Goal: Task Accomplishment & Management: Manage account settings

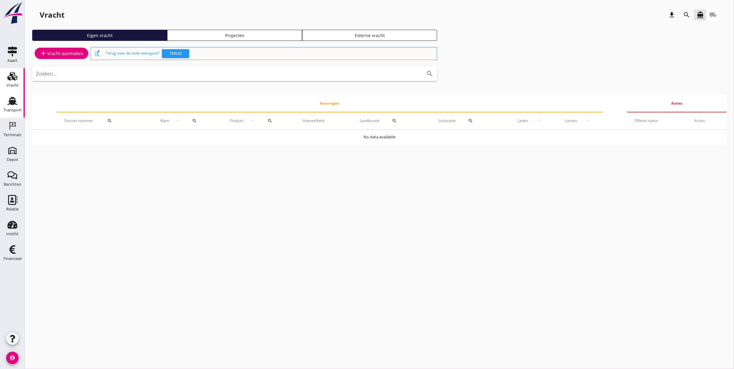
click at [11, 104] on use at bounding box center [12, 101] width 10 height 8
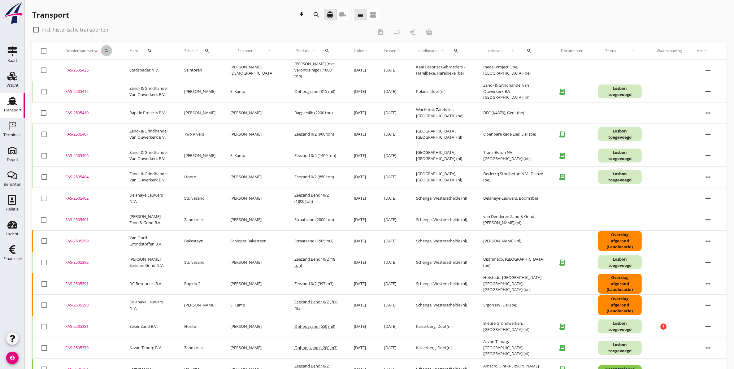
click at [106, 49] on icon "search" at bounding box center [106, 50] width 5 height 5
click at [135, 67] on input "Zoeken op dossiernummer..." at bounding box center [135, 69] width 64 height 10
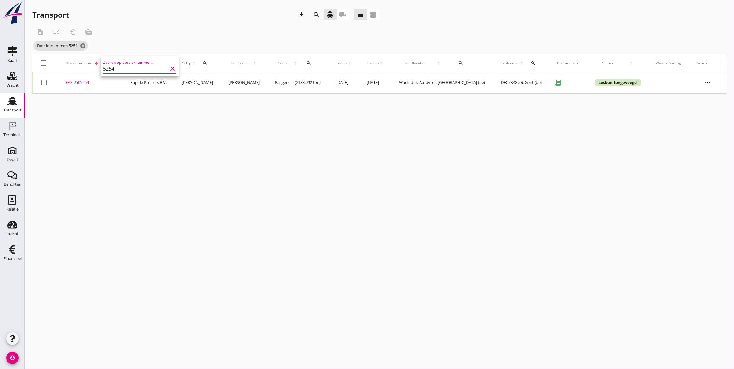
type input "5254"
click at [86, 84] on div "FAS-2505254" at bounding box center [91, 83] width 50 height 6
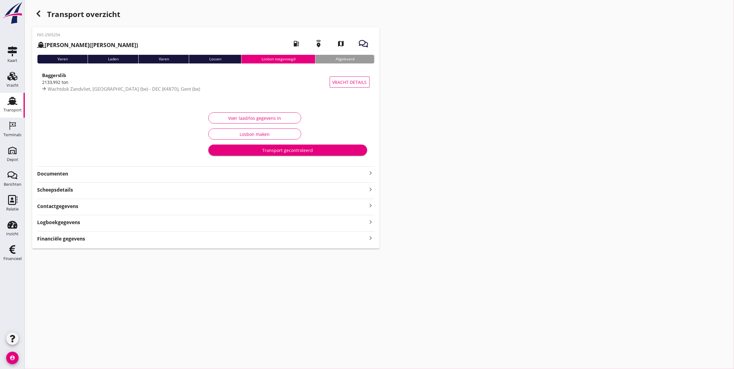
click at [40, 11] on use "button" at bounding box center [39, 14] width 4 height 6
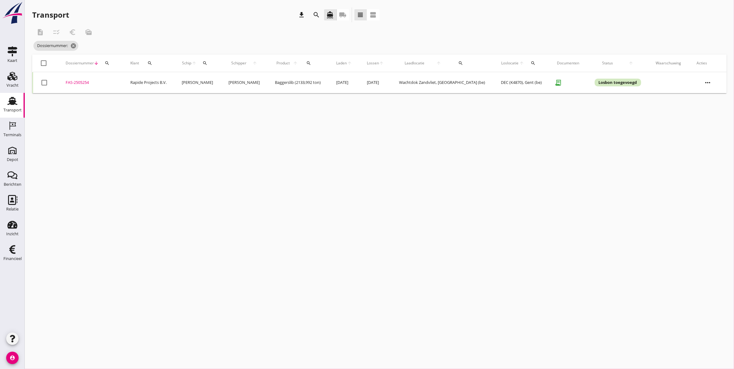
drag, startPoint x: 70, startPoint y: 82, endPoint x: 74, endPoint y: 81, distance: 4.5
click at [70, 82] on div "FAS-2505254" at bounding box center [91, 83] width 50 height 6
click at [108, 61] on icon "search" at bounding box center [107, 63] width 5 height 5
click at [129, 82] on input "Zoeken op dossiernummer..." at bounding box center [136, 81] width 64 height 10
click at [79, 84] on div "FAS-2505242" at bounding box center [91, 83] width 51 height 6
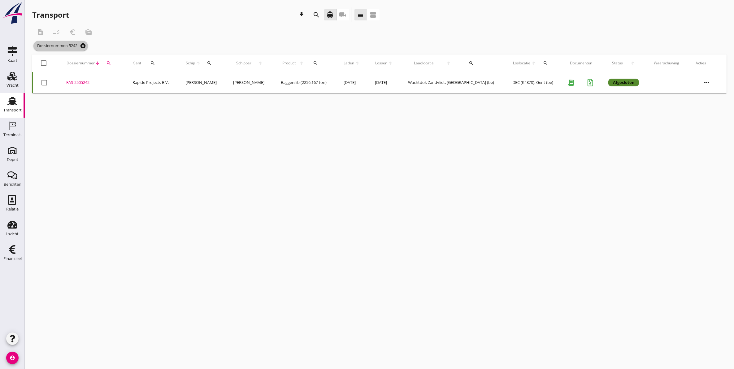
click at [85, 47] on icon "cancel" at bounding box center [83, 46] width 6 height 6
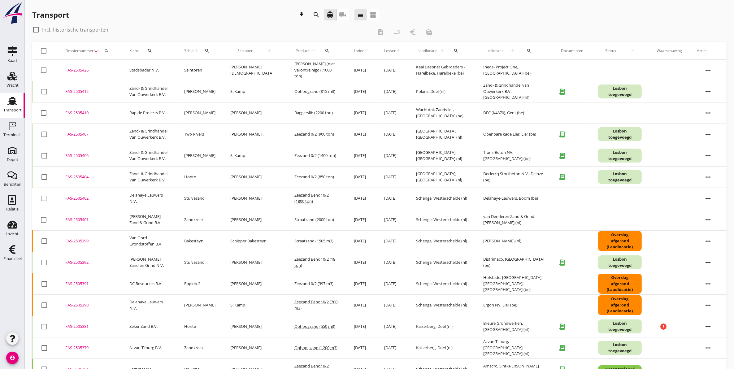
click at [105, 47] on button "search" at bounding box center [106, 50] width 11 height 11
click at [126, 71] on input "Zoeken op dossiernummer..." at bounding box center [135, 69] width 64 height 10
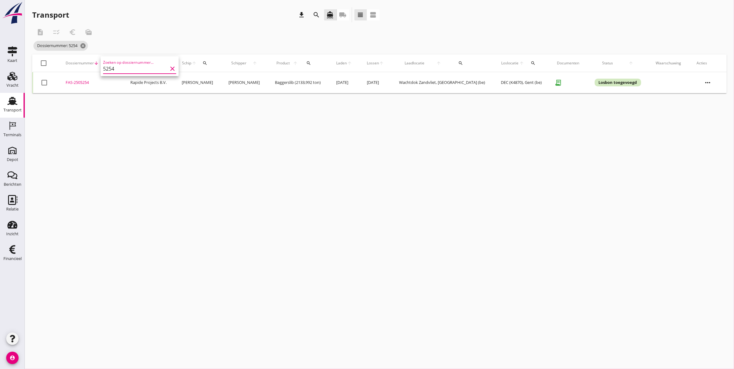
type input "5254"
drag, startPoint x: 83, startPoint y: 82, endPoint x: 76, endPoint y: 104, distance: 22.7
click at [76, 104] on div "cancel You are impersonating another user. Transport download search directions…" at bounding box center [379, 184] width 709 height 369
click at [82, 83] on div "FAS-2505254" at bounding box center [91, 83] width 50 height 6
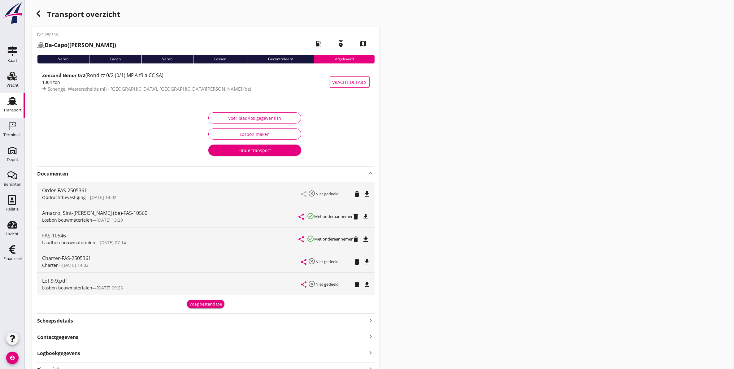
click at [12, 102] on use at bounding box center [12, 101] width 10 height 8
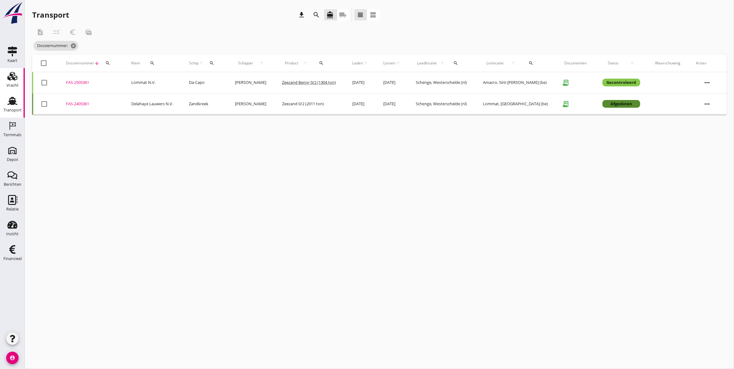
click at [11, 81] on icon "Vracht" at bounding box center [12, 76] width 10 height 10
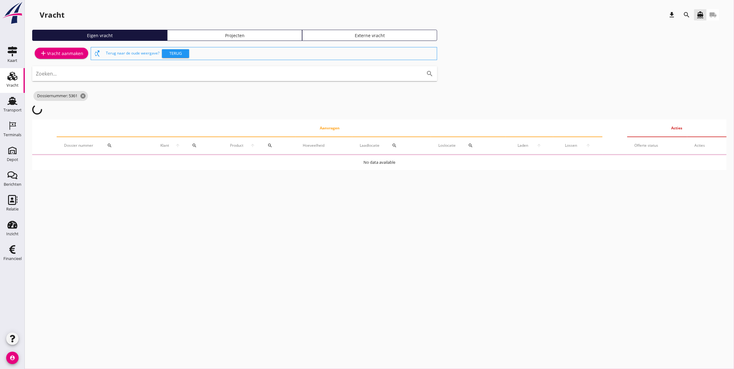
click at [203, 31] on link "Projecten" at bounding box center [234, 35] width 135 height 11
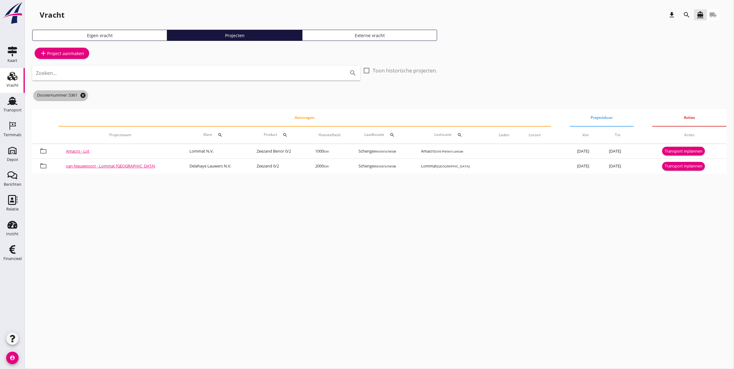
click at [85, 95] on icon "cancel" at bounding box center [83, 95] width 6 height 6
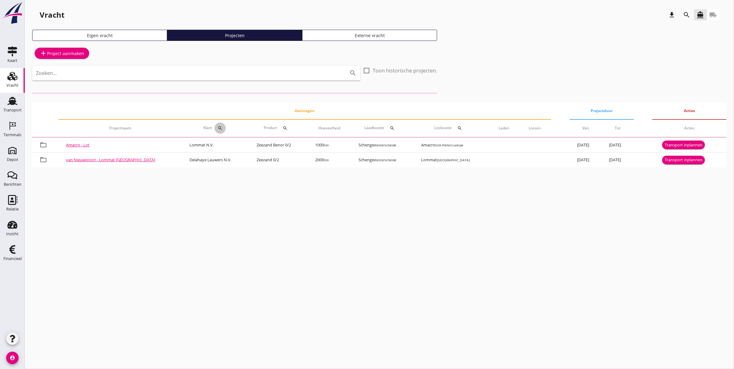
click at [218, 128] on icon "search" at bounding box center [220, 128] width 5 height 5
click at [231, 151] on div "Zoeken op opdrachtgever... arrow_drop_down" at bounding box center [231, 146] width 82 height 10
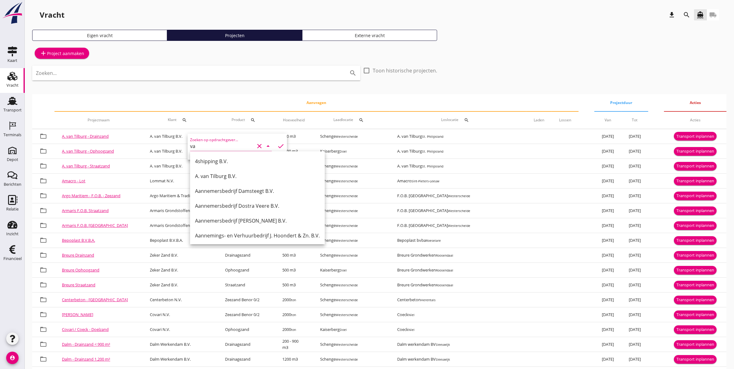
type input "v"
click at [685, 15] on icon "search" at bounding box center [686, 14] width 7 height 7
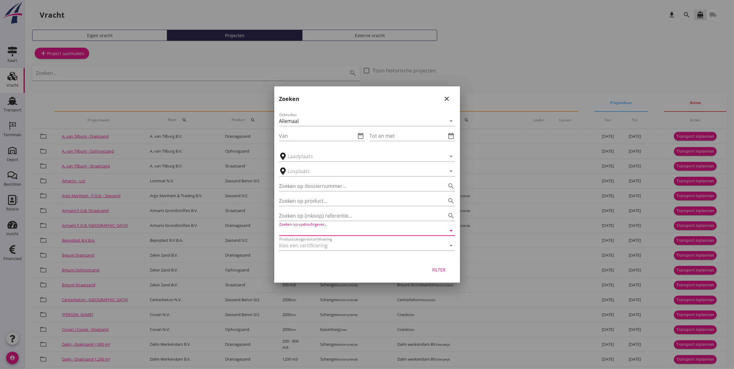
click at [330, 232] on input "Zoeken op opdrachtgever..." at bounding box center [358, 231] width 159 height 10
click at [344, 247] on div "[PERSON_NAME] Zand en Grind N.V." at bounding box center [367, 245] width 166 height 7
type input "[PERSON_NAME] Zand en Grind N.V."
click at [442, 272] on div "Filter" at bounding box center [438, 270] width 17 height 7
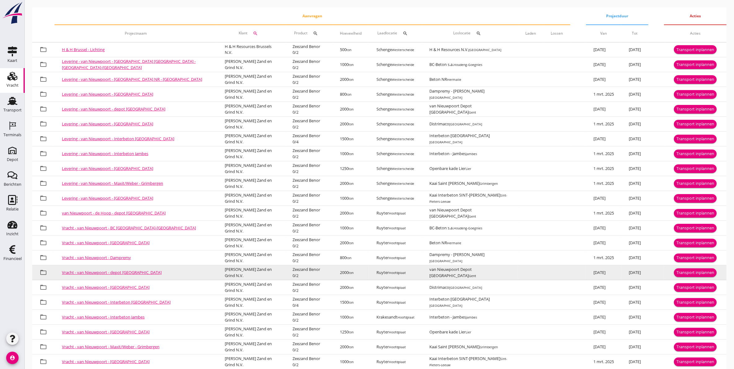
scroll to position [114, 0]
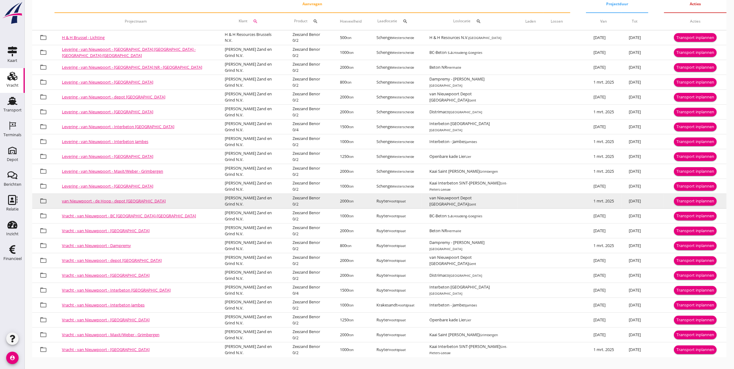
click at [126, 201] on link "van Nieuwpoort - de Hoop - depot Gent" at bounding box center [114, 201] width 104 height 6
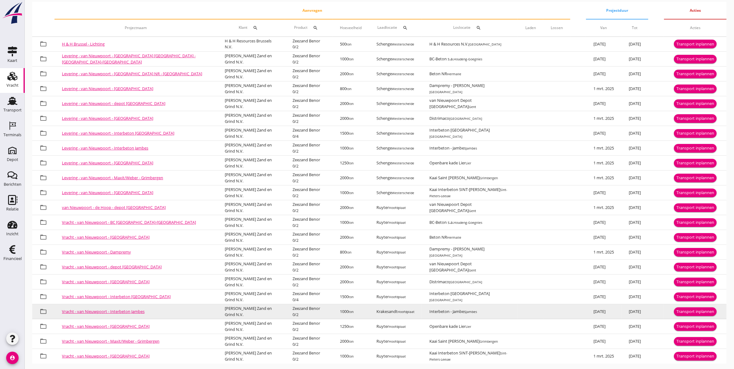
scroll to position [114, 0]
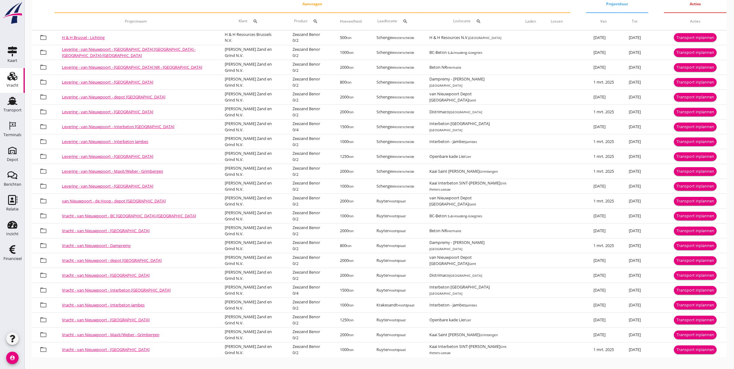
click at [119, 261] on link "Vracht - van Nieuwpoort - depot Gent" at bounding box center [112, 261] width 100 height 6
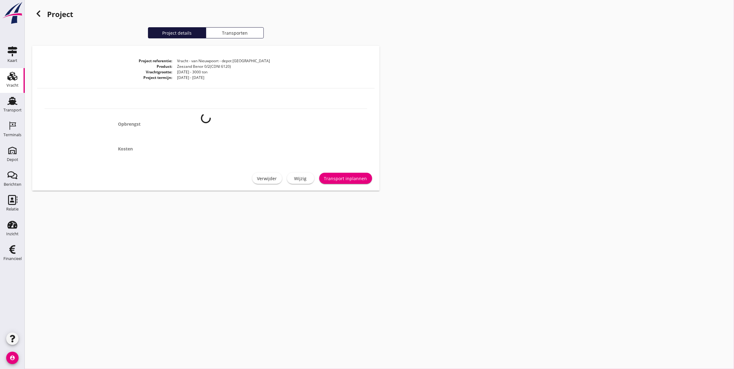
click at [42, 14] on icon at bounding box center [38, 13] width 7 height 7
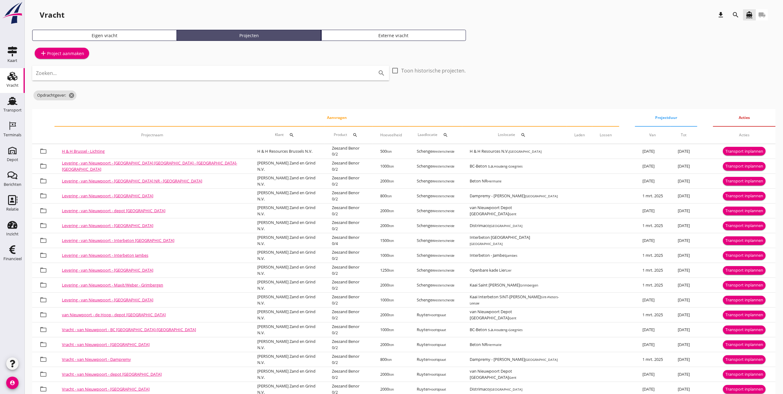
click at [224, 36] on div "Projecten" at bounding box center [249, 35] width 139 height 7
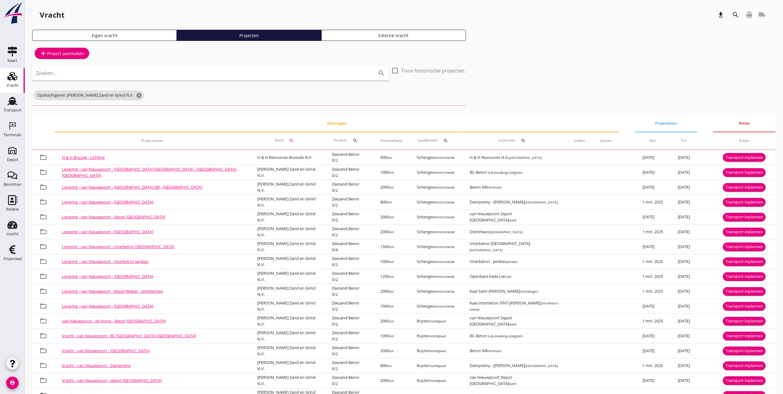
drag, startPoint x: 97, startPoint y: 159, endPoint x: 93, endPoint y: 163, distance: 5.0
click at [96, 159] on link "H & H Brussel - Lichting" at bounding box center [83, 158] width 43 height 6
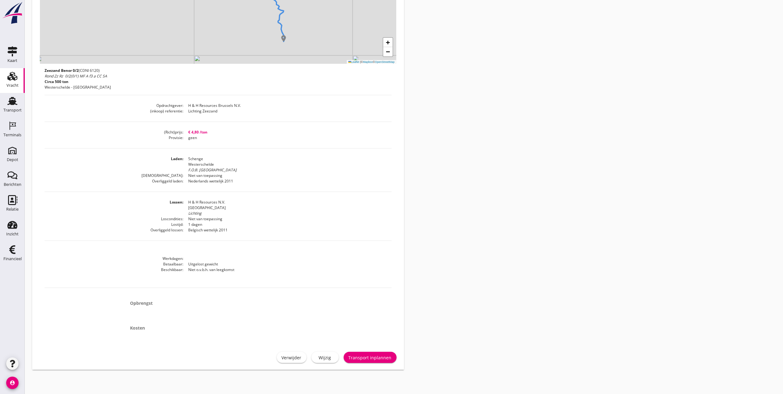
scroll to position [176, 0]
click at [377, 356] on div "Transport inplannen" at bounding box center [370, 357] width 43 height 7
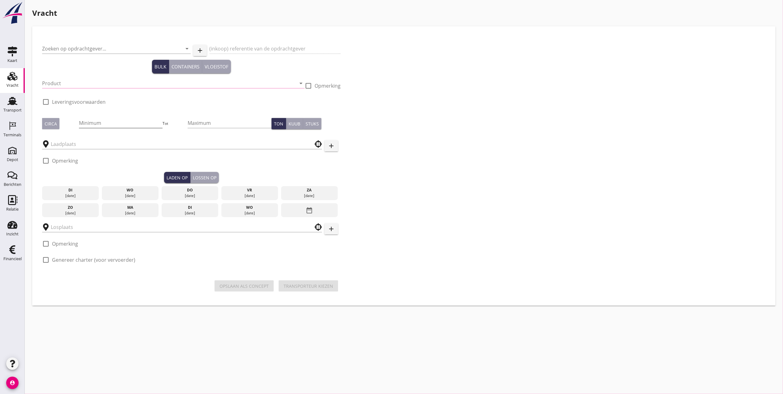
type input "H & H Resources Brussels N.V."
type input "Lichting Zeezand"
type input "Zeezand Benor 0/2 (6120)"
checkbox input "true"
type input "500"
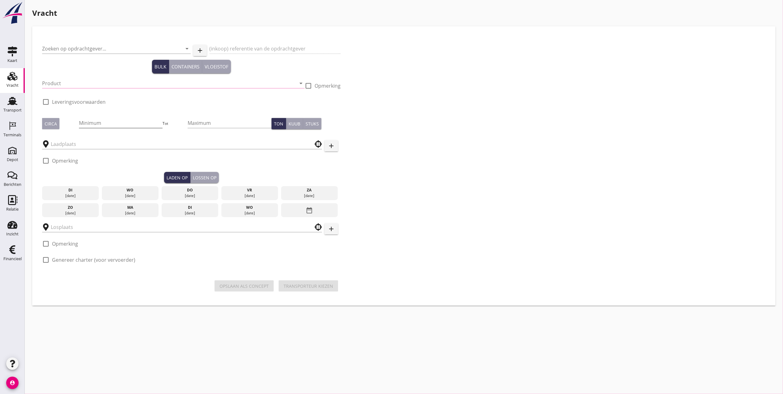
checkbox input "true"
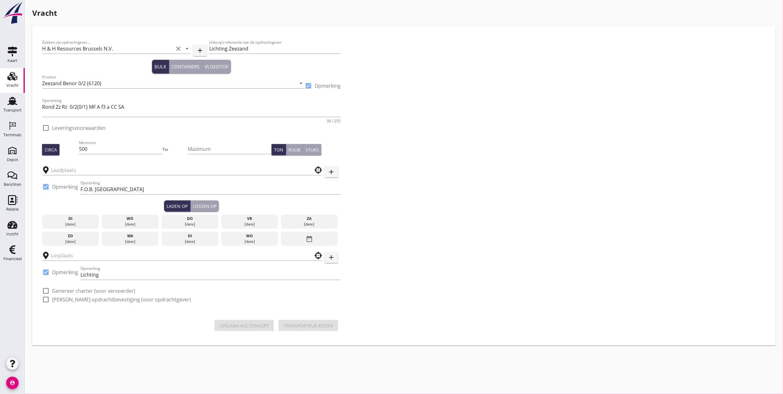
checkbox input "true"
type input "Schenge"
type input "H & H Resources N.V."
checkbox input "true"
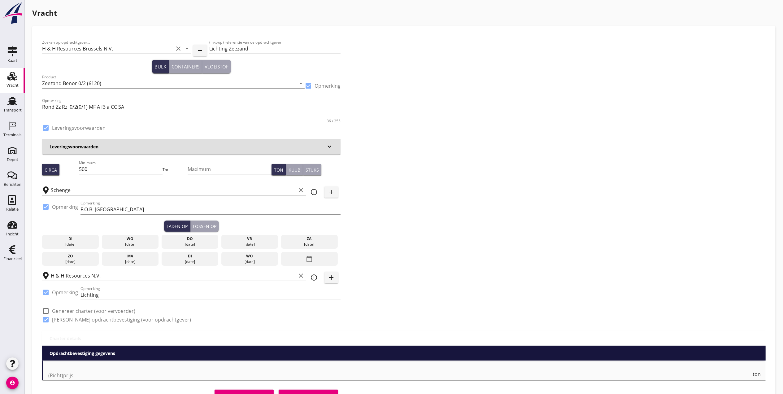
type input "4.8"
checkbox input "false"
radio input "false"
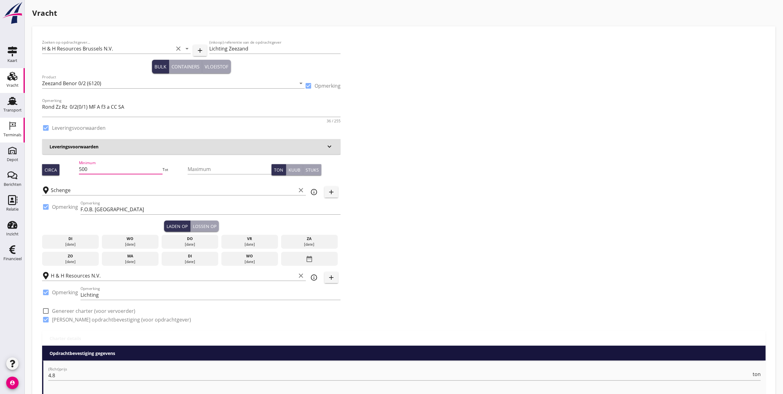
drag, startPoint x: 92, startPoint y: 167, endPoint x: 0, endPoint y: 133, distance: 97.7
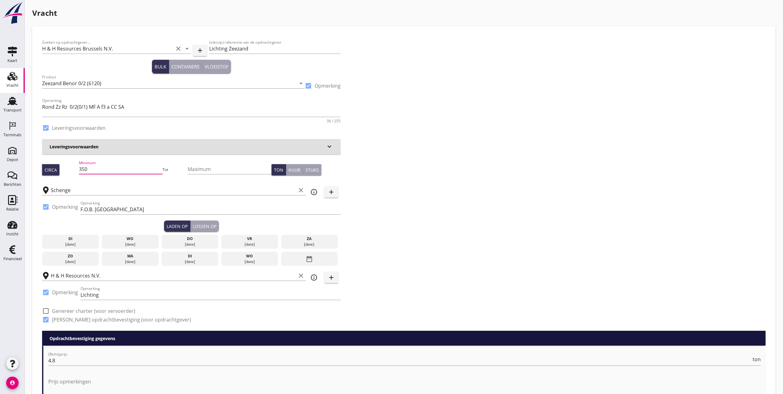
type input "350"
click at [496, 160] on div "Zoeken op opdrachtgever... H & H Resources Brussels N.V. clear arrow_drop_down …" at bounding box center [404, 183] width 729 height 294
click at [74, 240] on div "di" at bounding box center [71, 239] width 54 height 6
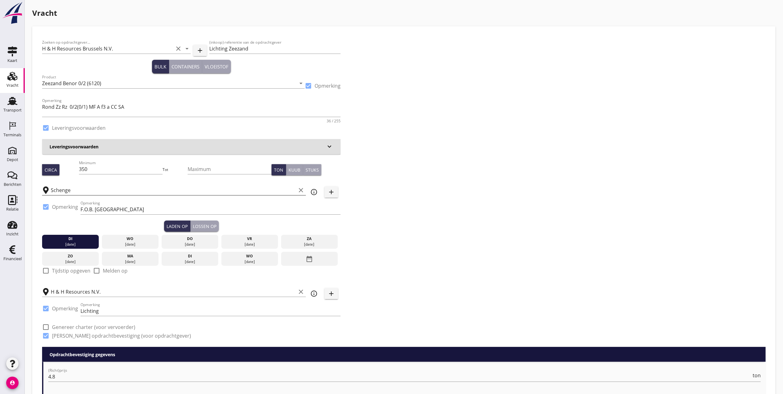
click at [303, 190] on icon "clear" at bounding box center [300, 189] width 7 height 7
click at [222, 189] on input "text" at bounding box center [178, 190] width 254 height 10
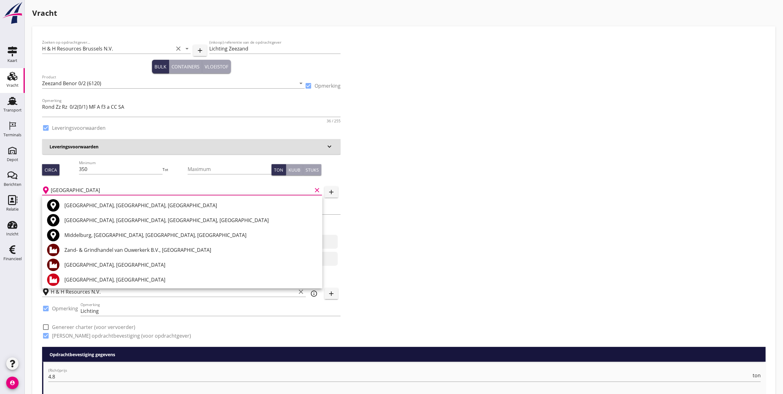
drag, startPoint x: 125, startPoint y: 268, endPoint x: 137, endPoint y: 260, distance: 13.7
click at [125, 267] on div "[GEOGRAPHIC_DATA], [GEOGRAPHIC_DATA]" at bounding box center [190, 264] width 253 height 7
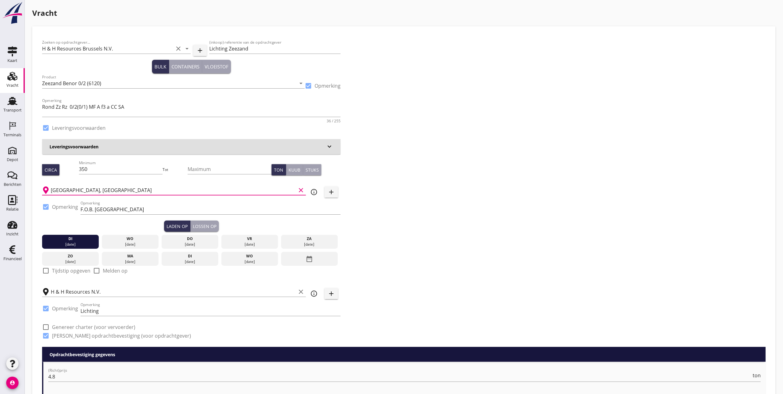
type input "[GEOGRAPHIC_DATA], [GEOGRAPHIC_DATA]"
drag, startPoint x: 200, startPoint y: 227, endPoint x: 175, endPoint y: 236, distance: 26.9
click at [201, 227] on div "Lossen op" at bounding box center [205, 226] width 24 height 7
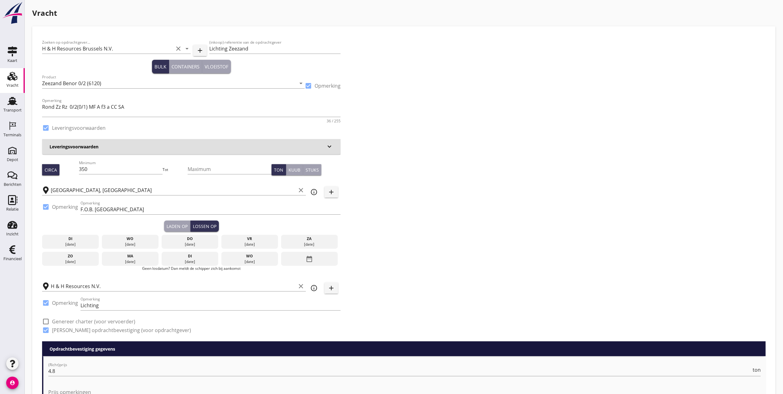
click at [130, 241] on div "wo" at bounding box center [130, 239] width 54 height 6
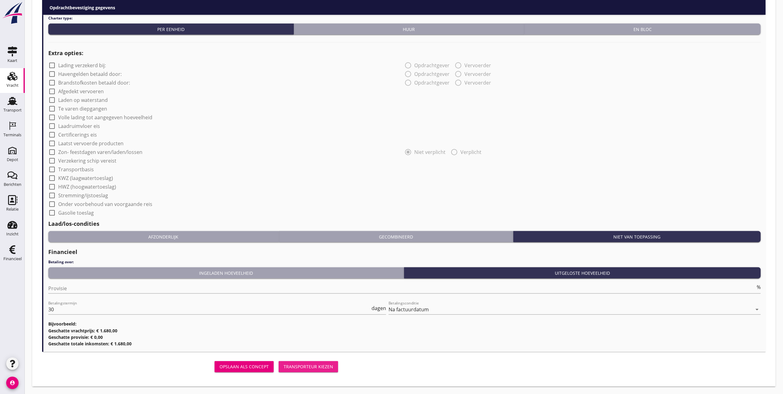
drag, startPoint x: 327, startPoint y: 362, endPoint x: 299, endPoint y: 363, distance: 28.5
click at [328, 362] on button "Transporteur kiezen" at bounding box center [308, 366] width 59 height 11
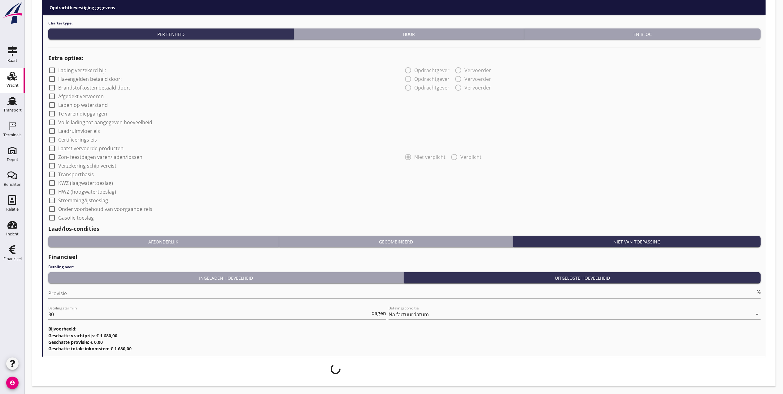
scroll to position [465, 0]
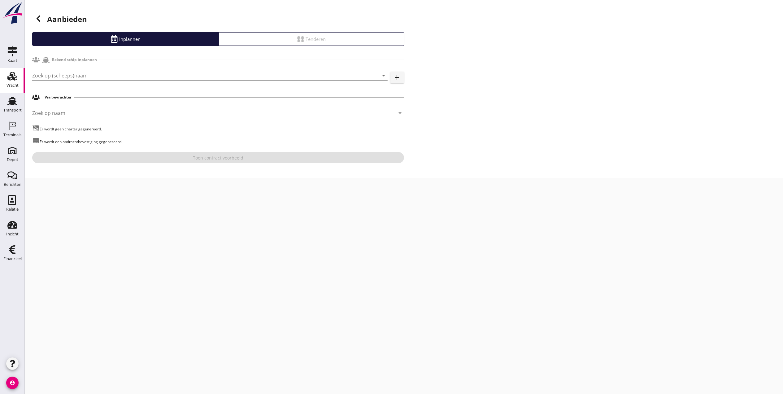
click at [142, 77] on input "Zoek op (scheeps)naam" at bounding box center [201, 76] width 338 height 10
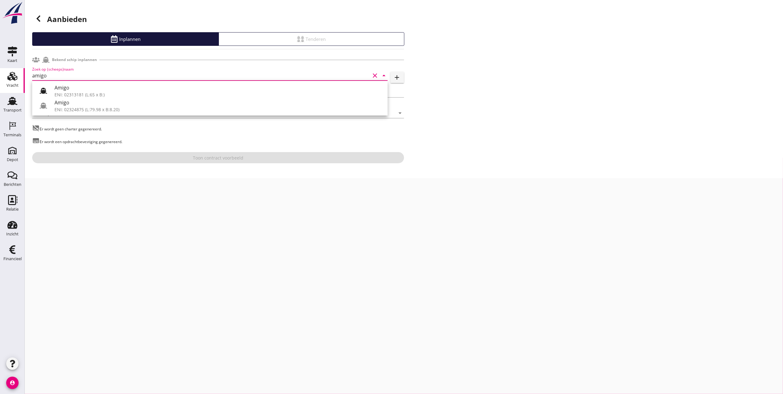
click at [124, 106] on div "Amigo" at bounding box center [218, 102] width 328 height 7
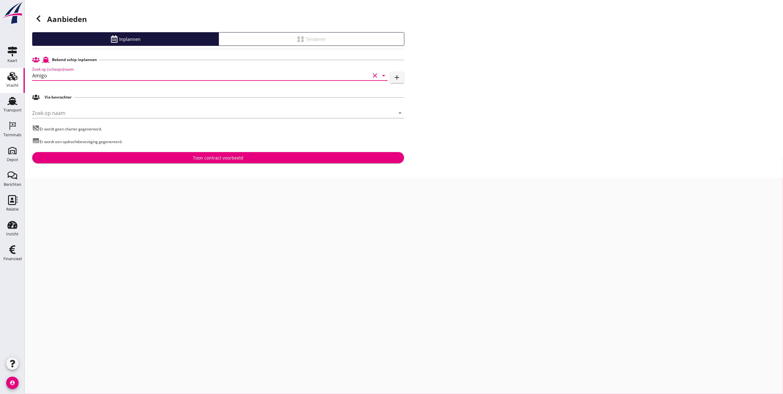
type input "Amigo"
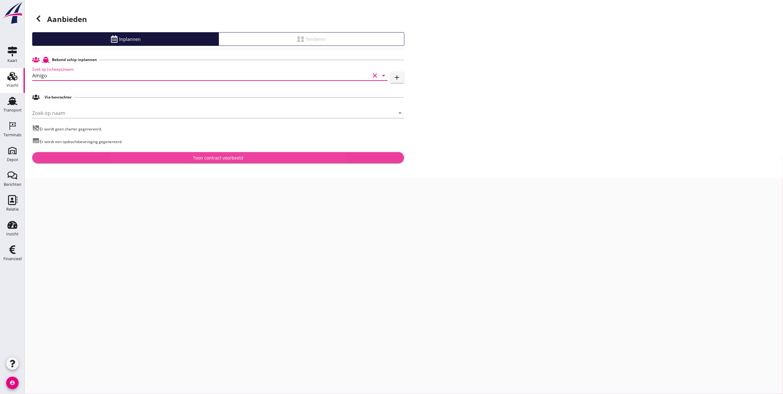
click at [212, 159] on div "Toon contract voorbeeld" at bounding box center [218, 158] width 50 height 7
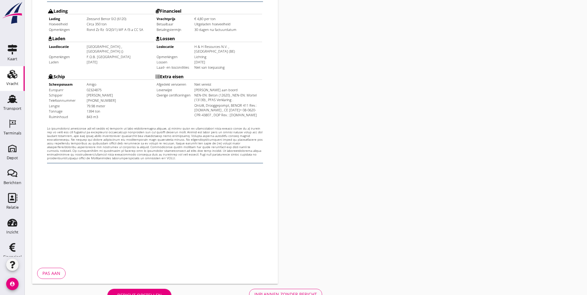
scroll to position [163, 0]
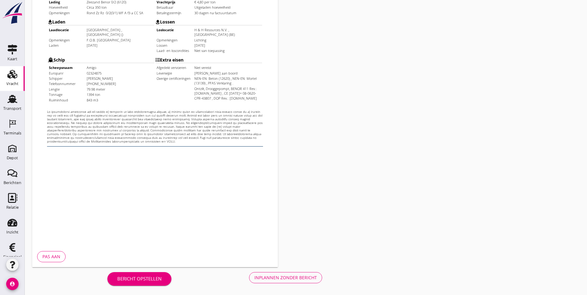
click at [255, 276] on div "Inplannen zonder bericht" at bounding box center [286, 278] width 63 height 7
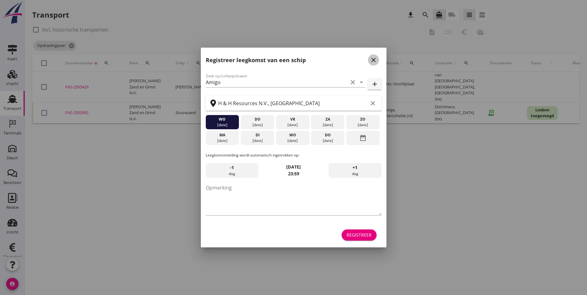
click at [374, 58] on icon "close" at bounding box center [373, 59] width 7 height 7
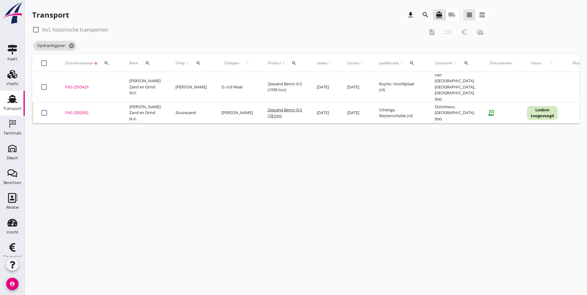
click at [11, 103] on icon "Transport" at bounding box center [12, 99] width 10 height 10
click at [10, 106] on div "Transport" at bounding box center [12, 108] width 18 height 9
click at [141, 46] on icon "cancel" at bounding box center [139, 46] width 6 height 6
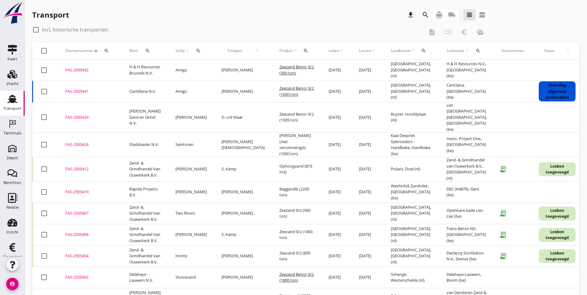
click at [78, 68] on div "FAS-2505432" at bounding box center [89, 70] width 49 height 6
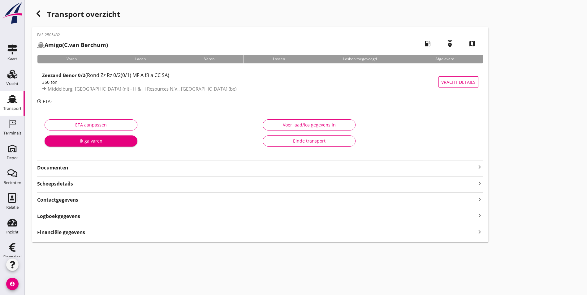
click at [84, 167] on strong "Documenten" at bounding box center [256, 167] width 439 height 7
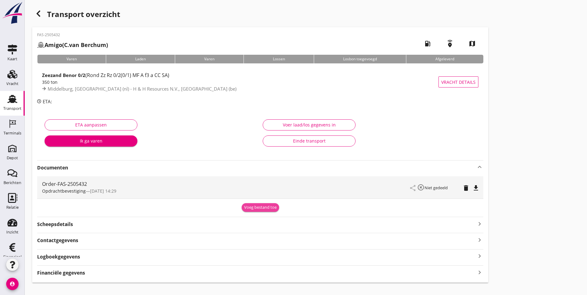
click at [244, 208] on div "Voeg bestand toe" at bounding box center [260, 208] width 33 height 6
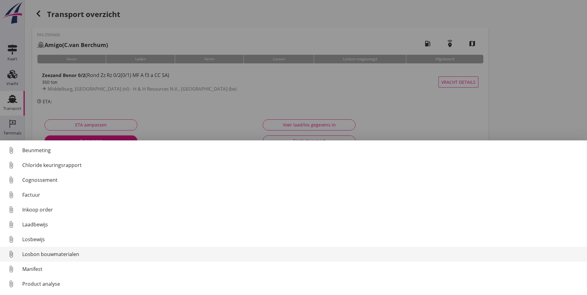
click at [76, 253] on div "Losbon bouwmaterialen" at bounding box center [302, 254] width 560 height 7
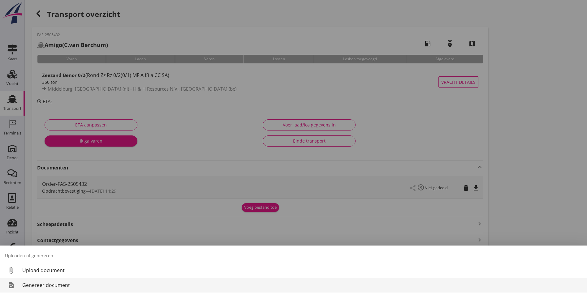
click at [52, 284] on div "Genereer document" at bounding box center [302, 285] width 560 height 7
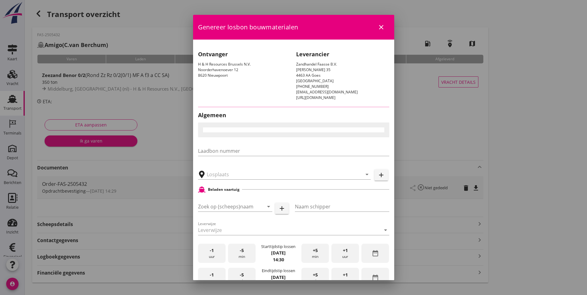
type input "H & H Resources N.V., [GEOGRAPHIC_DATA]"
checkbox input "true"
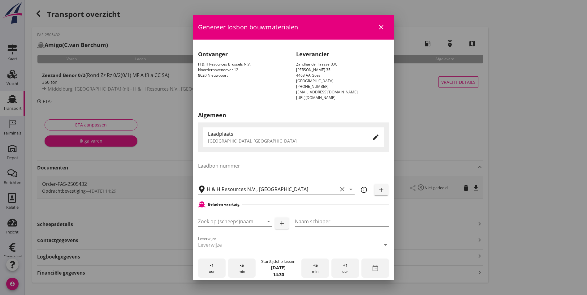
type input "Amigo"
type input "C.van Berchum"
type input "Zeezand Benor 0/2 (6120)"
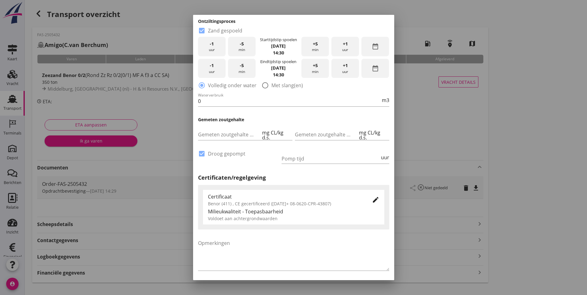
scroll to position [342, 0]
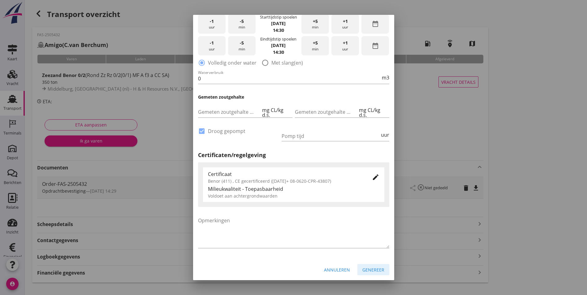
drag, startPoint x: 368, startPoint y: 268, endPoint x: 327, endPoint y: 159, distance: 117.1
click at [365, 272] on button "Genereer" at bounding box center [374, 269] width 32 height 11
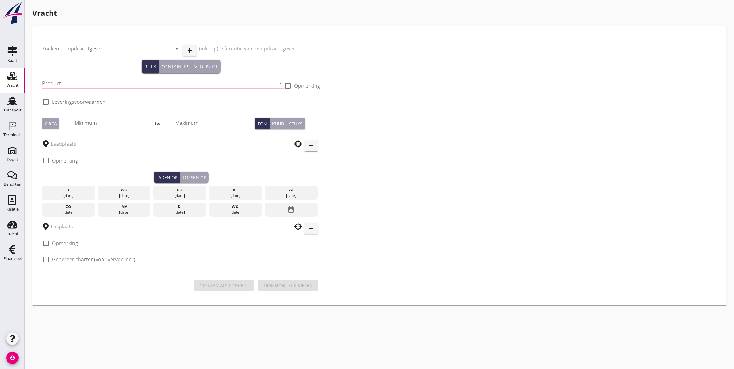
type input "[PERSON_NAME] Zand en Grind N.V."
type input "Levering de Hoop - depot Gent"
type input "Zeezand Benor 0/2 (6120)"
type input "2000"
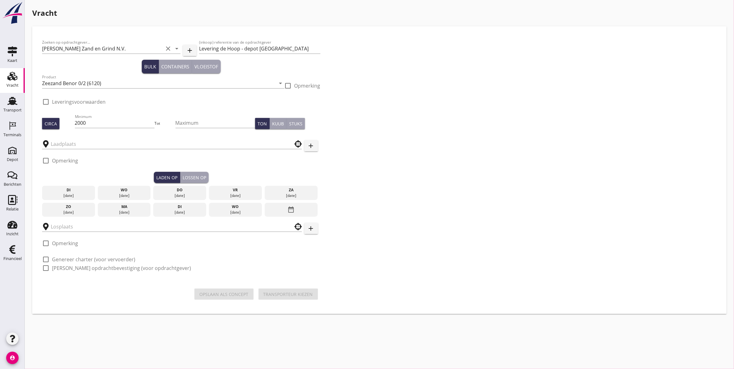
type input "Ruyter"
type input "van Nieuwpoort Depot Gent"
checkbox input "true"
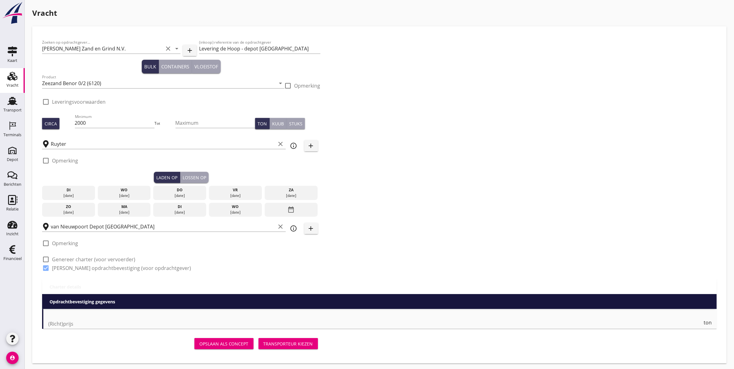
type input "0.05"
checkbox input "false"
radio input "false"
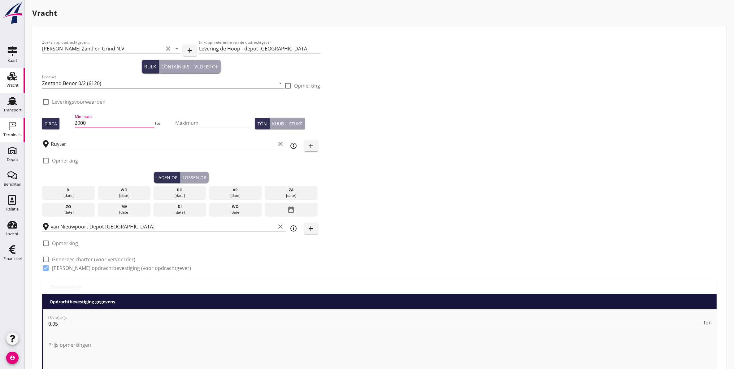
drag, startPoint x: 118, startPoint y: 126, endPoint x: 3, endPoint y: 127, distance: 115.2
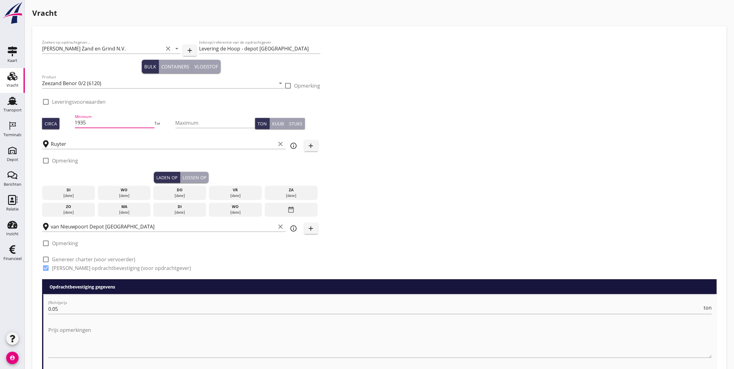
type input "1935"
click at [78, 191] on div "di" at bounding box center [69, 190] width 50 height 6
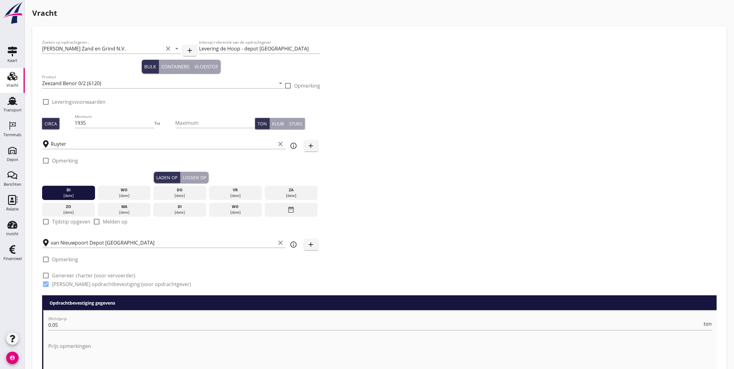
click at [185, 172] on button "Lossen op" at bounding box center [194, 177] width 28 height 11
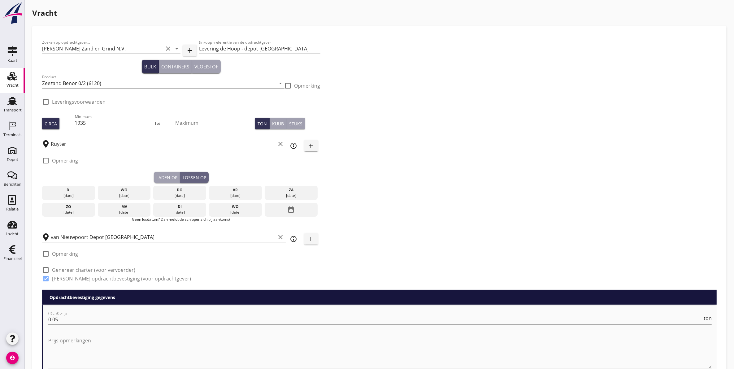
click at [133, 193] on div "[DATE]" at bounding box center [124, 196] width 50 height 6
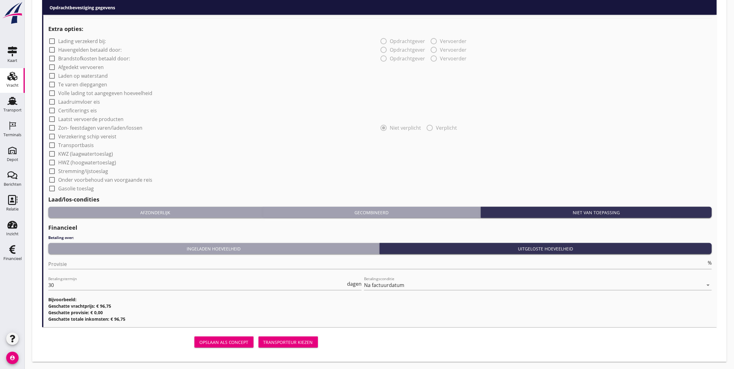
scroll to position [0, 0]
click at [294, 341] on div "Transporteur kiezen" at bounding box center [288, 342] width 50 height 7
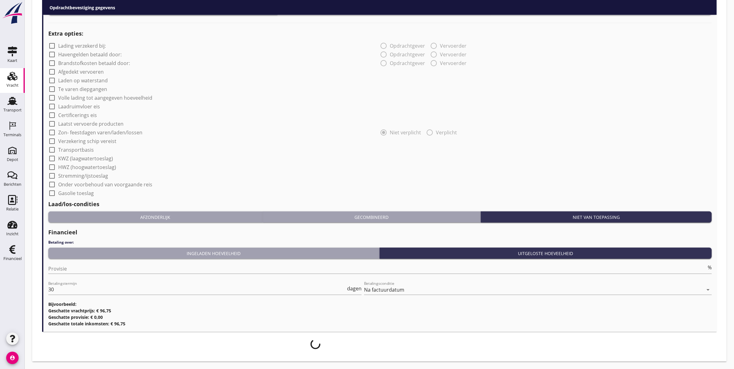
scroll to position [437, 0]
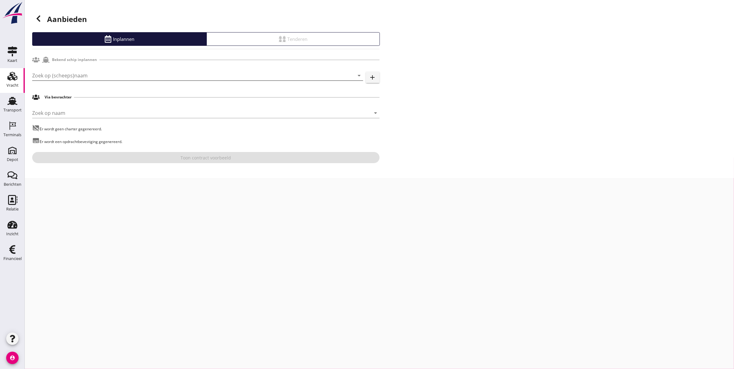
click at [103, 77] on input "Zoek op (scheeps)naam" at bounding box center [189, 76] width 314 height 10
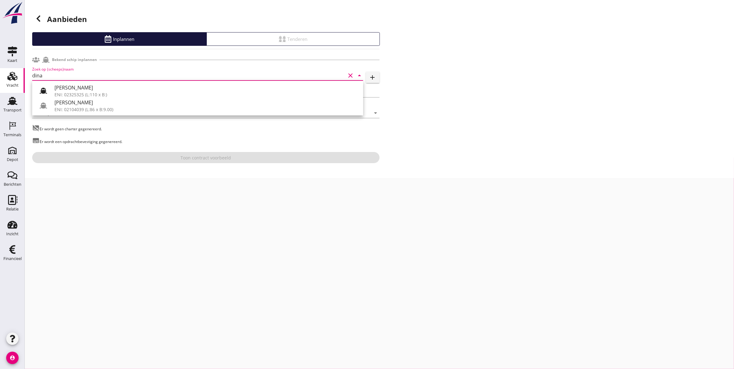
click at [107, 104] on div "[PERSON_NAME]" at bounding box center [206, 102] width 304 height 7
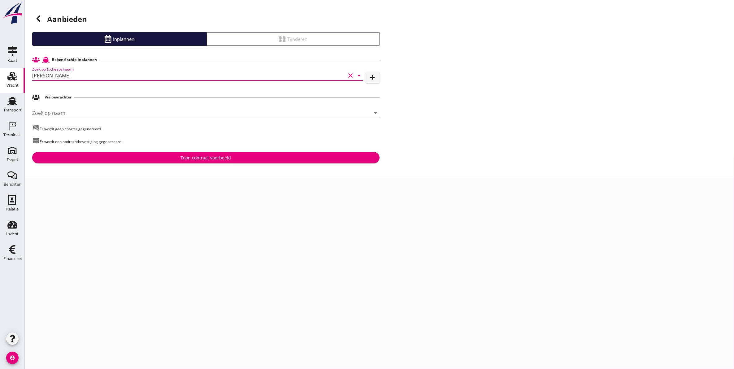
type input "[PERSON_NAME]"
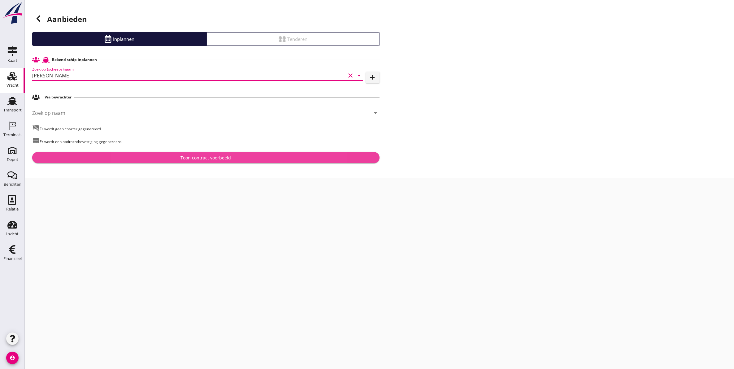
click at [188, 157] on div "Toon contract voorbeeld" at bounding box center [206, 158] width 50 height 7
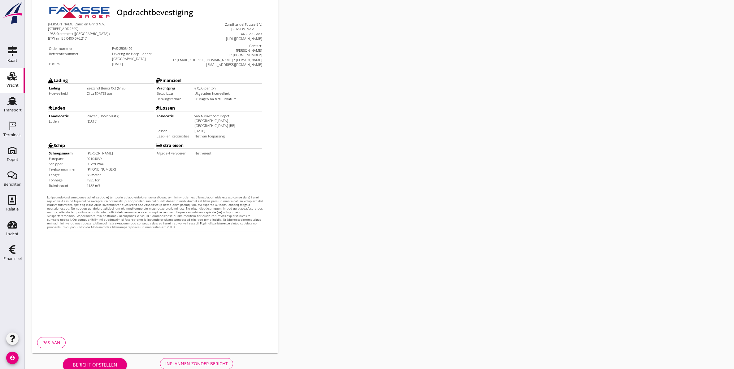
scroll to position [89, 0]
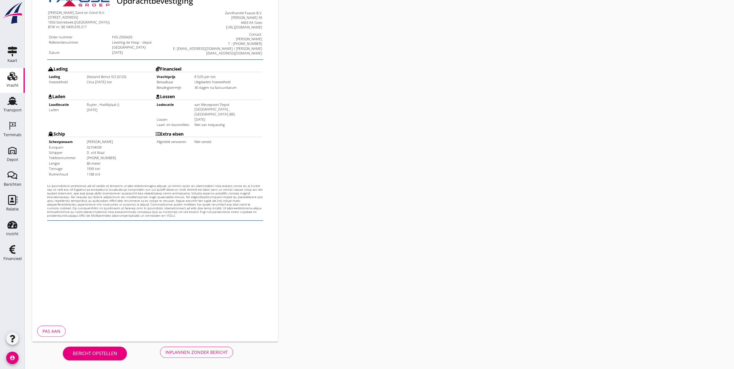
click at [202, 349] on div "Inplannen zonder bericht" at bounding box center [196, 352] width 63 height 7
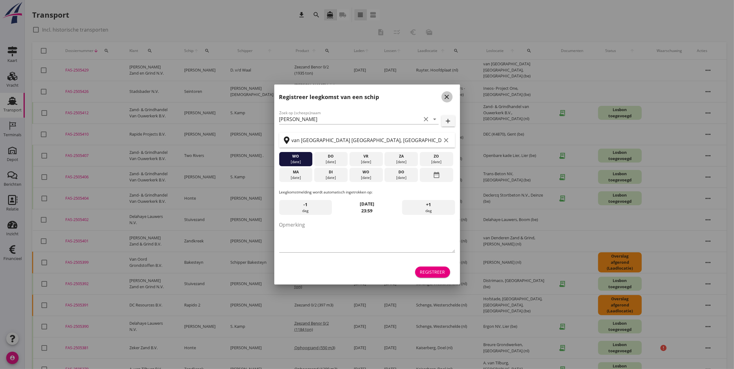
click at [450, 98] on icon "close" at bounding box center [446, 96] width 7 height 7
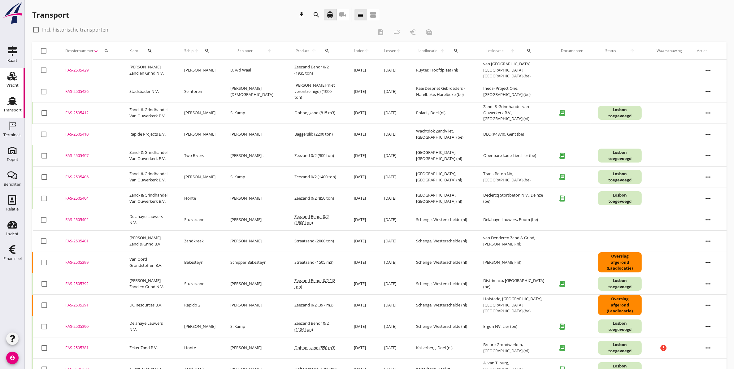
click at [15, 78] on use at bounding box center [12, 76] width 10 height 9
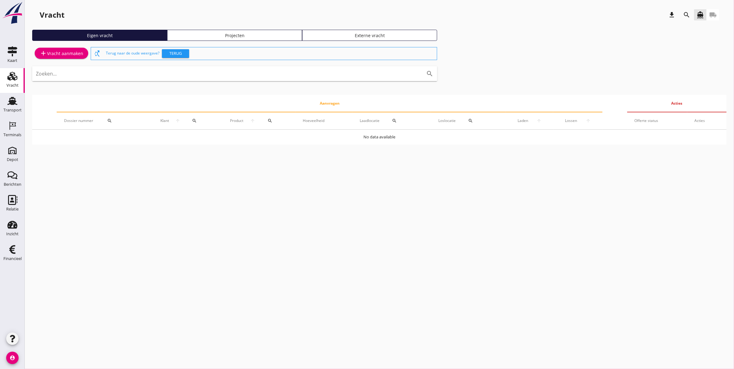
click at [234, 33] on div "Projecten" at bounding box center [234, 35] width 129 height 7
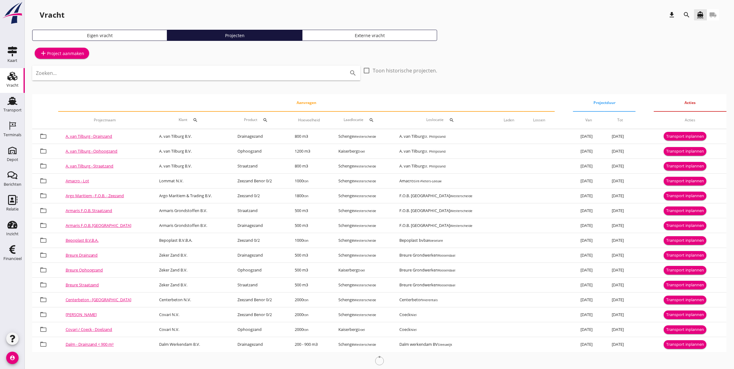
click at [147, 76] on input "Zoeken..." at bounding box center [187, 73] width 303 height 10
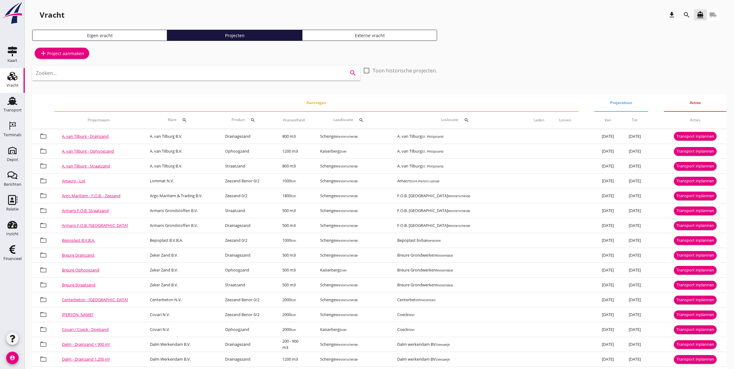
click at [685, 13] on icon "search" at bounding box center [686, 14] width 7 height 7
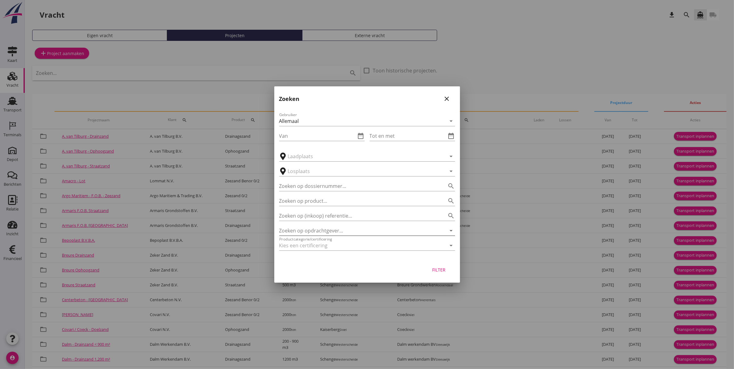
click at [330, 230] on input "Zoeken op opdrachtgever..." at bounding box center [358, 231] width 159 height 10
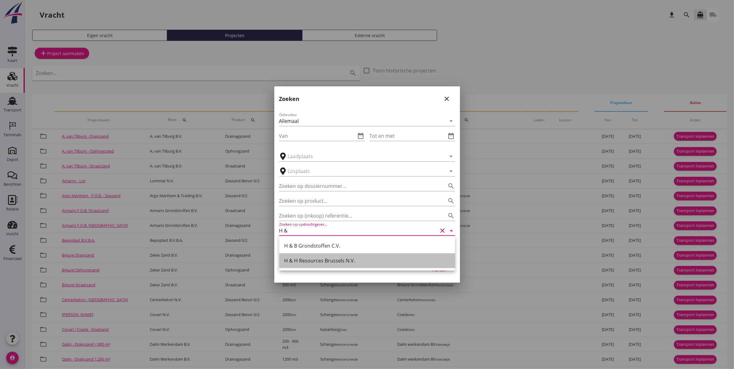
click at [317, 257] on div "H & H Resources Brussels N.V." at bounding box center [367, 260] width 166 height 7
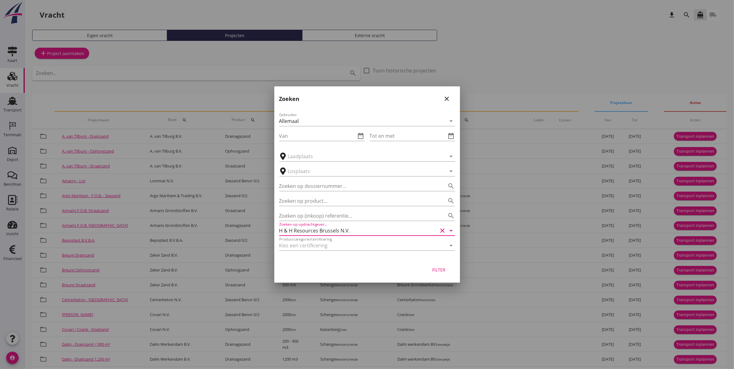
type input "H & H Resources Brussels N.V."
click at [437, 268] on div "Filter" at bounding box center [438, 270] width 17 height 7
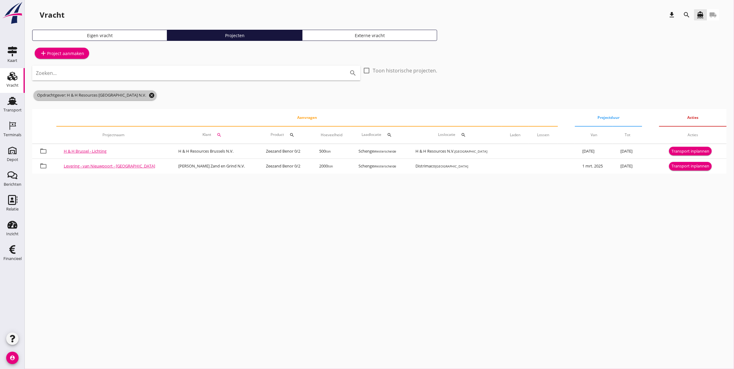
click at [149, 96] on icon "cancel" at bounding box center [152, 95] width 6 height 6
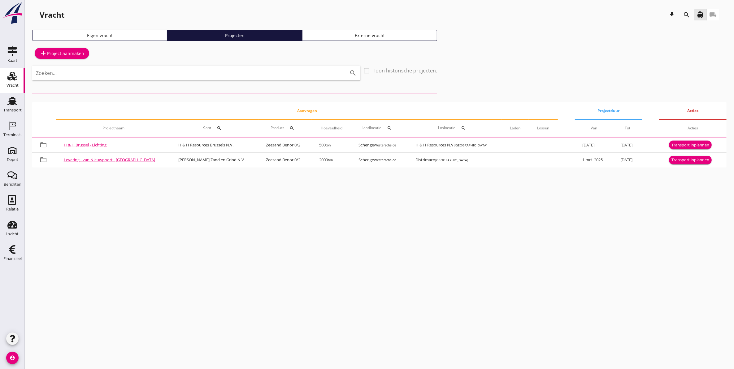
click at [686, 12] on icon "search" at bounding box center [686, 14] width 7 height 7
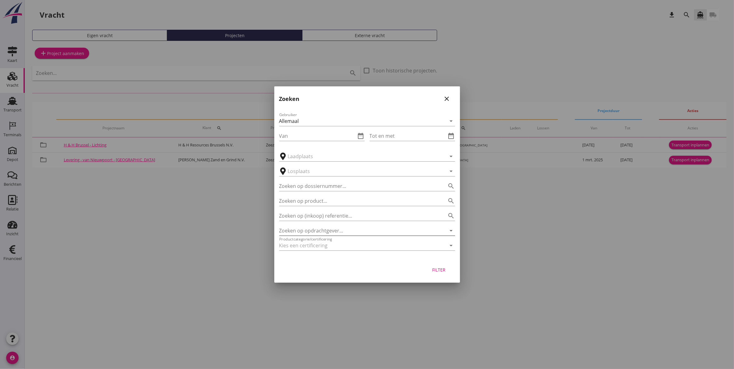
click at [315, 229] on input "Zoeken op opdrachtgever..." at bounding box center [358, 231] width 159 height 10
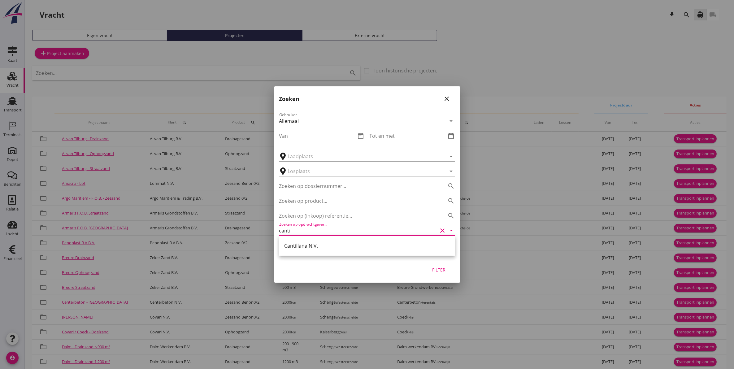
click at [333, 252] on div "Cantillana N.V." at bounding box center [367, 245] width 166 height 15
type input "Cantillana N.V."
click at [438, 272] on div "Filter" at bounding box center [438, 270] width 17 height 7
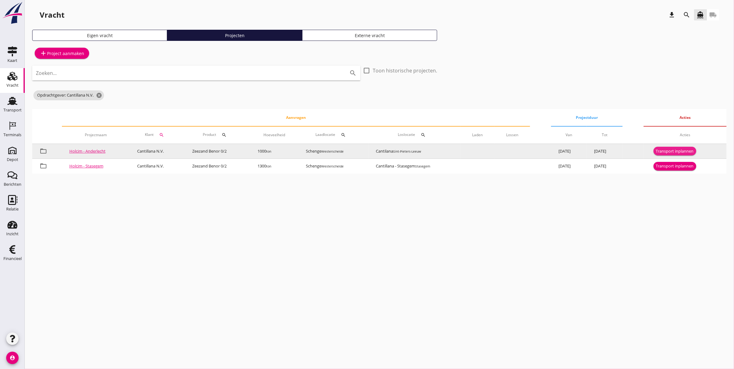
drag, startPoint x: 677, startPoint y: 149, endPoint x: 648, endPoint y: 157, distance: 30.4
click at [677, 149] on div "Transport inplannen" at bounding box center [675, 151] width 38 height 6
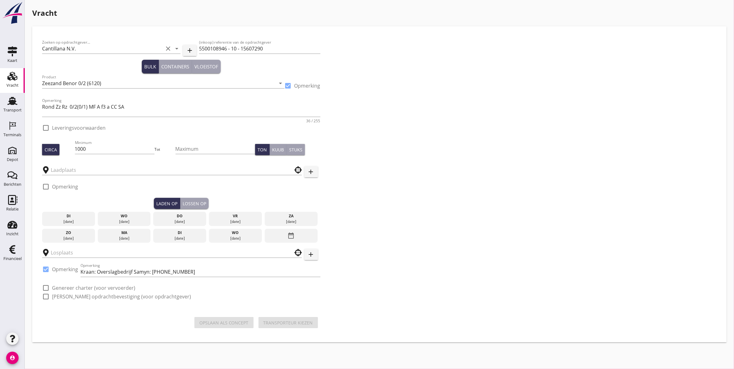
type input "Schenge"
checkbox input "true"
type input "Cantilana"
checkbox input "true"
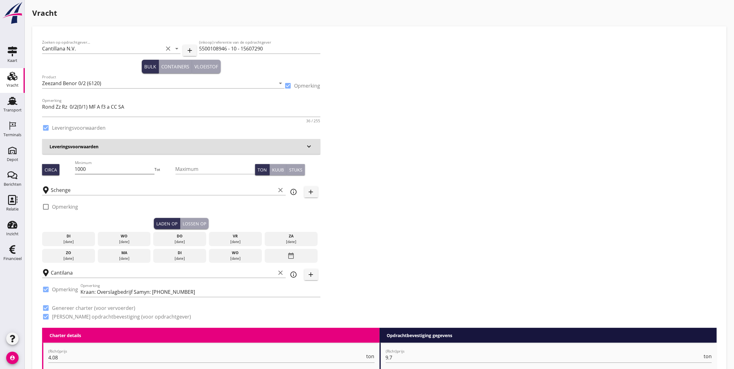
click at [105, 169] on input "1000" at bounding box center [115, 169] width 80 height 10
type input "1050"
click at [71, 238] on div "di" at bounding box center [69, 236] width 50 height 6
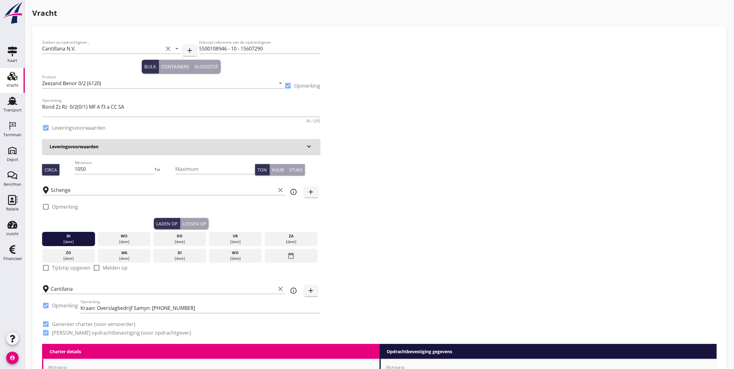
click at [197, 221] on div "Lossen op" at bounding box center [195, 223] width 24 height 7
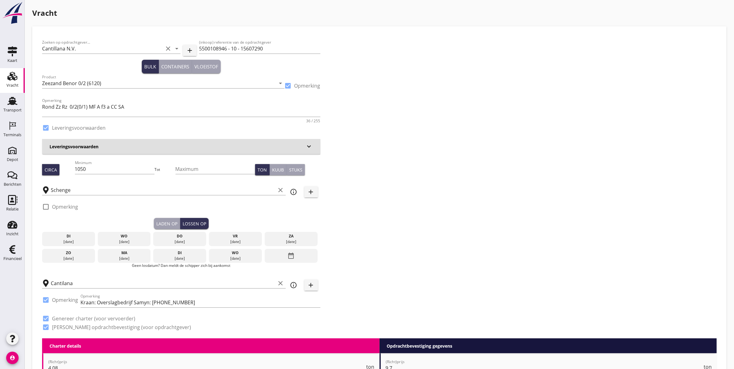
click at [123, 237] on div "wo" at bounding box center [124, 236] width 50 height 6
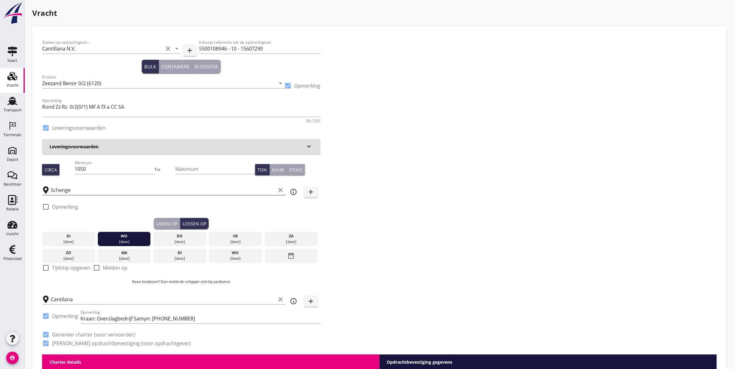
drag, startPoint x: 283, startPoint y: 191, endPoint x: 258, endPoint y: 195, distance: 25.4
click at [283, 191] on icon "clear" at bounding box center [280, 189] width 7 height 7
click at [228, 194] on div at bounding box center [172, 190] width 260 height 10
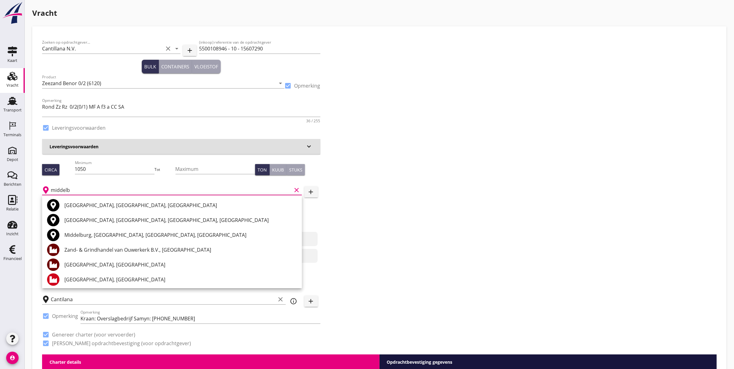
click at [80, 265] on div "[GEOGRAPHIC_DATA], [GEOGRAPHIC_DATA]" at bounding box center [180, 264] width 233 height 7
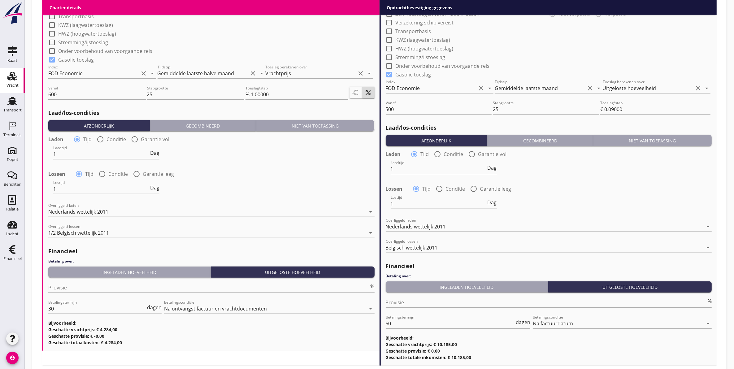
scroll to position [659, 0]
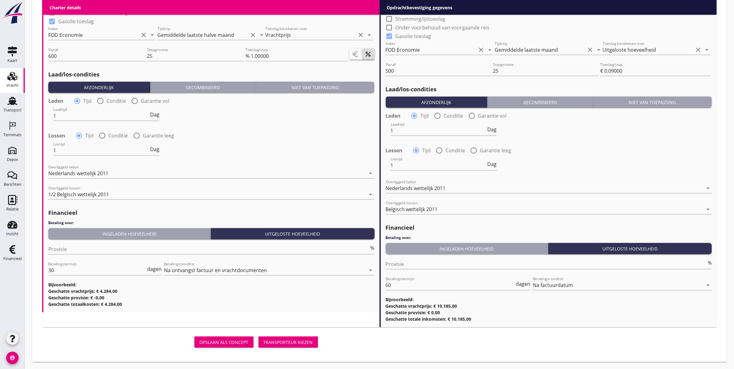
type input "[GEOGRAPHIC_DATA], [GEOGRAPHIC_DATA]"
click at [281, 341] on div "Transporteur kiezen" at bounding box center [288, 342] width 50 height 7
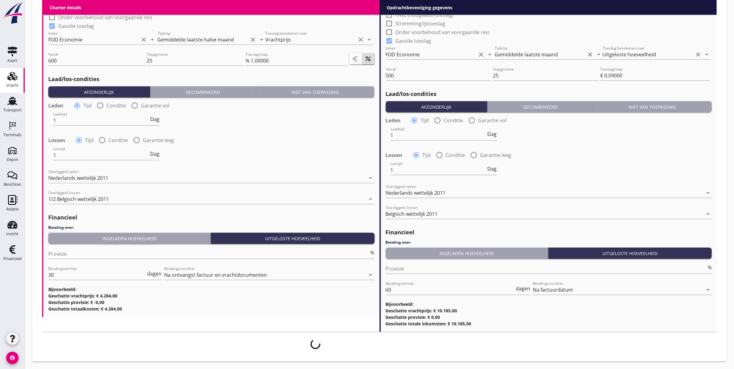
scroll to position [654, 0]
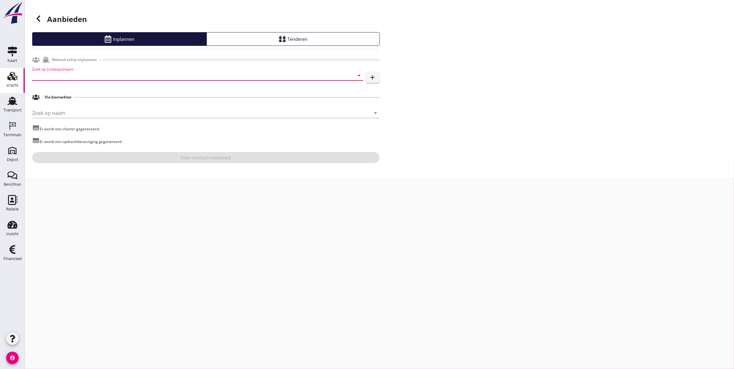
click at [67, 78] on input "Zoek op (scheeps)naam" at bounding box center [189, 76] width 314 height 10
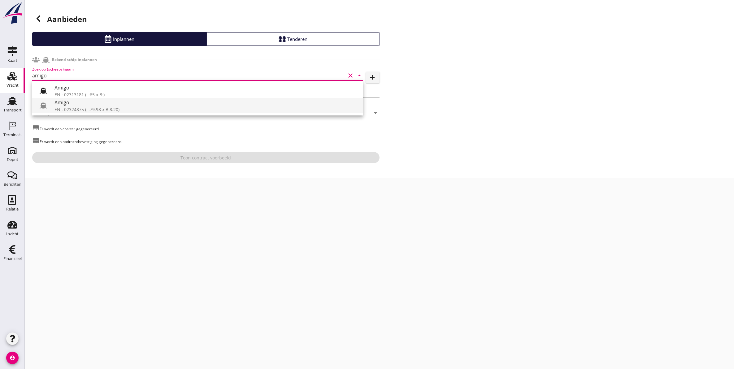
click at [97, 103] on div "Amigo" at bounding box center [206, 102] width 304 height 7
type input "Amigo"
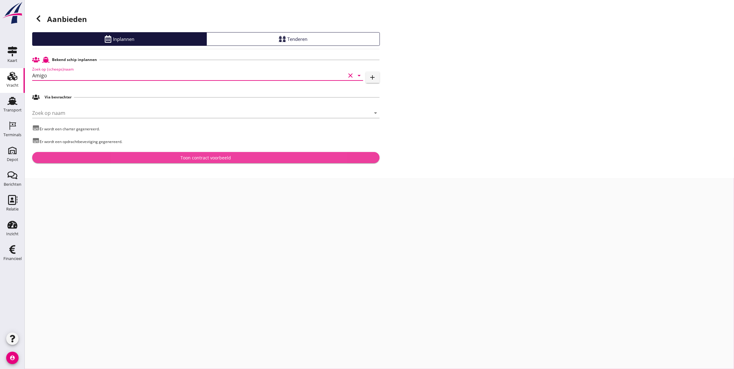
click at [212, 159] on div "Toon contract voorbeeld" at bounding box center [206, 158] width 50 height 7
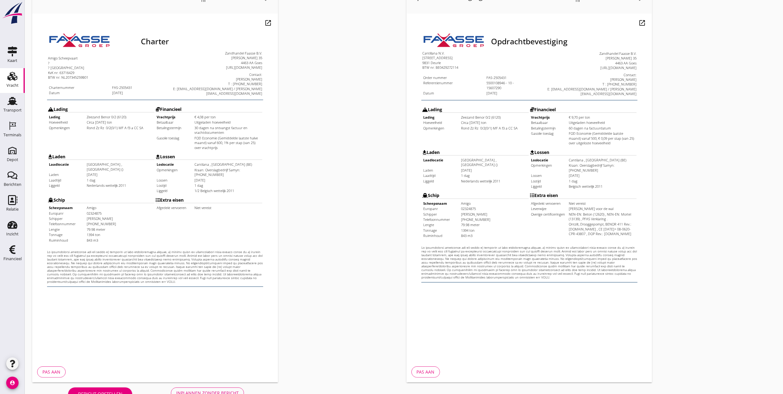
scroll to position [64, 0]
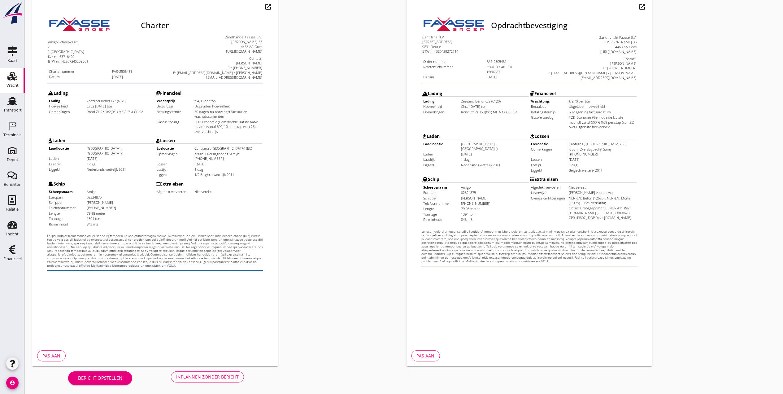
click at [209, 369] on div "Inplannen zonder bericht" at bounding box center [207, 376] width 63 height 7
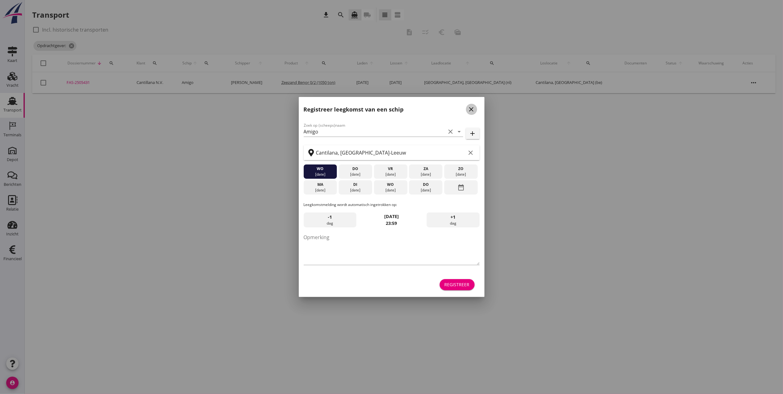
click at [472, 109] on icon "close" at bounding box center [471, 109] width 7 height 7
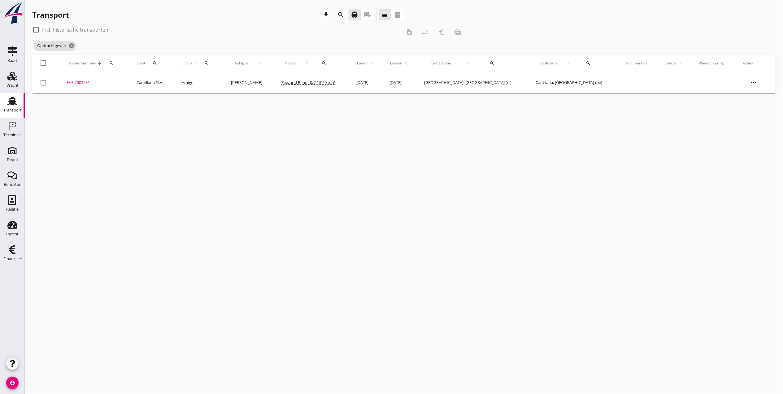
click at [74, 82] on div "FAS-2505431" at bounding box center [94, 83] width 55 height 6
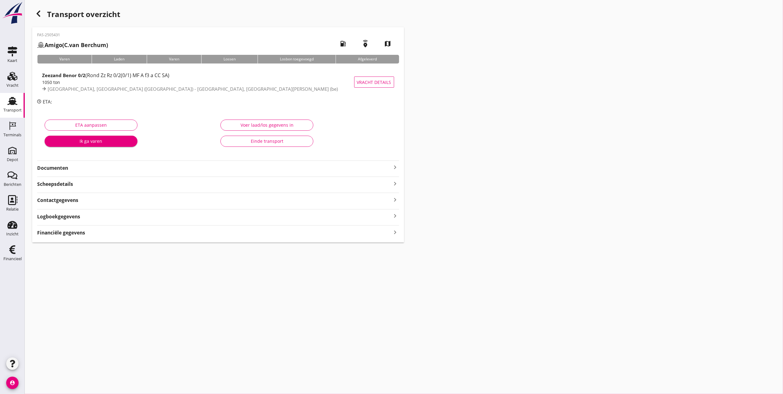
click at [75, 168] on strong "Documenten" at bounding box center [214, 167] width 355 height 7
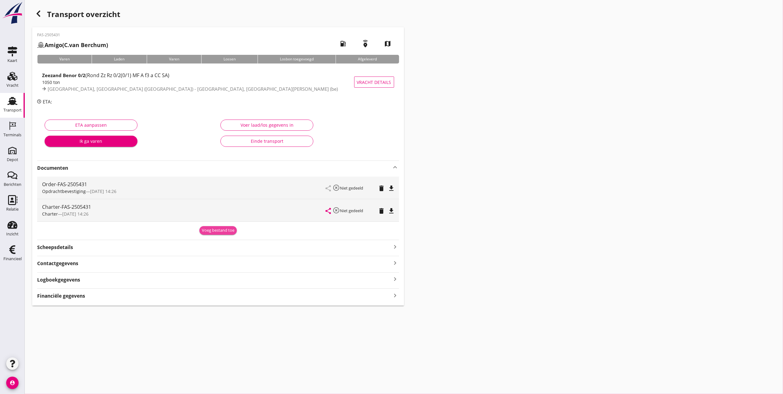
click at [220, 229] on div "Voeg bestand toe" at bounding box center [218, 230] width 33 height 6
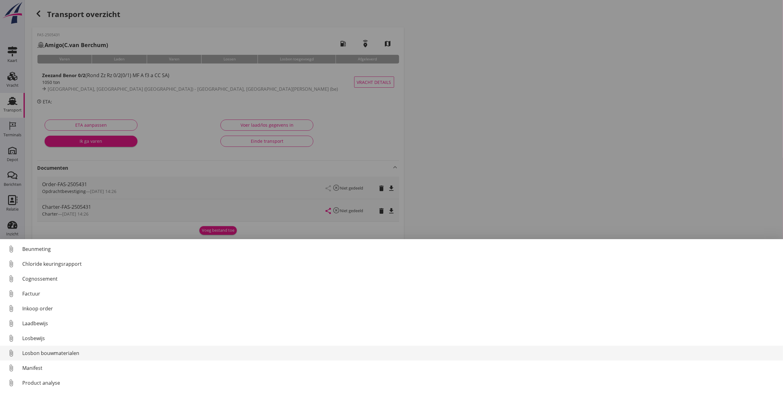
click at [143, 354] on div "Losbon bouwmaterialen" at bounding box center [400, 352] width 756 height 7
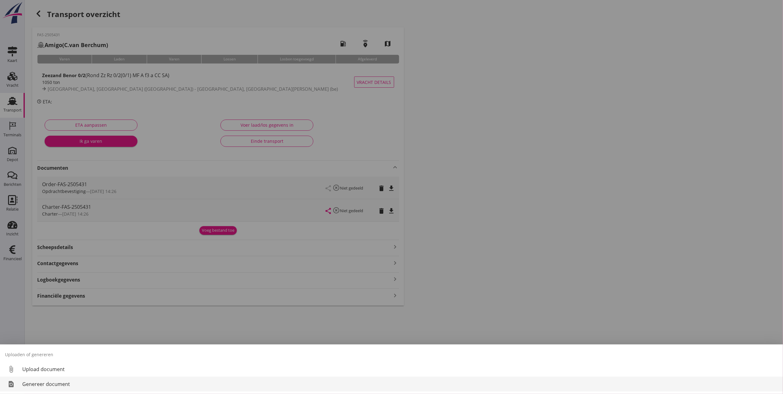
click at [98, 369] on div "Genereer document" at bounding box center [400, 383] width 756 height 7
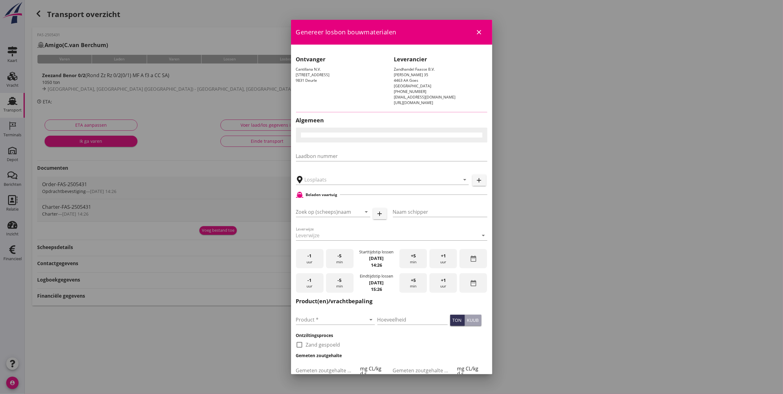
type input "Cantilana, [GEOGRAPHIC_DATA]-Leeuw"
checkbox input "true"
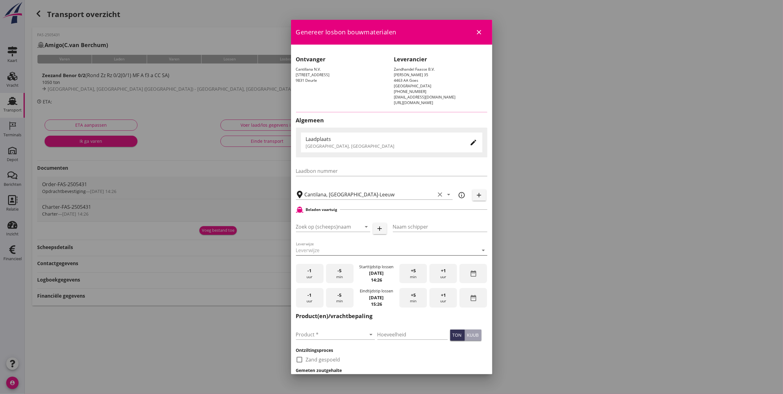
type input "Amigo"
type input "C.van Berchum"
type input "Zeezand Benor 0/2 (6120)"
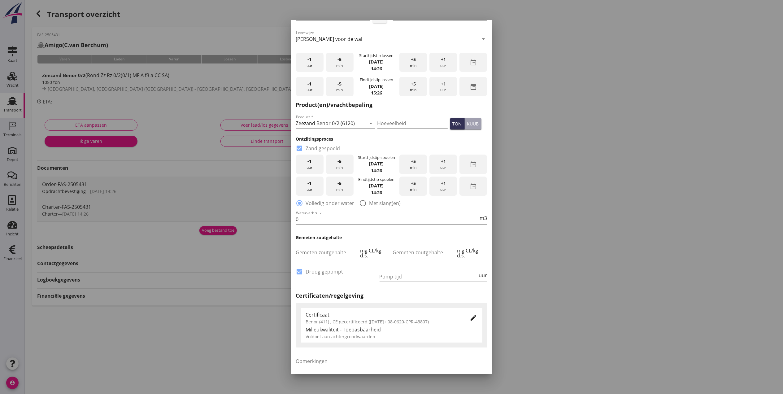
scroll to position [253, 0]
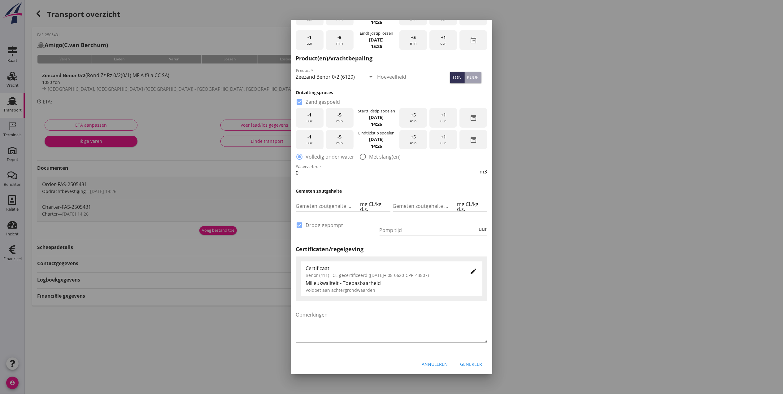
click at [471, 363] on div "Genereer" at bounding box center [471, 364] width 22 height 7
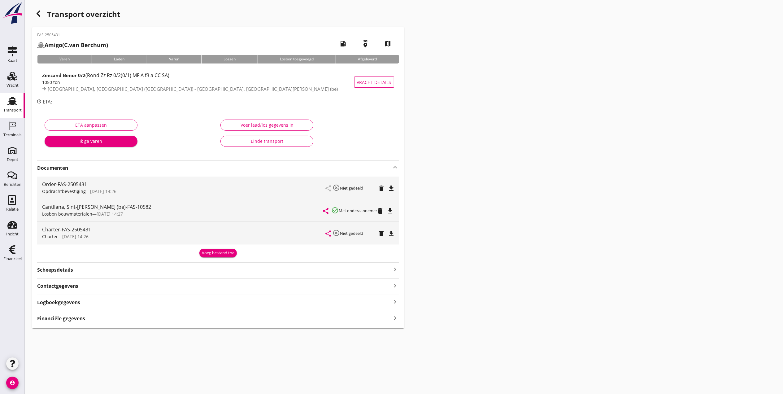
drag, startPoint x: 16, startPoint y: 109, endPoint x: 24, endPoint y: 112, distance: 7.9
click at [16, 109] on div "Transport" at bounding box center [12, 110] width 18 height 4
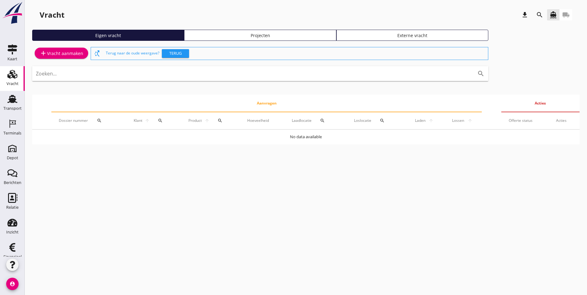
click at [187, 36] on div "Projecten" at bounding box center [260, 35] width 146 height 7
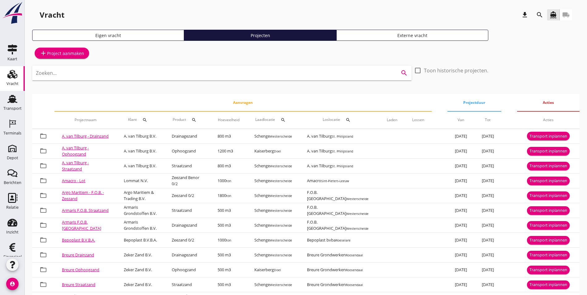
click at [161, 70] on input "Zoeken..." at bounding box center [213, 73] width 355 height 10
click at [542, 17] on icon "search" at bounding box center [539, 14] width 7 height 7
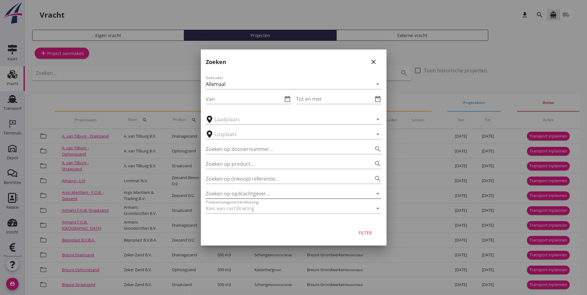
click at [248, 191] on input "Zoeken op opdrachtgever..." at bounding box center [285, 194] width 159 height 10
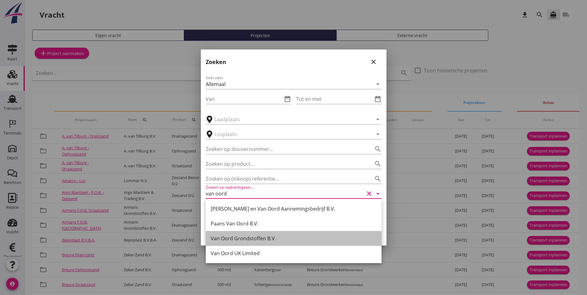
click at [271, 240] on div "Van Oord Grondstoffen B.V." at bounding box center [294, 238] width 166 height 7
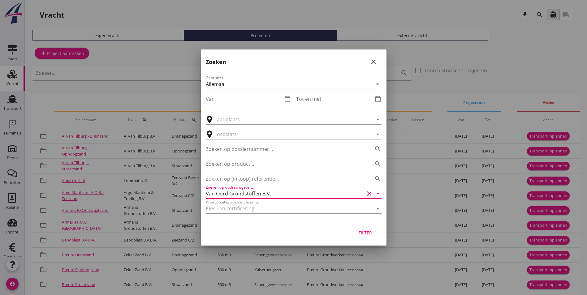
type input "Van Oord Grondstoffen B.V."
click at [363, 234] on div "Filter" at bounding box center [365, 233] width 17 height 7
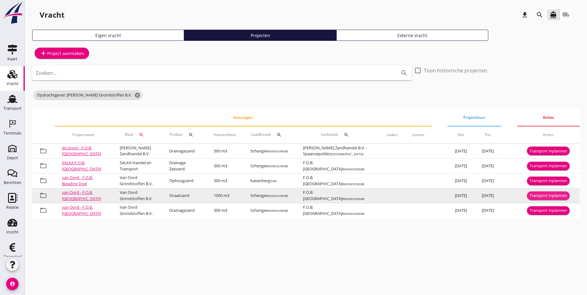
click at [539, 199] on div "Transport inplannen" at bounding box center [549, 196] width 38 height 6
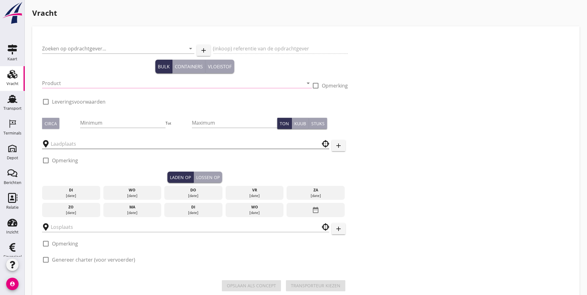
type input "Van Oord Grondstoffen B.V."
type input "F.O.B. levering Straatzand"
type input "Straatzand (6120)"
type input "1000"
checkbox input "true"
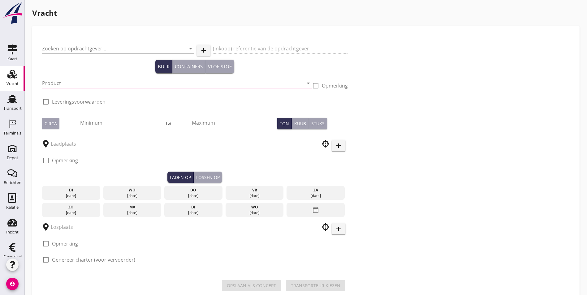
checkbox input "true"
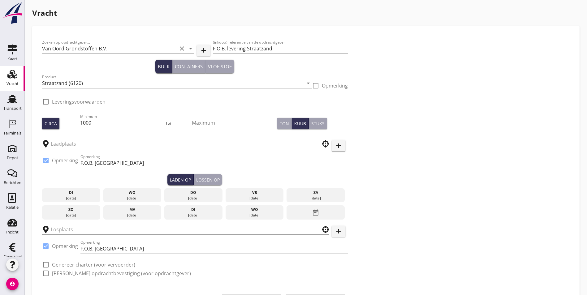
type input "Schenge"
checkbox input "true"
type input "F.O.B. [GEOGRAPHIC_DATA]"
checkbox input "true"
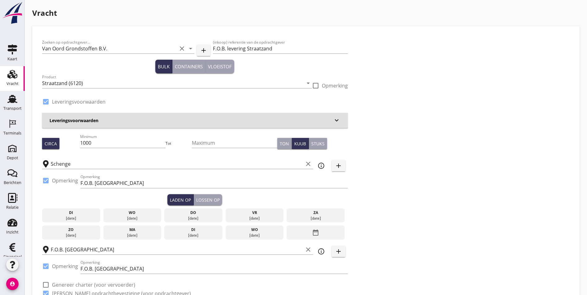
type input "6.3"
checkbox input "false"
radio input "false"
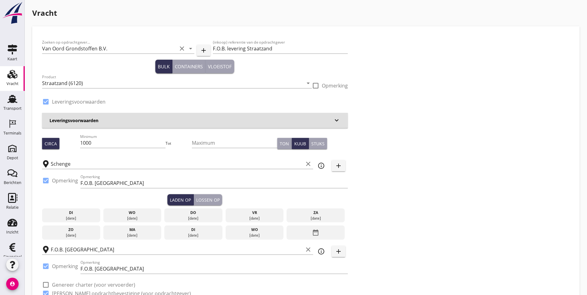
checkbox input "true"
click at [100, 144] on input "1000" at bounding box center [122, 143] width 85 height 10
click at [429, 200] on div "Zoeken op opdrachtgever... Van Oord Grondstoffen B.V. clear arrow_drop_down add…" at bounding box center [306, 170] width 533 height 269
drag, startPoint x: 110, startPoint y: 144, endPoint x: 58, endPoint y: 143, distance: 52.3
click at [58, 143] on div "Circa Minimum 1000 Tot Maximum Ton Kuub Stuks" at bounding box center [195, 143] width 306 height 21
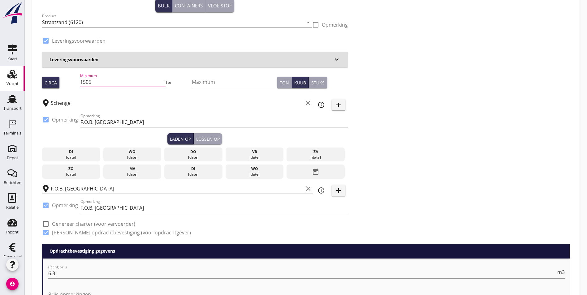
scroll to position [62, 0]
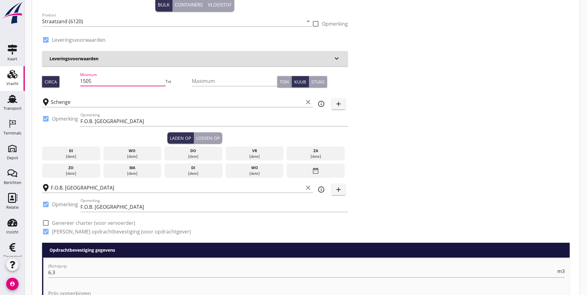
type input "1505"
click at [107, 154] on div "[DATE]" at bounding box center [132, 157] width 55 height 6
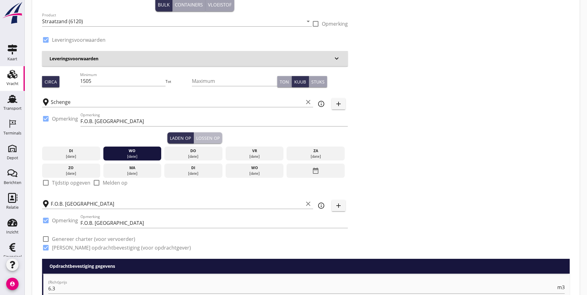
click at [196, 138] on div "Lossen op" at bounding box center [208, 138] width 24 height 7
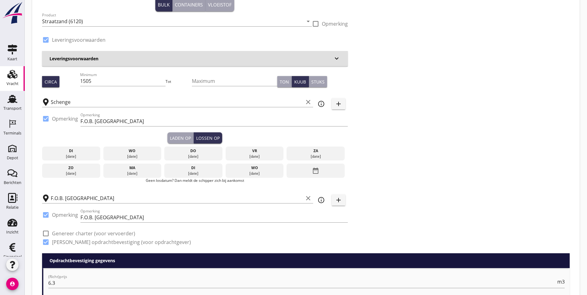
click at [166, 151] on div "do" at bounding box center [193, 151] width 55 height 6
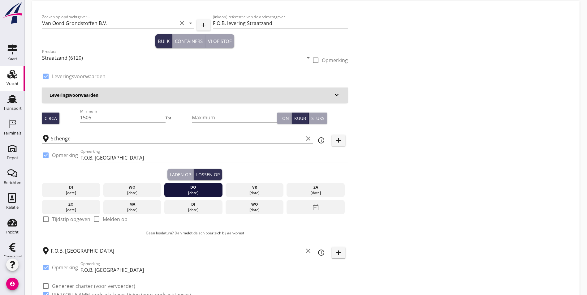
scroll to position [31, 0]
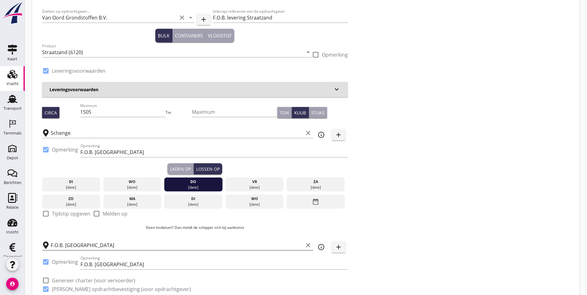
click at [305, 246] on icon "clear" at bounding box center [308, 245] width 7 height 7
click at [173, 242] on input "text" at bounding box center [181, 246] width 261 height 10
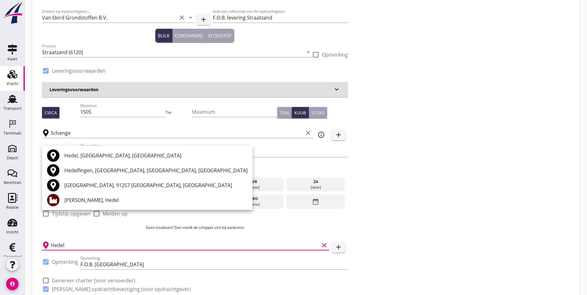
click at [97, 199] on div "Hofmans, Hedel" at bounding box center [155, 200] width 183 height 7
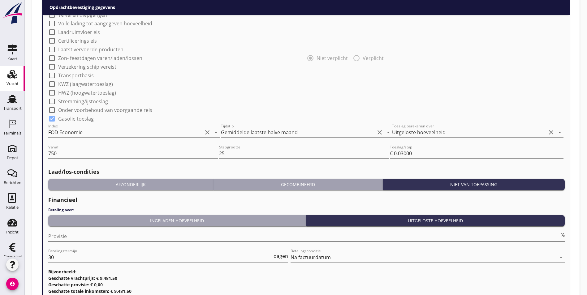
scroll to position [583, 0]
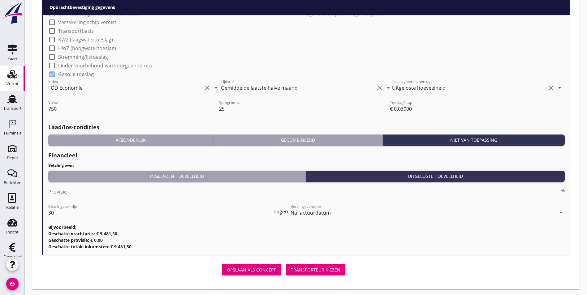
type input "Hofmans, Hedel"
click at [291, 269] on div "Transporteur kiezen" at bounding box center [316, 270] width 50 height 7
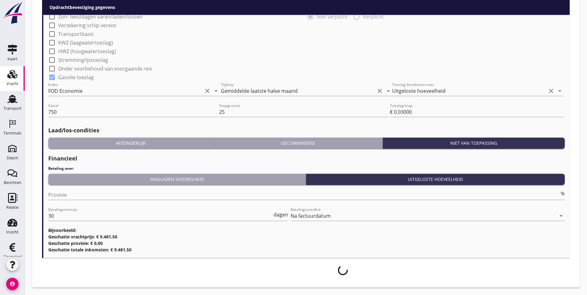
scroll to position [578, 0]
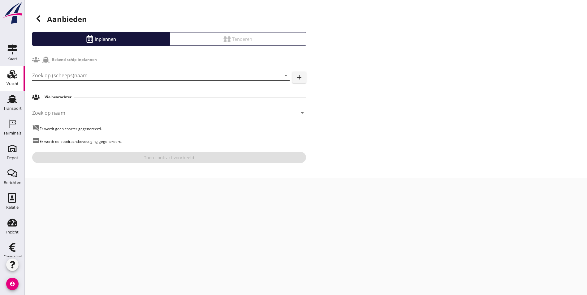
click at [56, 74] on input "Zoek op (scheeps)naam" at bounding box center [152, 76] width 240 height 10
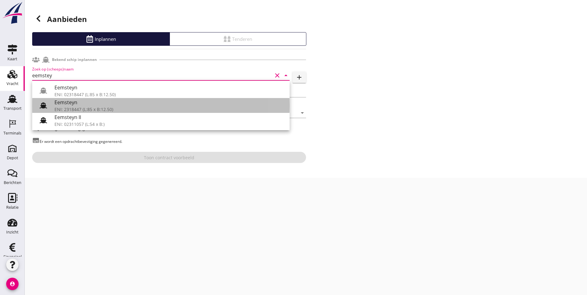
click at [138, 103] on div "Eemsteyn" at bounding box center [169, 102] width 230 height 7
type input "Eemsteyn"
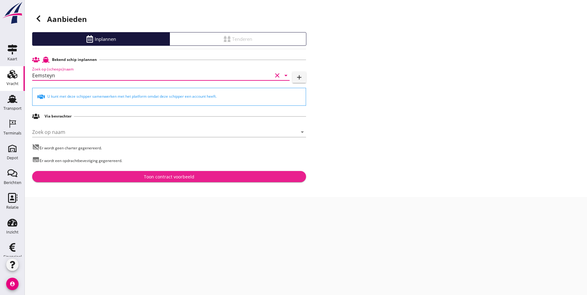
click at [204, 177] on div "Toon contract voorbeeld" at bounding box center [169, 177] width 264 height 7
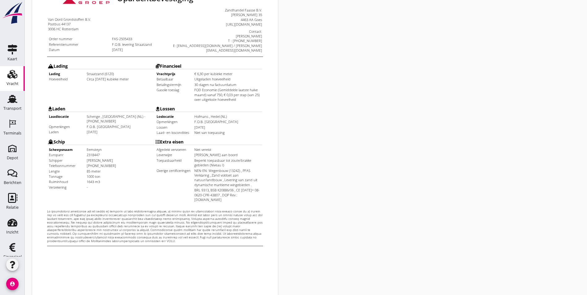
scroll to position [163, 0]
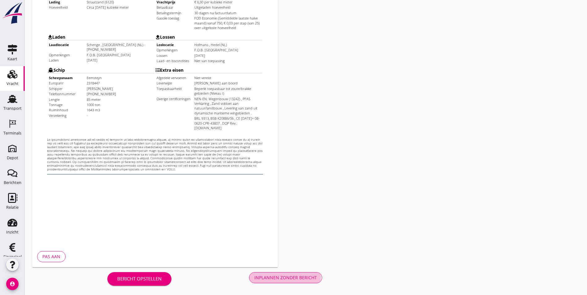
click at [255, 277] on div "Inplannen zonder bericht" at bounding box center [286, 278] width 63 height 7
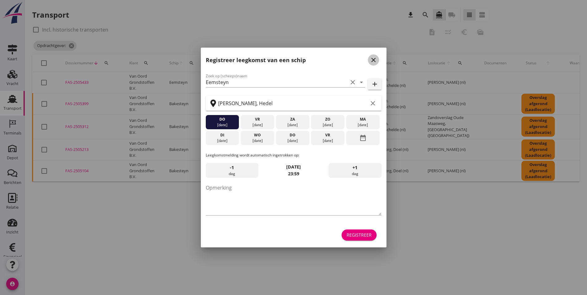
click at [375, 61] on icon "close" at bounding box center [373, 59] width 7 height 7
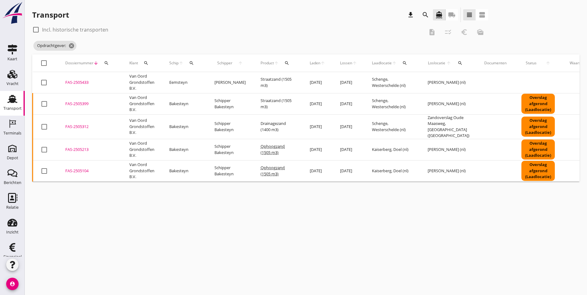
drag, startPoint x: 445, startPoint y: 247, endPoint x: 440, endPoint y: 244, distance: 6.5
click at [446, 246] on div "cancel You are impersonating another user. Transport download search directions…" at bounding box center [306, 147] width 563 height 295
click at [11, 80] on div "Vracht" at bounding box center [13, 83] width 12 height 9
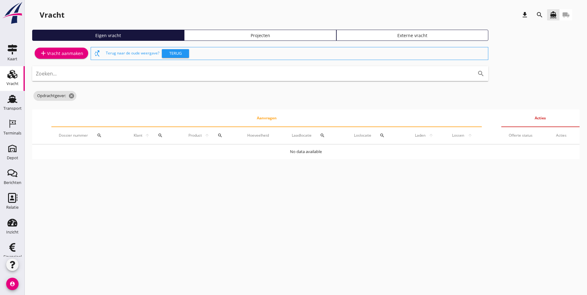
click at [187, 33] on div "Projecten" at bounding box center [260, 35] width 146 height 7
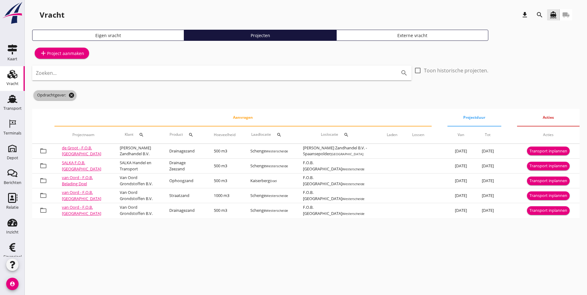
click at [71, 95] on icon "cancel" at bounding box center [71, 95] width 6 height 6
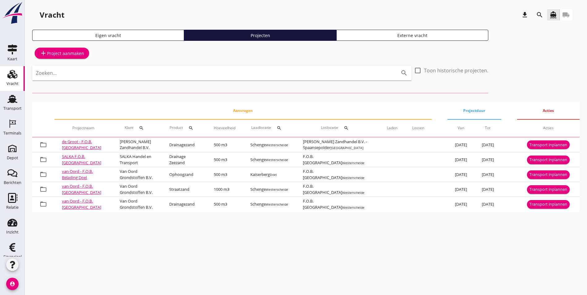
click at [541, 16] on icon "search" at bounding box center [539, 14] width 7 height 7
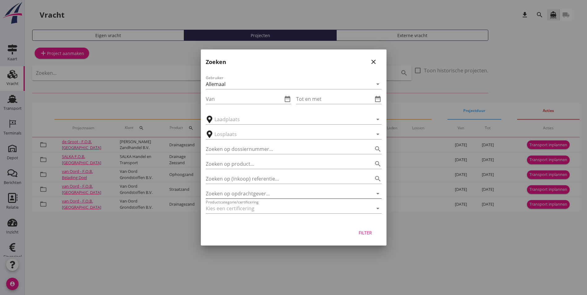
click at [249, 192] on input "Zoeken op opdrachtgever..." at bounding box center [285, 194] width 159 height 10
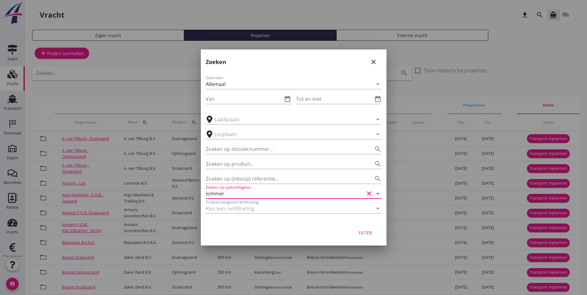
drag, startPoint x: 260, startPoint y: 192, endPoint x: 141, endPoint y: 192, distance: 118.6
click at [140, 192] on div "arrow_drop_down check Schenge, Westerschelde Kaiserberg, Doel Middelburg, Everi…" at bounding box center [293, 183] width 587 height 367
click at [239, 207] on div "Lommat N.V." at bounding box center [294, 208] width 166 height 7
click at [367, 232] on div "Filter" at bounding box center [365, 233] width 17 height 7
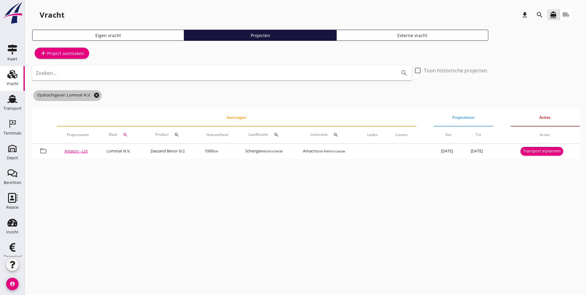
click at [97, 96] on icon "cancel" at bounding box center [97, 95] width 6 height 6
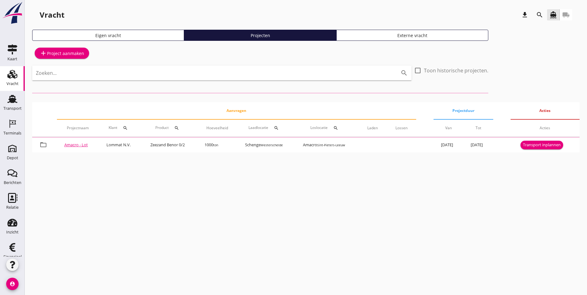
click at [538, 16] on icon "search" at bounding box center [539, 14] width 7 height 7
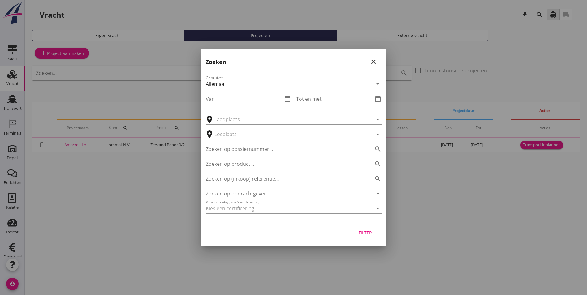
click at [342, 194] on input "Zoeken op opdrachtgever..." at bounding box center [285, 194] width 159 height 10
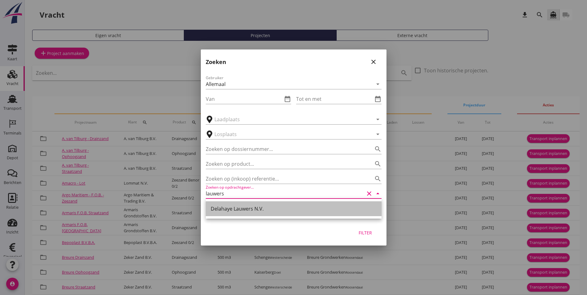
click at [245, 211] on div "Delahaye Lauwers N.V." at bounding box center [294, 208] width 166 height 7
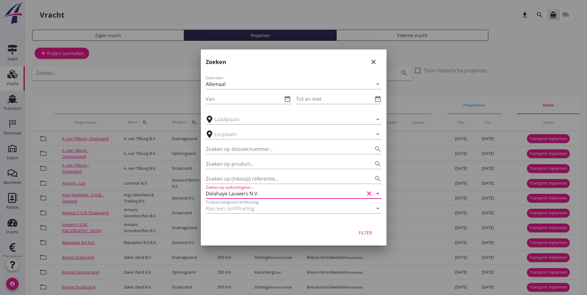
type input "Delahaye Lauwers N.V."
click at [367, 232] on div "Filter" at bounding box center [365, 233] width 17 height 7
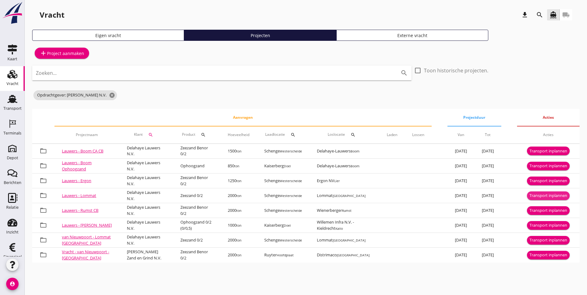
drag, startPoint x: 555, startPoint y: 197, endPoint x: 604, endPoint y: 193, distance: 49.3
click at [587, 193] on html "arrow_drop_down check Schenge, Westerschelde Kaiserberg, Doel Middelburg, Everi…" at bounding box center [293, 147] width 587 height 295
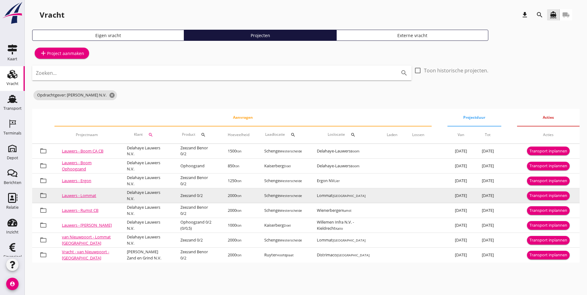
click at [543, 199] on button "Transport inplannen" at bounding box center [548, 196] width 43 height 9
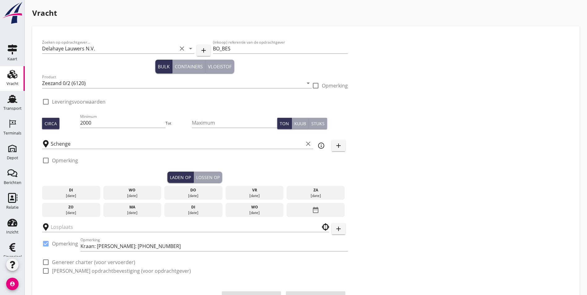
checkbox input "true"
type input "Lommat"
checkbox input "true"
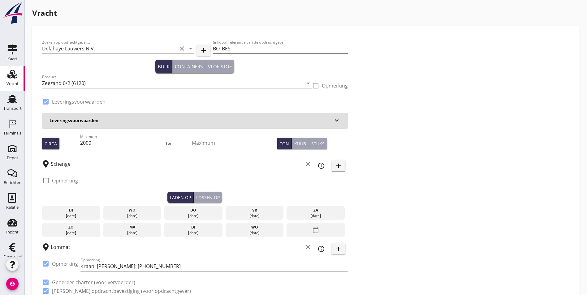
click at [213, 50] on input "BO_BES" at bounding box center [280, 49] width 135 height 10
drag, startPoint x: 198, startPoint y: 50, endPoint x: 140, endPoint y: 52, distance: 58.2
click at [140, 51] on div "Zoeken op opdrachtgever... Delahaye Lauwers N.V. clear arrow_drop_down add (ink…" at bounding box center [195, 49] width 306 height 21
paste input "6092 /2025"
type input "BO_BES 6092 /2025"
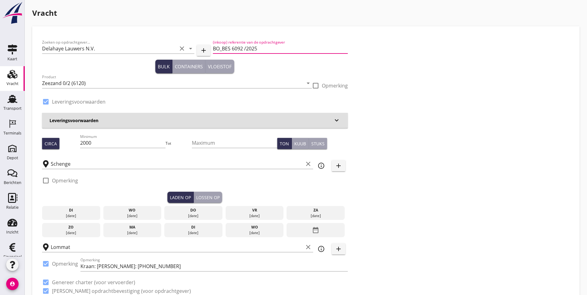
click at [256, 63] on div "Bulk Containers Vloeistof" at bounding box center [195, 67] width 306 height 14
drag, startPoint x: 97, startPoint y: 146, endPoint x: -1, endPoint y: 141, distance: 98.0
type input "1900"
click at [344, 169] on div "Zoeken op opdrachtgever... Delahaye Lauwers N.V. clear arrow_drop_down add (ink…" at bounding box center [306, 169] width 533 height 266
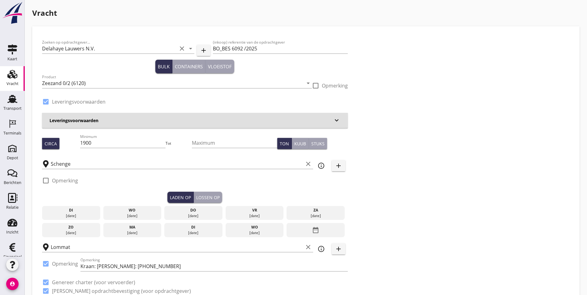
drag, startPoint x: 104, startPoint y: 217, endPoint x: 154, endPoint y: 208, distance: 50.7
click at [105, 217] on div "[DATE]" at bounding box center [132, 216] width 55 height 6
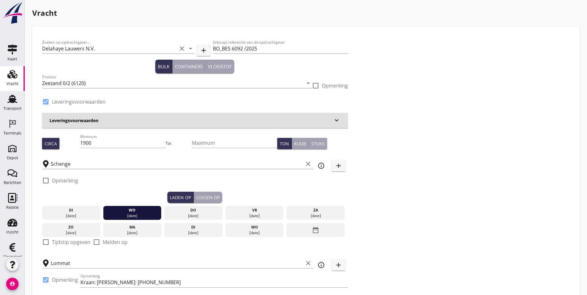
click at [194, 201] on button "Lossen op" at bounding box center [208, 197] width 28 height 11
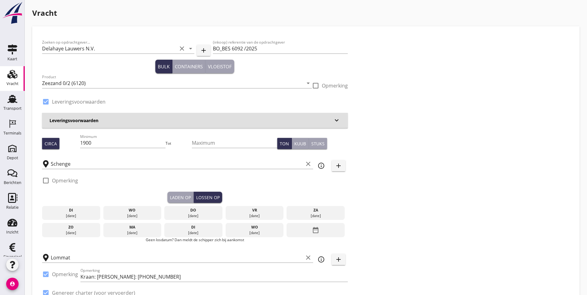
click at [166, 208] on div "do" at bounding box center [193, 211] width 55 height 6
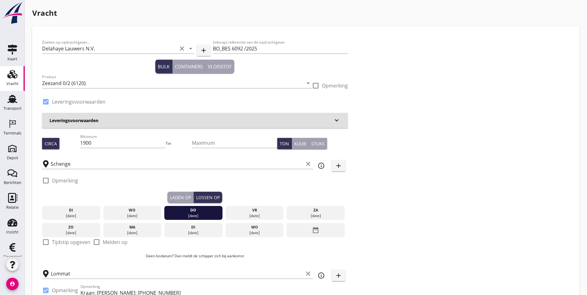
click at [168, 194] on button "Laden op" at bounding box center [181, 197] width 26 height 11
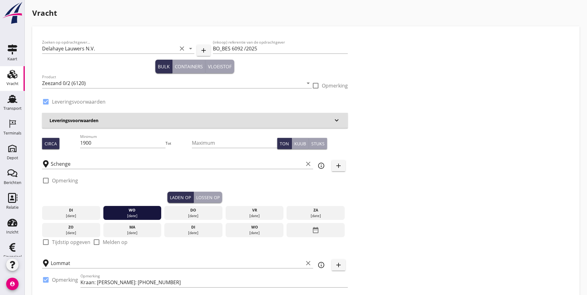
click at [196, 197] on div "Lossen op" at bounding box center [208, 197] width 24 height 7
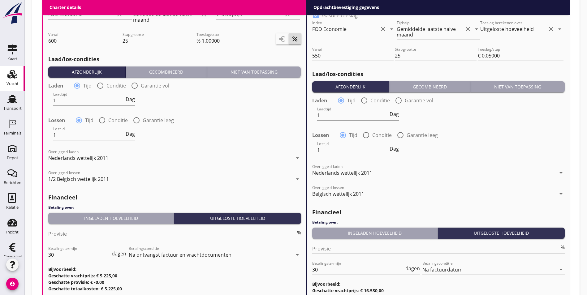
scroll to position [711, 0]
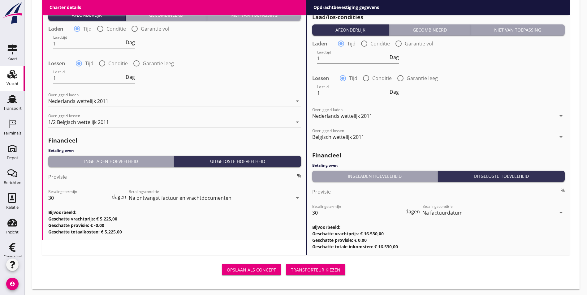
click at [291, 268] on div "Transporteur kiezen" at bounding box center [316, 270] width 50 height 7
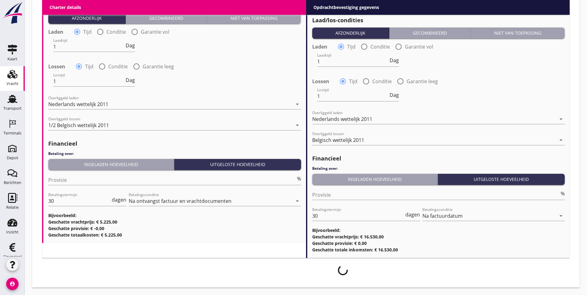
scroll to position [706, 0]
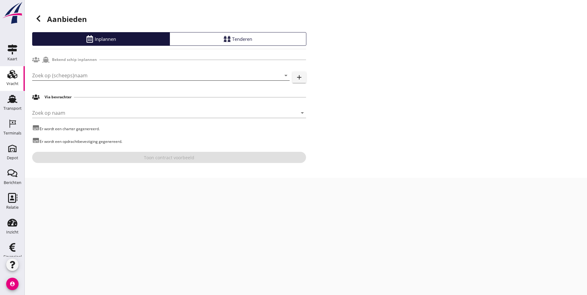
click at [92, 77] on input "Zoek op (scheeps)naam" at bounding box center [152, 76] width 240 height 10
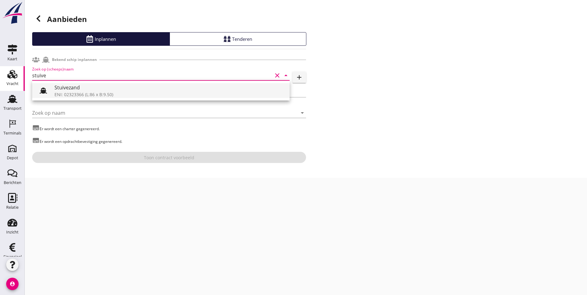
click at [88, 93] on div "ENI: 02323366 (L:86 x B:9.50)" at bounding box center [169, 94] width 230 height 7
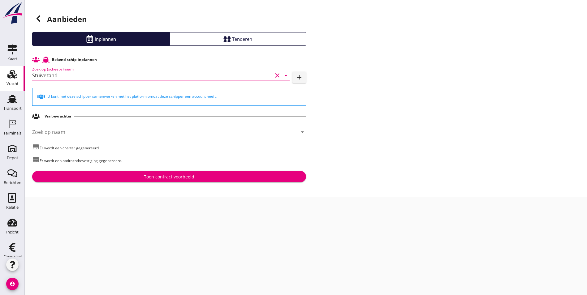
type input "Stuivezand"
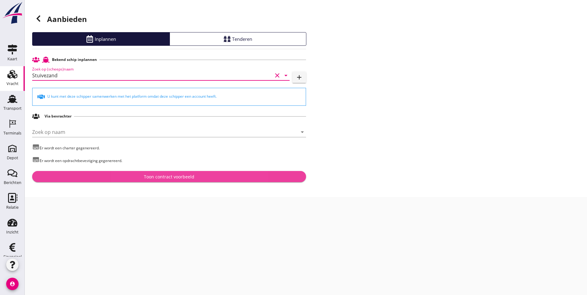
click at [162, 176] on div "Toon contract voorbeeld" at bounding box center [169, 177] width 50 height 7
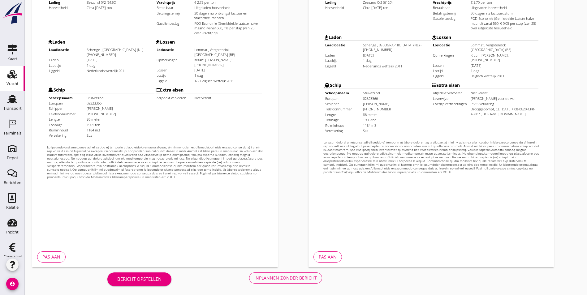
scroll to position [163, 0]
click at [255, 276] on div "Inplannen zonder bericht" at bounding box center [286, 278] width 63 height 7
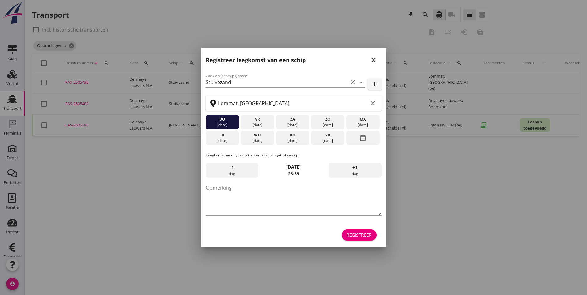
drag, startPoint x: 378, startPoint y: 56, endPoint x: 376, endPoint y: 60, distance: 4.6
click at [378, 56] on div "Registreer leegkomst van een schip close" at bounding box center [294, 58] width 186 height 20
click at [374, 62] on icon "close" at bounding box center [373, 59] width 7 height 7
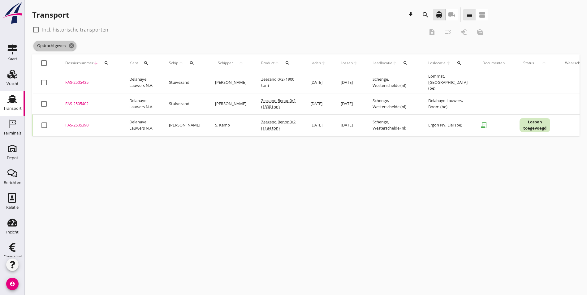
click at [71, 45] on icon "cancel" at bounding box center [71, 46] width 6 height 6
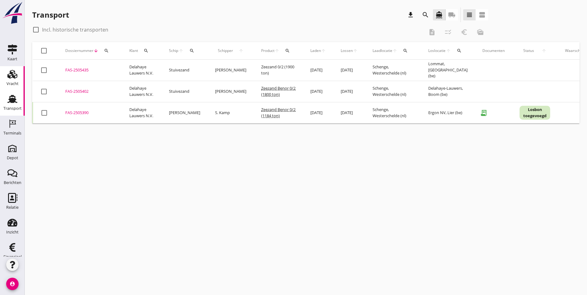
click at [7, 85] on div "Vracht" at bounding box center [13, 84] width 12 height 4
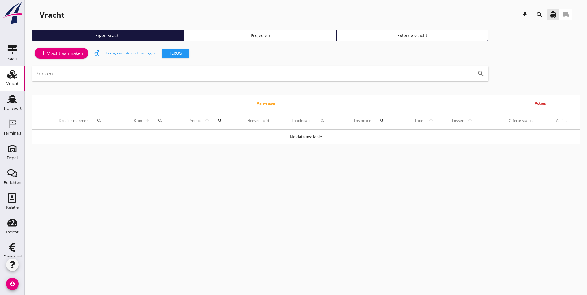
click at [200, 35] on div "Projecten" at bounding box center [260, 35] width 146 height 7
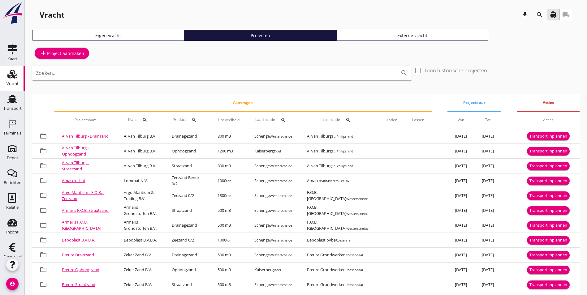
click at [538, 18] on button "search" at bounding box center [539, 14] width 11 height 11
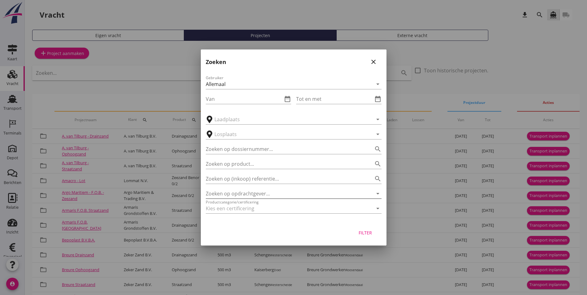
click at [237, 192] on input "Zoeken op opdrachtgever..." at bounding box center [285, 194] width 159 height 10
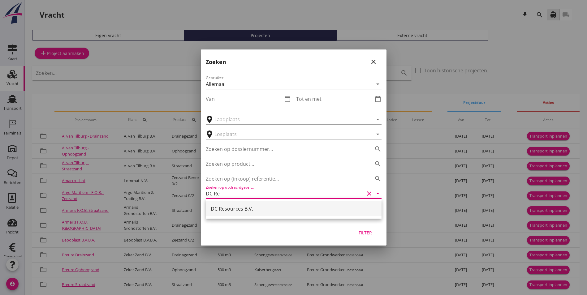
click at [261, 207] on div "DC Resources B.V." at bounding box center [294, 208] width 166 height 7
type input "DC Resources B.V."
click at [369, 234] on div "Filter" at bounding box center [365, 233] width 17 height 7
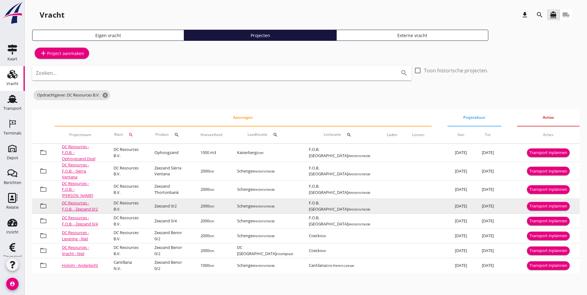
click at [545, 203] on div "Transport inplannen" at bounding box center [549, 206] width 38 height 6
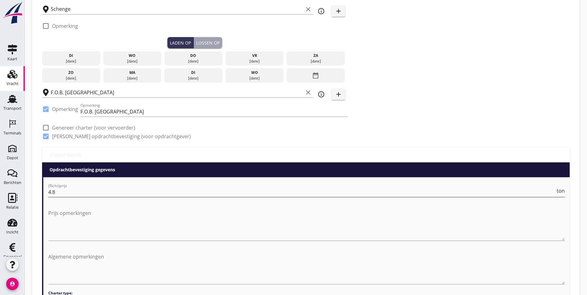
scroll to position [62, 0]
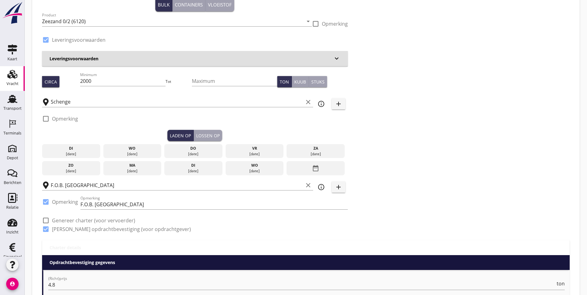
drag, startPoint x: 117, startPoint y: 148, endPoint x: 121, endPoint y: 147, distance: 4.0
click at [117, 148] on div "wo" at bounding box center [132, 149] width 55 height 6
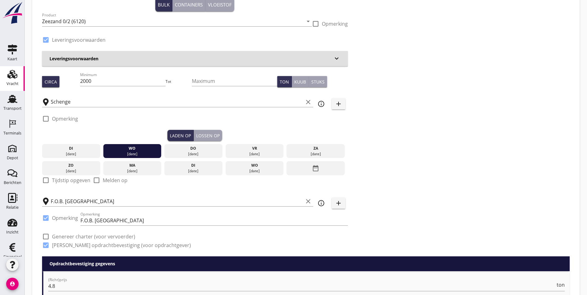
click at [196, 135] on div "Lossen op" at bounding box center [208, 136] width 24 height 7
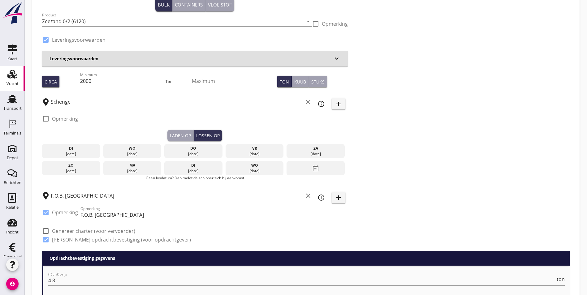
click at [166, 148] on div "do" at bounding box center [193, 149] width 55 height 6
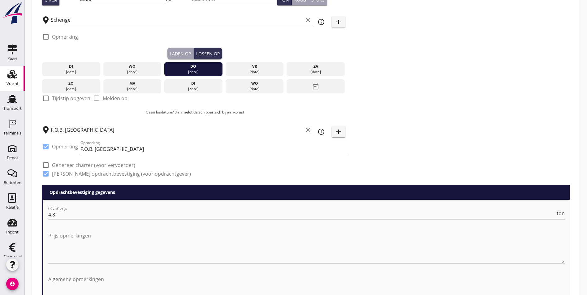
scroll to position [124, 0]
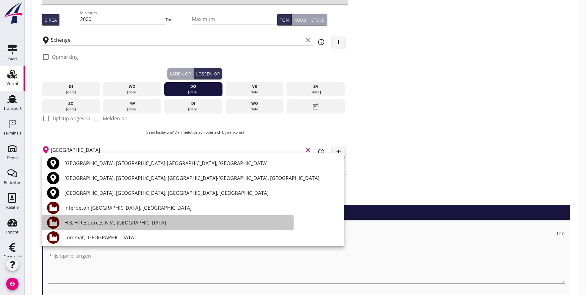
click at [117, 220] on div "H & H Resources N.V., [GEOGRAPHIC_DATA]" at bounding box center [201, 222] width 275 height 7
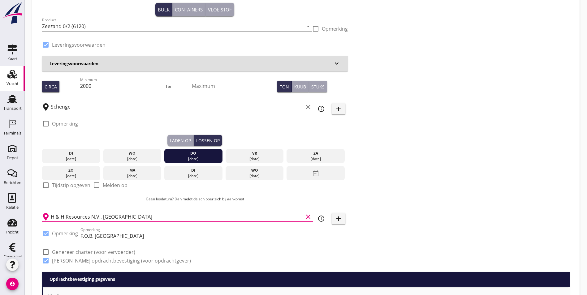
scroll to position [0, 0]
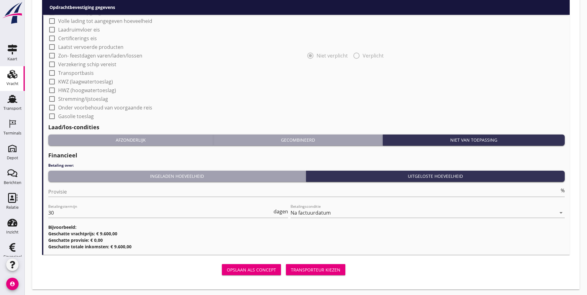
type input "H & H Resources N.V., [GEOGRAPHIC_DATA]"
click at [291, 267] on div "Transporteur kiezen" at bounding box center [316, 270] width 50 height 7
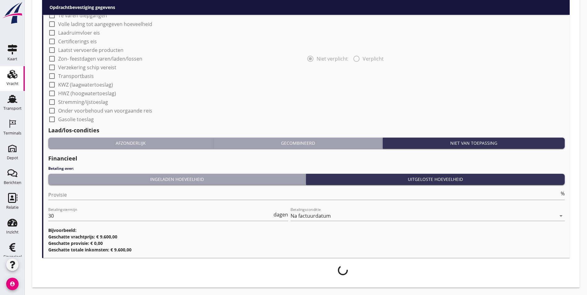
scroll to position [533, 0]
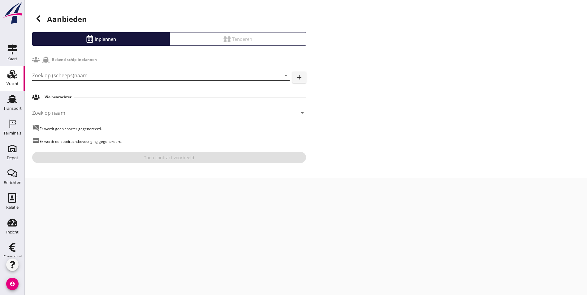
click at [75, 78] on input "Zoek op (scheeps)naam" at bounding box center [152, 76] width 240 height 10
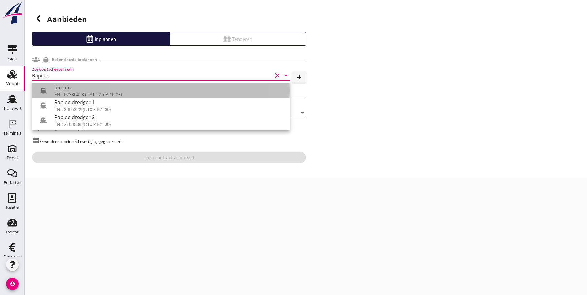
click at [89, 90] on div "Rapide" at bounding box center [169, 87] width 230 height 7
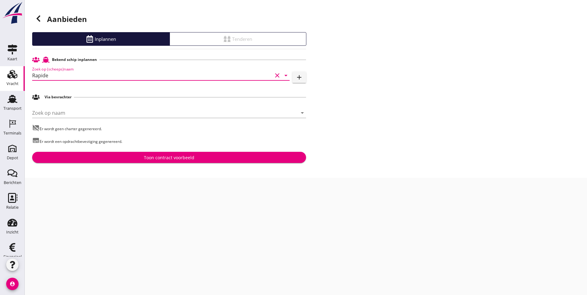
type input "Rapide"
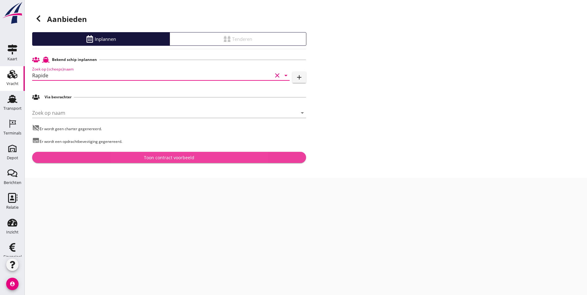
click at [131, 156] on div "Toon contract voorbeeld" at bounding box center [169, 158] width 264 height 7
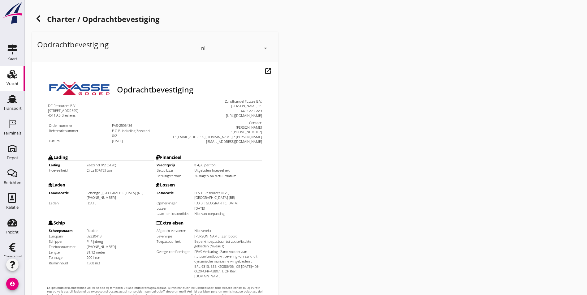
scroll to position [155, 0]
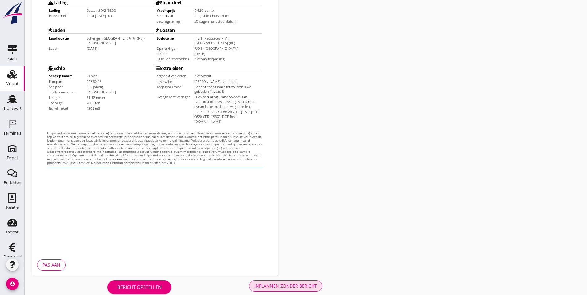
click at [255, 285] on div "Inplannen zonder bericht" at bounding box center [286, 286] width 63 height 7
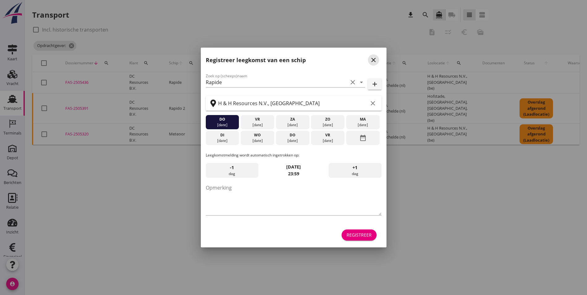
click at [374, 58] on icon "close" at bounding box center [373, 59] width 7 height 7
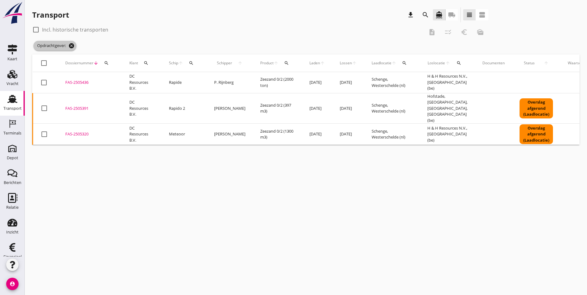
click at [71, 46] on icon "cancel" at bounding box center [71, 46] width 6 height 6
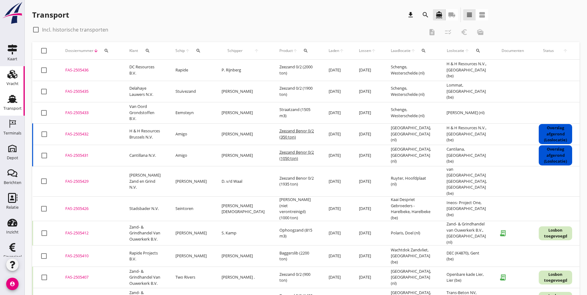
click at [12, 81] on div "Vracht" at bounding box center [13, 83] width 12 height 9
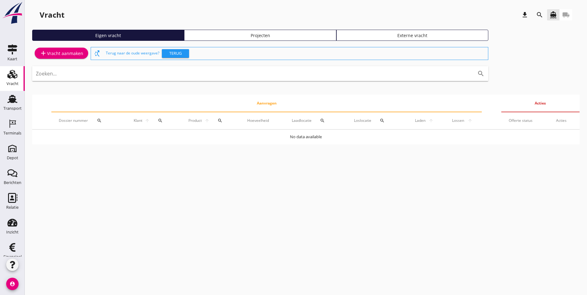
click at [539, 15] on icon "search" at bounding box center [539, 14] width 7 height 7
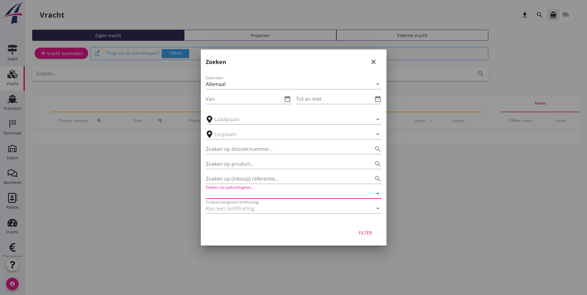
click at [263, 195] on input "Zoeken op opdrachtgever..." at bounding box center [285, 194] width 159 height 10
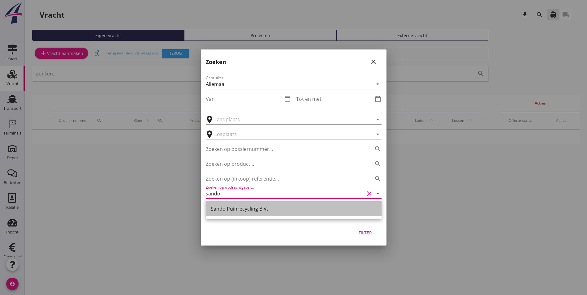
click at [277, 207] on div "Sando Puinrecycling B.V." at bounding box center [294, 208] width 166 height 7
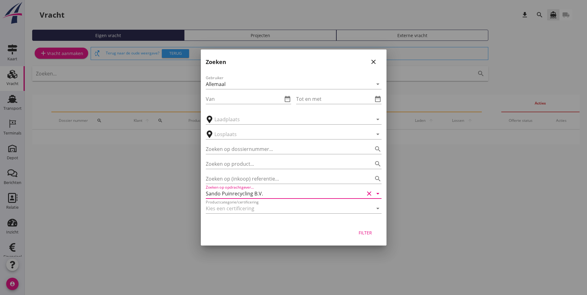
type input "Sando Puinrecycling B.V."
click at [370, 233] on div "Filter" at bounding box center [365, 233] width 17 height 7
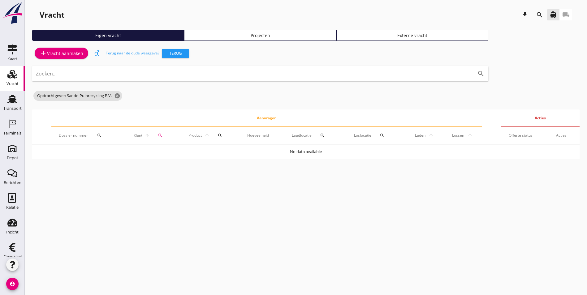
click at [184, 31] on link "Projecten" at bounding box center [260, 35] width 152 height 11
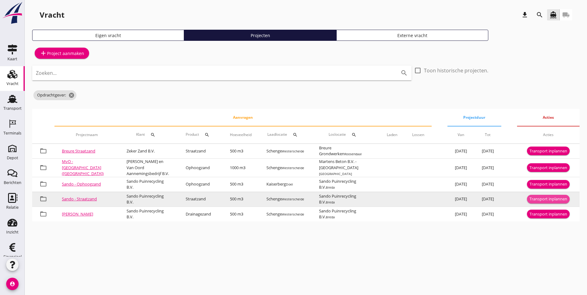
click at [551, 198] on div "Transport inplannen" at bounding box center [549, 199] width 38 height 6
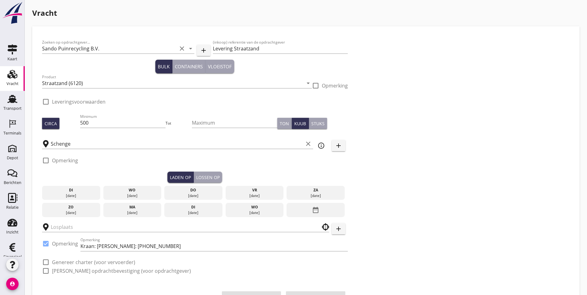
checkbox input "true"
type input "Sando Puinrecycling B.V."
checkbox input "true"
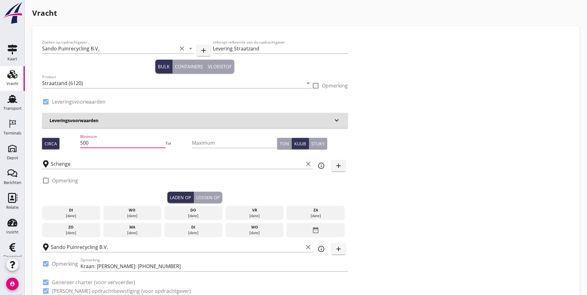
drag, startPoint x: 99, startPoint y: 145, endPoint x: 27, endPoint y: 137, distance: 72.3
click at [280, 141] on div "Ton" at bounding box center [284, 144] width 9 height 7
click at [294, 145] on div "Kuub" at bounding box center [300, 144] width 12 height 7
drag, startPoint x: 94, startPoint y: 145, endPoint x: 50, endPoint y: 145, distance: 44.9
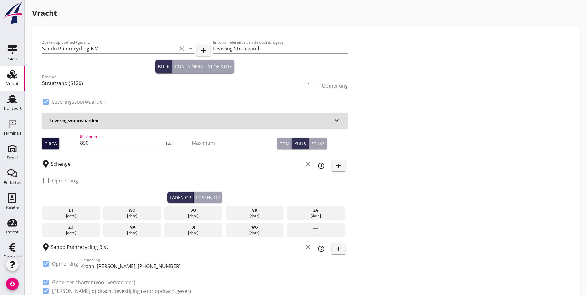
click at [50, 145] on div "Circa Minimum 850 Tot Maximum Ton Kuub Stuks" at bounding box center [195, 143] width 306 height 21
click at [91, 136] on div "Minimum 850" at bounding box center [122, 144] width 85 height 20
drag, startPoint x: 91, startPoint y: 142, endPoint x: 35, endPoint y: 143, distance: 56.1
type input "530"
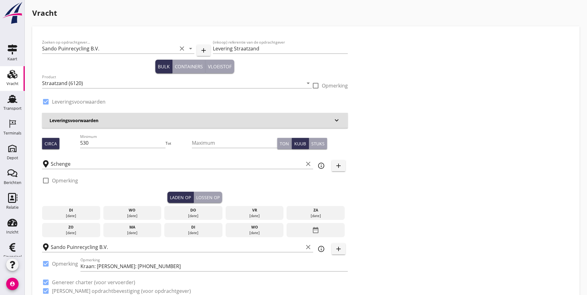
drag, startPoint x: 116, startPoint y: 212, endPoint x: 119, endPoint y: 212, distance: 3.4
click at [116, 213] on div "[DATE]" at bounding box center [132, 216] width 55 height 6
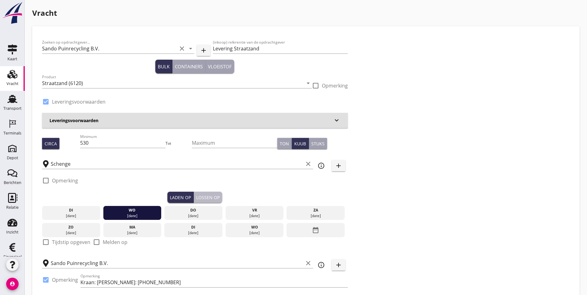
click at [196, 198] on div "Lossen op" at bounding box center [208, 197] width 24 height 7
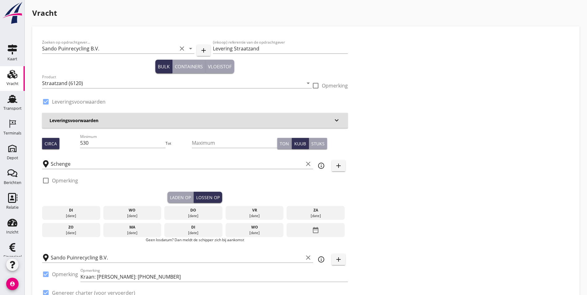
click at [227, 209] on div "vr" at bounding box center [254, 211] width 55 height 6
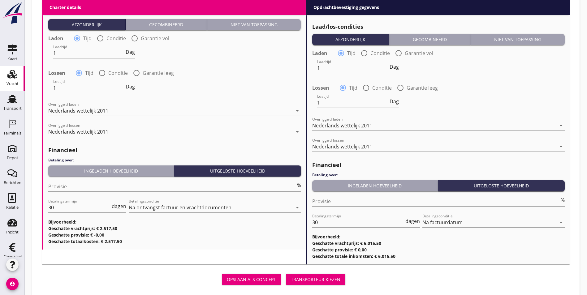
scroll to position [711, 0]
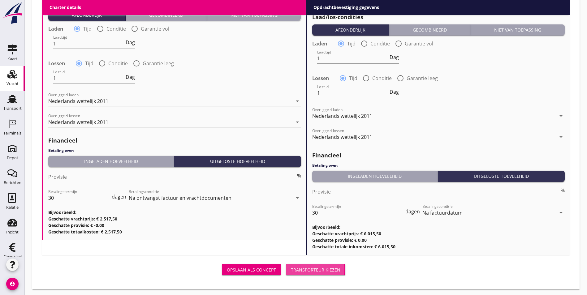
click at [291, 269] on div "Transporteur kiezen" at bounding box center [316, 270] width 50 height 7
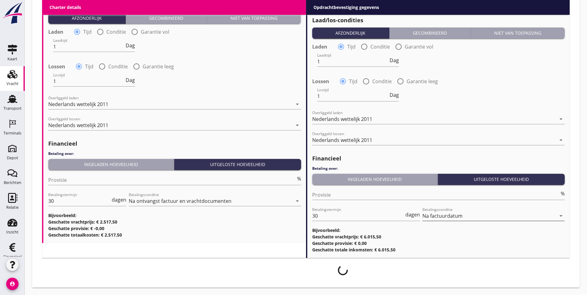
scroll to position [706, 0]
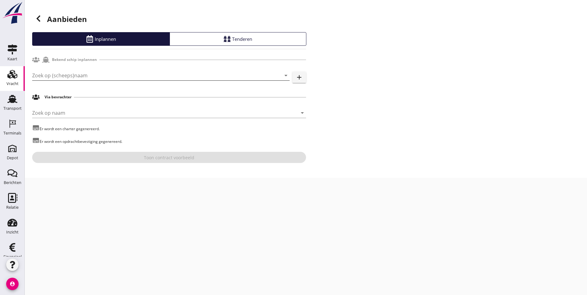
click at [96, 74] on input "Zoek op (scheeps)naam" at bounding box center [152, 76] width 240 height 10
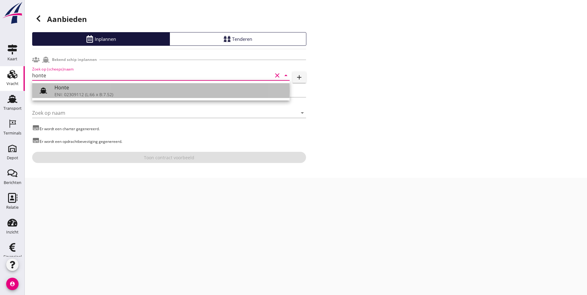
click at [77, 89] on div "Honte" at bounding box center [169, 87] width 230 height 7
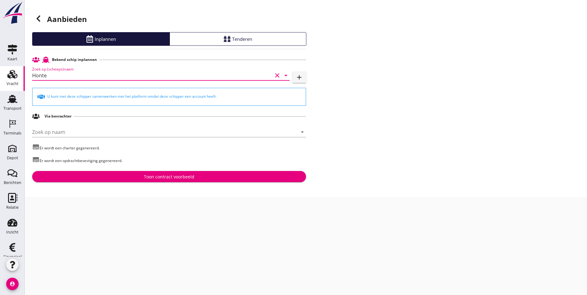
type input "Honte"
click at [137, 175] on div "Toon contract voorbeeld" at bounding box center [169, 177] width 264 height 7
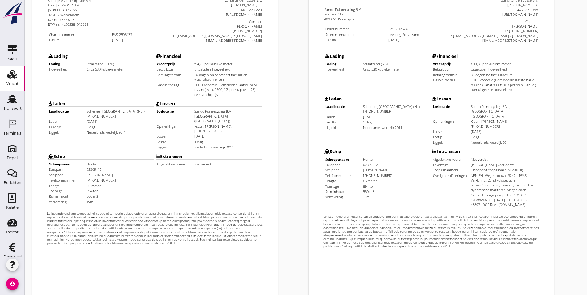
scroll to position [163, 0]
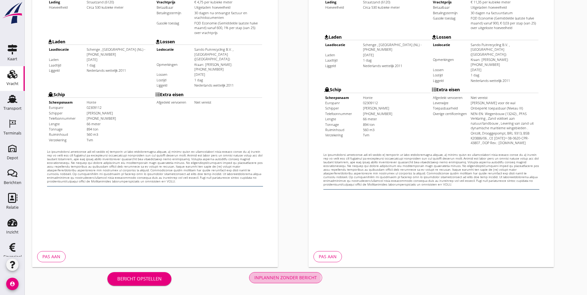
click at [255, 276] on div "Inplannen zonder bericht" at bounding box center [286, 278] width 63 height 7
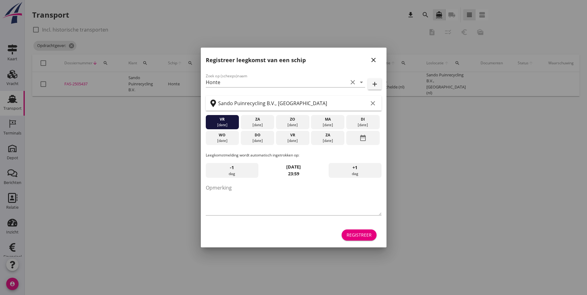
click at [372, 60] on icon "close" at bounding box center [373, 59] width 7 height 7
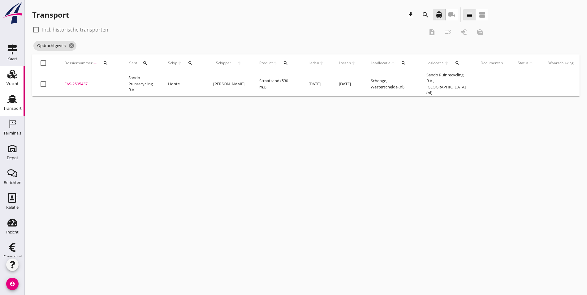
click at [11, 77] on use at bounding box center [12, 74] width 10 height 9
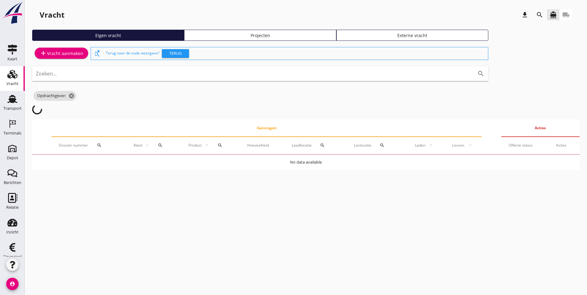
click at [199, 35] on div "Projecten" at bounding box center [260, 35] width 146 height 7
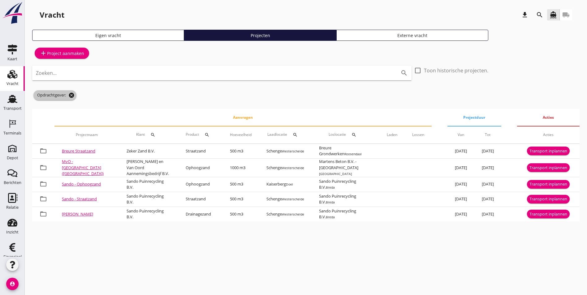
click at [72, 97] on icon "cancel" at bounding box center [71, 95] width 6 height 6
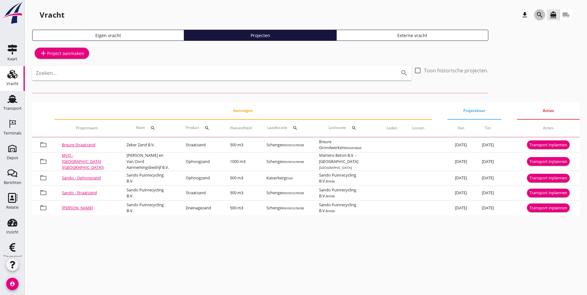
click at [540, 15] on icon "search" at bounding box center [539, 14] width 7 height 7
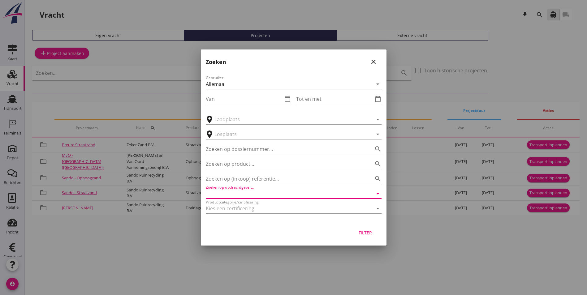
click at [246, 194] on input "Zoeken op opdrachtgever..." at bounding box center [285, 194] width 159 height 10
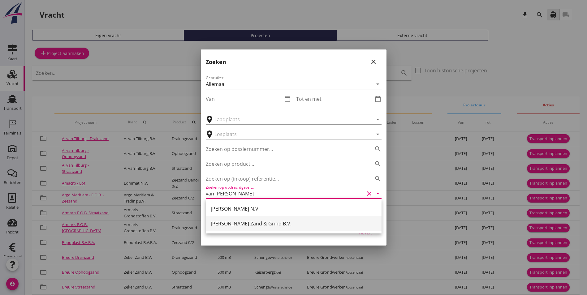
click at [269, 224] on div "[PERSON_NAME] Zand & Grind B.V." at bounding box center [294, 223] width 166 height 7
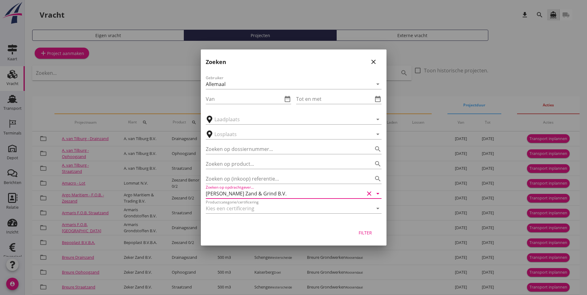
type input "[PERSON_NAME] Zand & Grind B.V."
click at [369, 233] on div "Filter" at bounding box center [365, 233] width 17 height 7
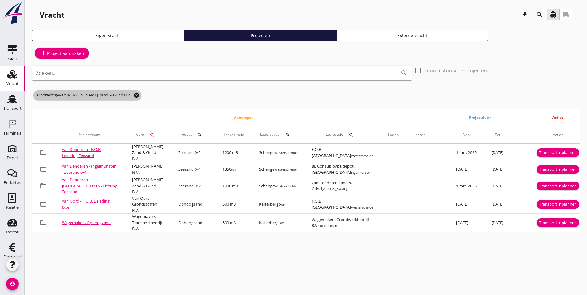
click at [134, 97] on icon "cancel" at bounding box center [136, 95] width 6 height 6
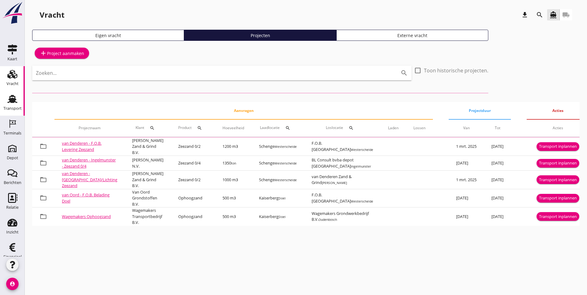
click at [9, 108] on div "Transport" at bounding box center [12, 109] width 18 height 4
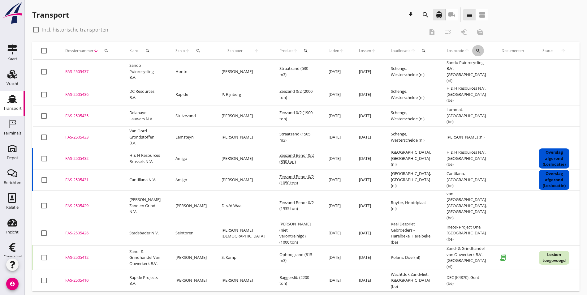
click at [476, 49] on icon "search" at bounding box center [478, 50] width 5 height 5
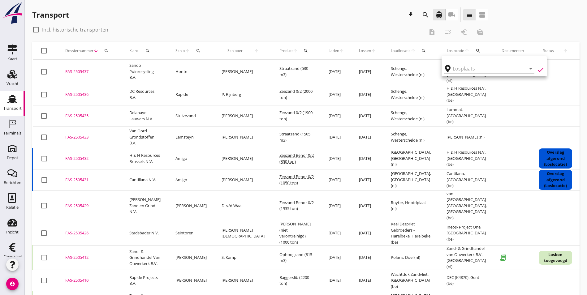
drag, startPoint x: 457, startPoint y: 64, endPoint x: 460, endPoint y: 66, distance: 3.5
click at [460, 66] on input "text" at bounding box center [485, 69] width 64 height 10
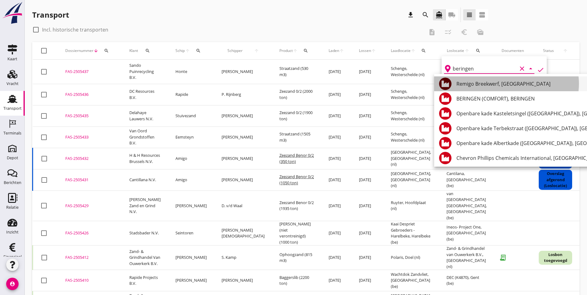
click at [479, 83] on div "Remigo Breekwerf, Beringen" at bounding box center [544, 83] width 175 height 7
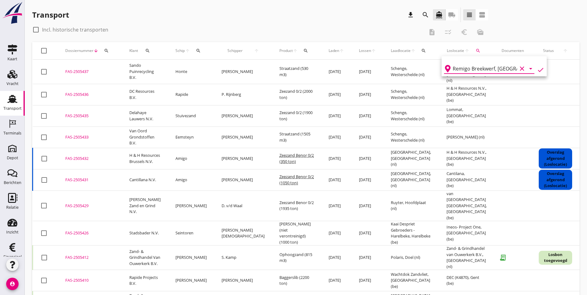
click at [537, 68] on icon "check" at bounding box center [540, 69] width 7 height 7
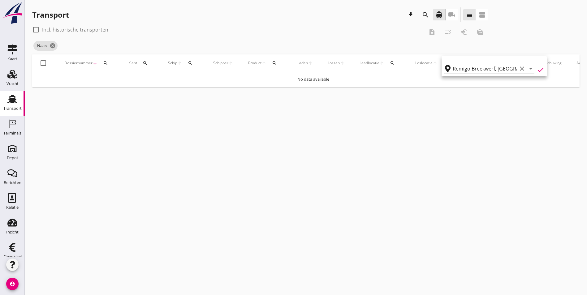
type input "Remigo Breekwerf"
click at [34, 30] on div at bounding box center [36, 29] width 11 height 11
checkbox input "true"
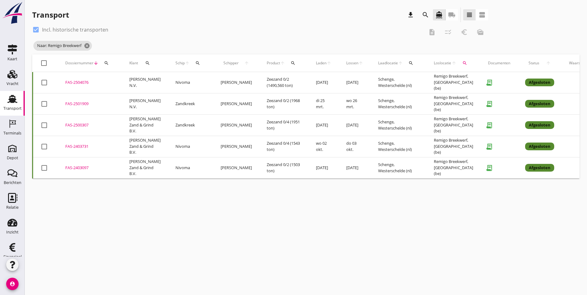
click at [74, 83] on div "FAS-2504076" at bounding box center [89, 83] width 49 height 6
click at [8, 81] on div "Vracht" at bounding box center [13, 83] width 12 height 9
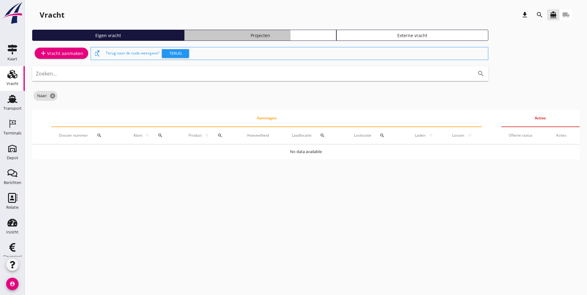
click at [189, 35] on div "Projecten" at bounding box center [260, 35] width 146 height 7
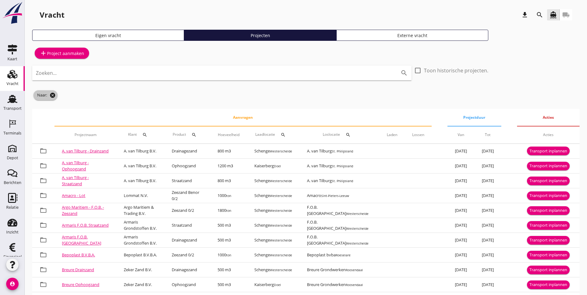
click at [55, 97] on icon "cancel" at bounding box center [53, 95] width 6 height 6
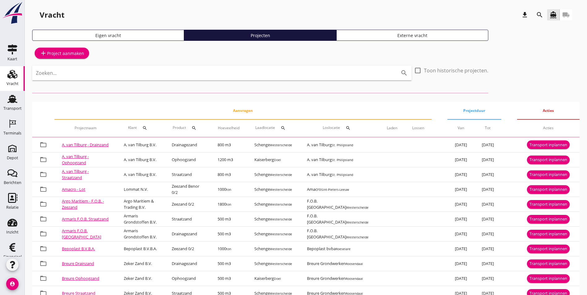
click at [540, 13] on icon "search" at bounding box center [539, 14] width 7 height 7
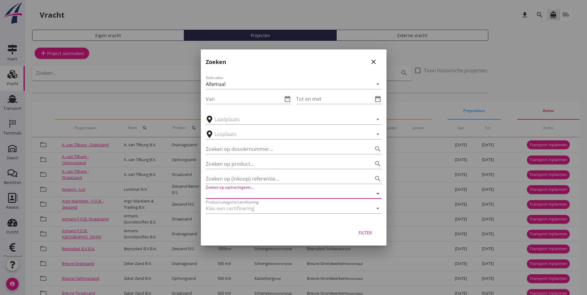
click at [223, 193] on input "Zoeken op opdrachtgever..." at bounding box center [285, 194] width 159 height 10
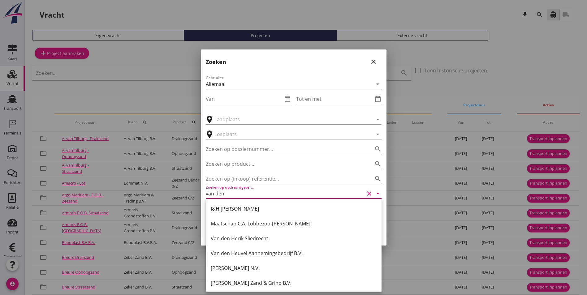
click at [299, 283] on div "[PERSON_NAME] Zand & Grind B.V." at bounding box center [294, 283] width 166 height 7
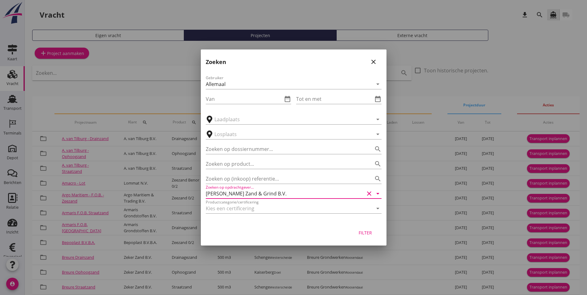
type input "[PERSON_NAME] Zand & Grind B.V."
click at [368, 231] on div "Filter" at bounding box center [365, 233] width 17 height 7
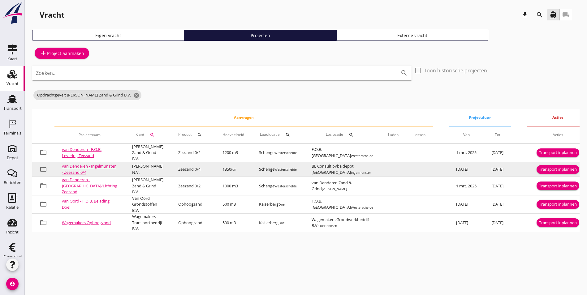
click at [82, 168] on link "van Denderen - Ingelmunster - Zeezand 0/4" at bounding box center [89, 169] width 54 height 12
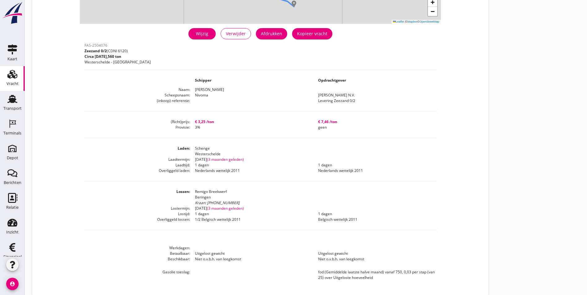
scroll to position [137, 0]
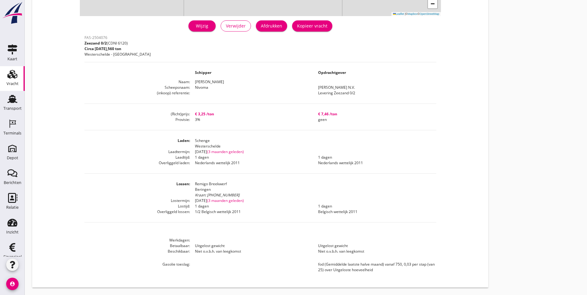
click at [297, 23] on div "Kopieer vracht" at bounding box center [312, 26] width 30 height 7
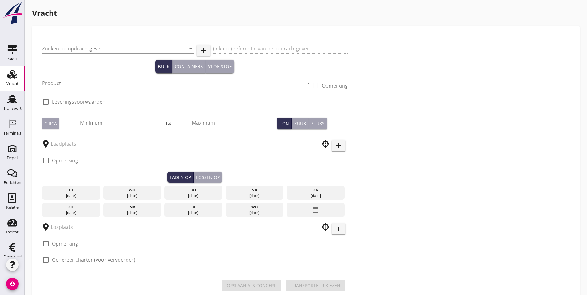
type input "[PERSON_NAME] N.V."
type input "Levering Zeezand 0/2"
type input "Zeezand 0/2 (6120)"
type input "1500"
checkbox input "true"
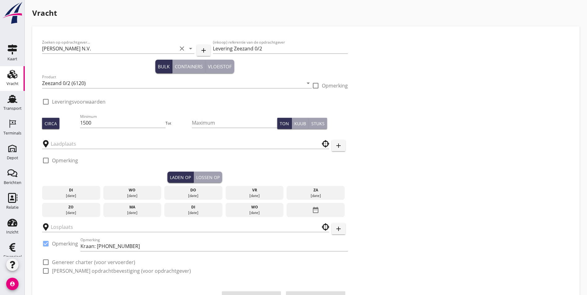
checkbox input "true"
type input "Schenge"
type input "Remigo Breekwerf"
checkbox input "true"
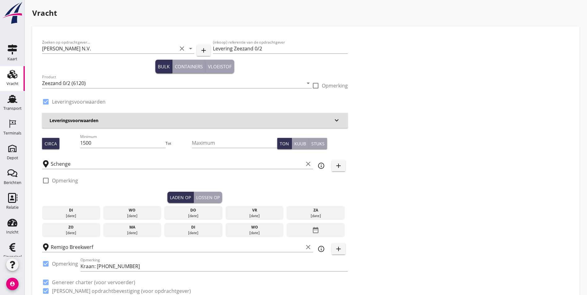
type input "3.25"
checkbox input "false"
radio input "false"
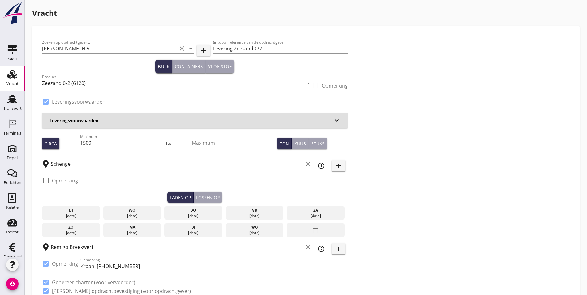
type input "1"
type input "3"
type input "7.46"
checkbox input "false"
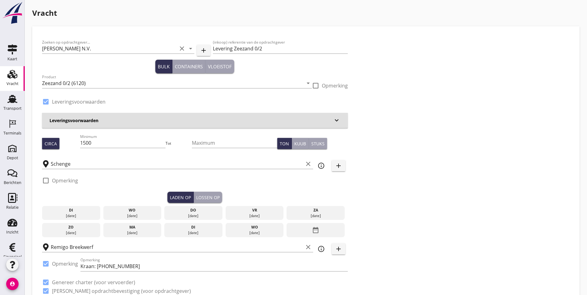
radio input "false"
checkbox input "true"
type input "1"
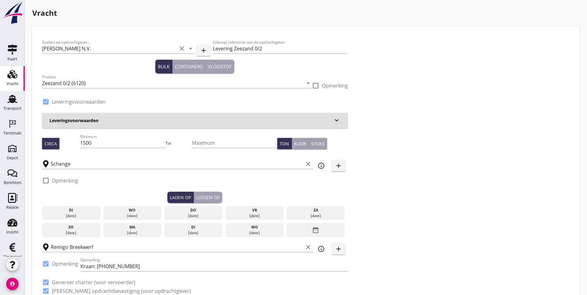
type input "1"
drag, startPoint x: 83, startPoint y: 142, endPoint x: 17, endPoint y: 144, distance: 66.3
type input "2000"
click at [393, 170] on div "Zoeken op opdrachtgever... Van Denderen N.V. clear arrow_drop_down add (inkoop)…" at bounding box center [306, 169] width 533 height 266
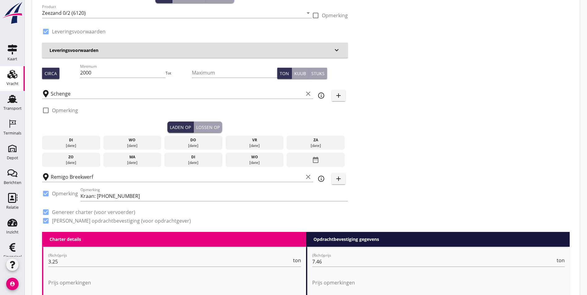
scroll to position [93, 0]
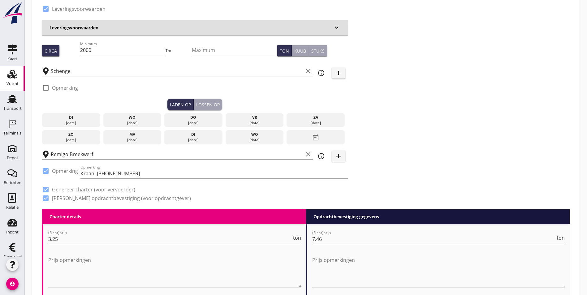
drag, startPoint x: 113, startPoint y: 122, endPoint x: 158, endPoint y: 107, distance: 47.2
click at [116, 120] on div "[DATE]" at bounding box center [132, 123] width 55 height 6
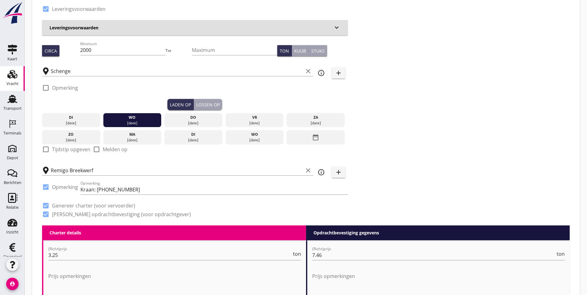
click at [196, 106] on div "Lossen op" at bounding box center [208, 105] width 24 height 7
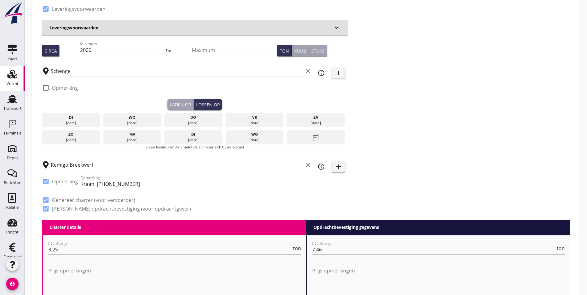
click at [166, 117] on div "do" at bounding box center [193, 118] width 55 height 6
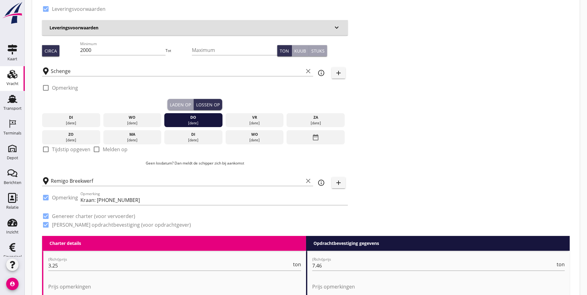
click at [324, 109] on div "Zoeken op opdrachtgever... Van Denderen N.V. clear arrow_drop_down add (inkoop)…" at bounding box center [306, 89] width 533 height 293
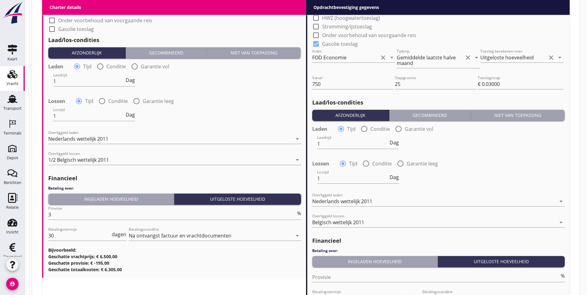
scroll to position [711, 0]
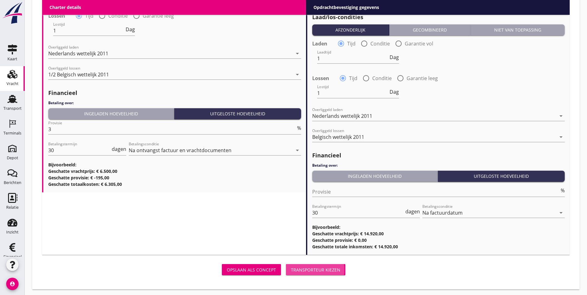
click at [291, 270] on div "Transporteur kiezen" at bounding box center [316, 270] width 50 height 7
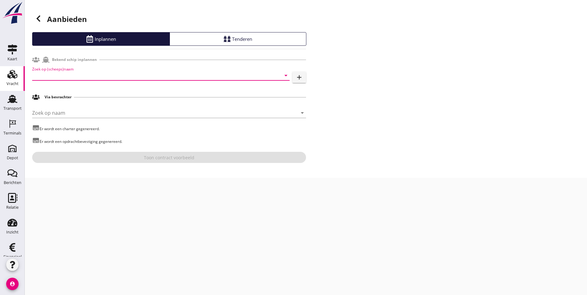
click at [197, 79] on input "Zoek op (scheeps)naam" at bounding box center [152, 76] width 240 height 10
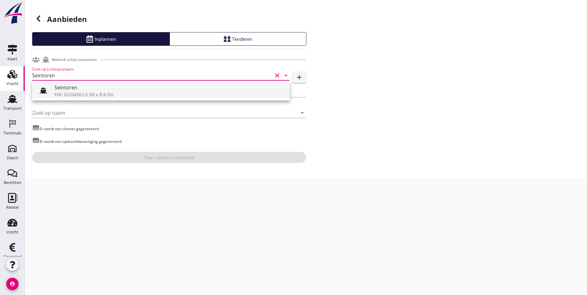
click at [197, 87] on div "Seintoren" at bounding box center [169, 87] width 230 height 7
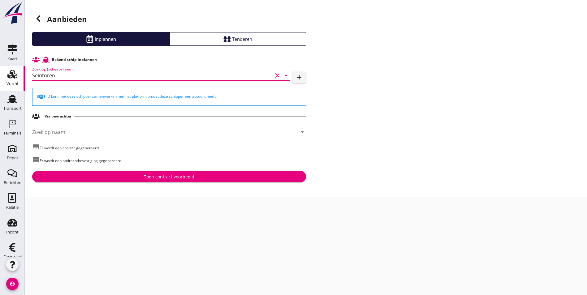
type input "Seintoren"
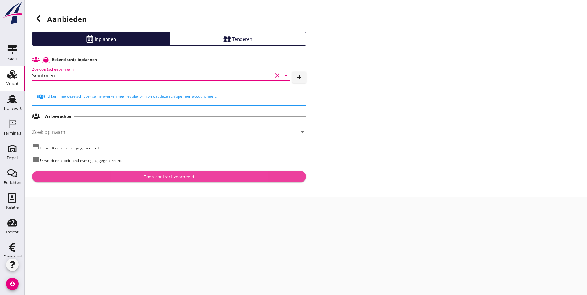
click at [186, 174] on div "Toon contract voorbeeld" at bounding box center [169, 177] width 50 height 7
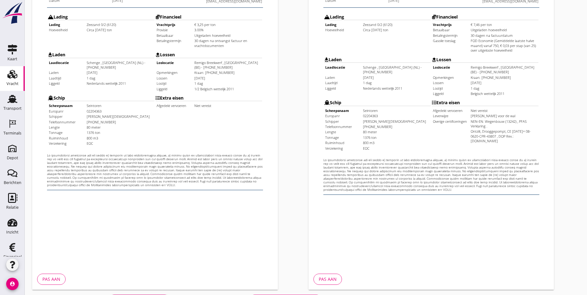
scroll to position [163, 0]
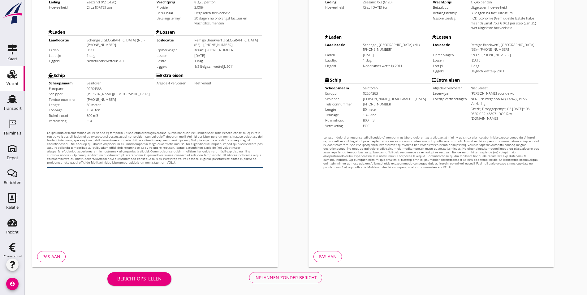
click at [255, 279] on div "Inplannen zonder bericht" at bounding box center [286, 278] width 63 height 7
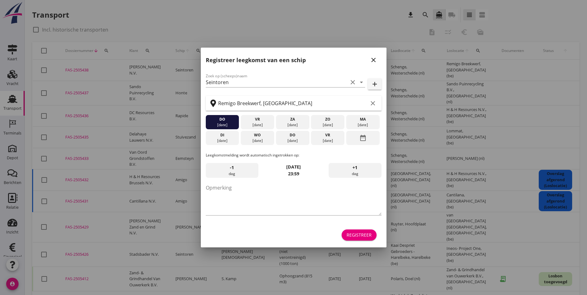
click at [372, 54] on div "Registreer leegkomst van een schip close" at bounding box center [294, 58] width 186 height 20
click at [373, 56] on button "close" at bounding box center [373, 59] width 11 height 11
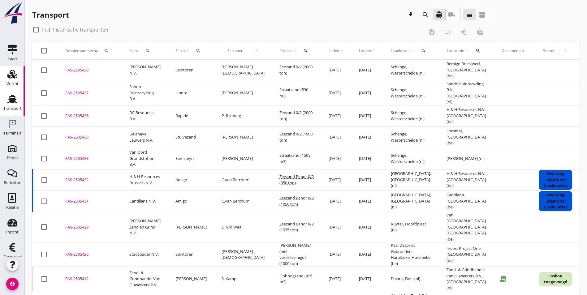
click at [7, 77] on use at bounding box center [12, 74] width 10 height 9
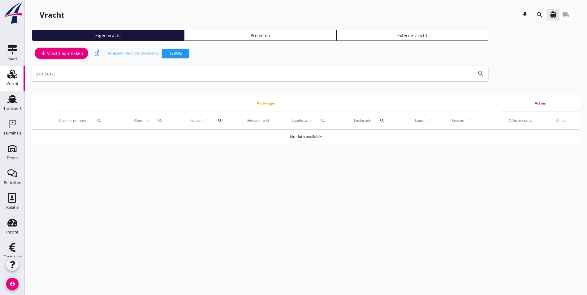
click at [189, 34] on div "Projecten" at bounding box center [260, 35] width 146 height 7
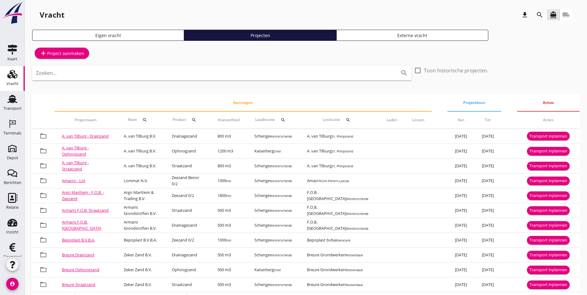
click at [86, 73] on input "Zoeken..." at bounding box center [213, 73] width 355 height 10
click at [544, 13] on div "search" at bounding box center [539, 14] width 11 height 7
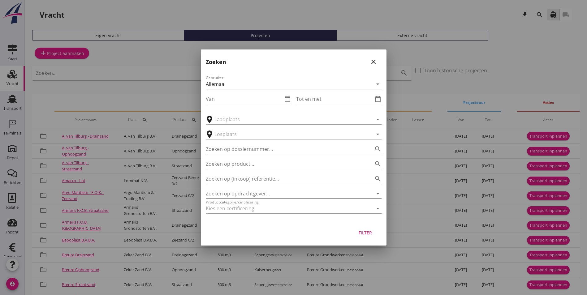
click at [251, 193] on input "Zoeken op opdrachtgever..." at bounding box center [285, 194] width 159 height 10
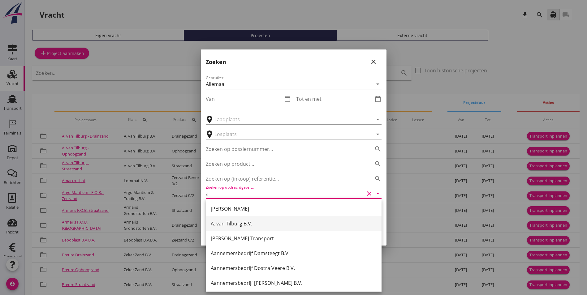
click at [253, 226] on div "A. van Tilburg B.V." at bounding box center [294, 223] width 166 height 7
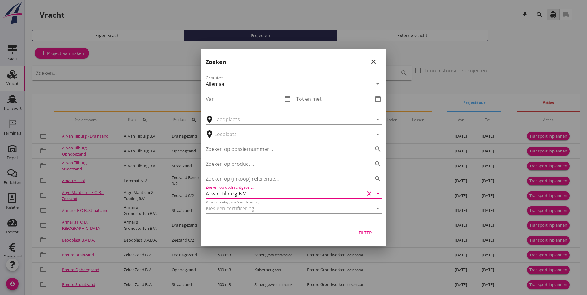
type input "A. van Tilburg B.V."
click at [368, 233] on div "Filter" at bounding box center [365, 233] width 17 height 7
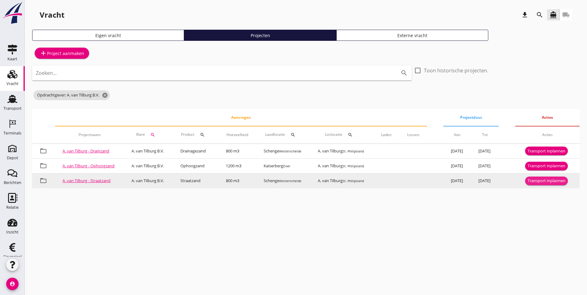
click at [538, 181] on div "Transport inplannen" at bounding box center [547, 181] width 38 height 6
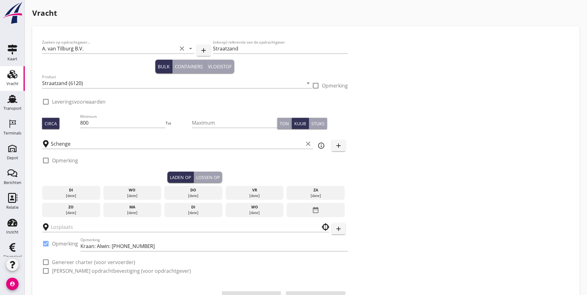
checkbox input "true"
type input "A. van Tilburg"
checkbox input "true"
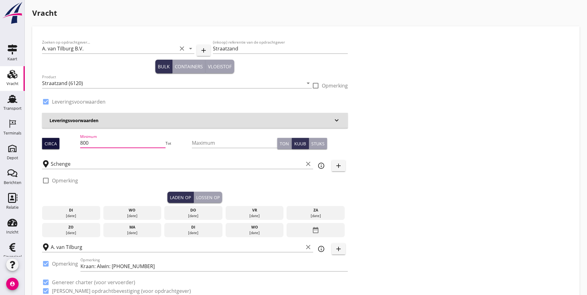
drag, startPoint x: 79, startPoint y: 142, endPoint x: 51, endPoint y: 146, distance: 28.7
click at [56, 146] on div "Circa Minimum 800 Tot Maximum Ton Kuub Stuks" at bounding box center [195, 143] width 306 height 21
type input "508"
click at [113, 211] on div "wo" at bounding box center [132, 211] width 55 height 6
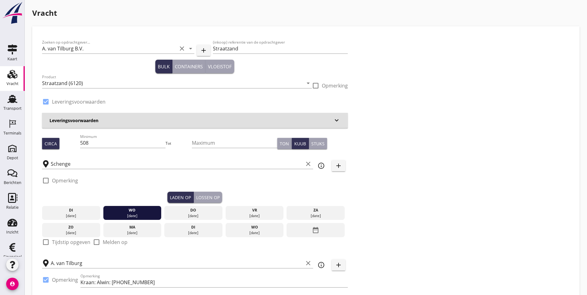
click at [196, 199] on div "Lossen op" at bounding box center [208, 197] width 24 height 7
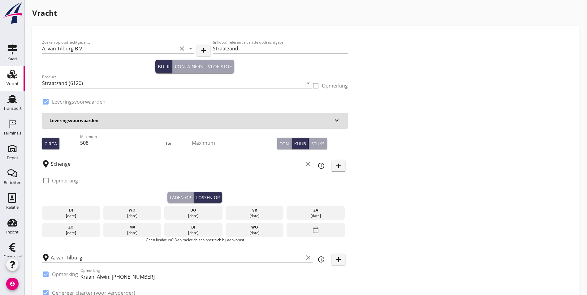
click at [166, 213] on div "[DATE]" at bounding box center [193, 216] width 55 height 6
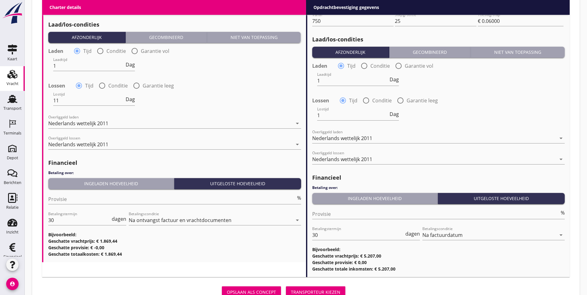
scroll to position [711, 0]
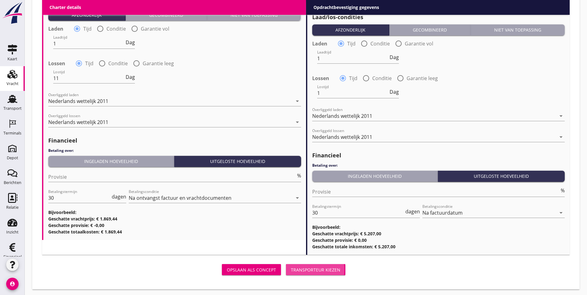
click at [291, 268] on div "Transporteur kiezen" at bounding box center [316, 270] width 50 height 7
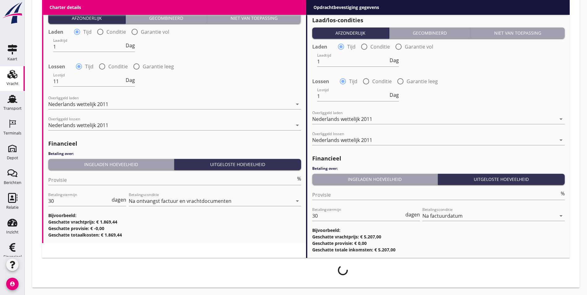
scroll to position [706, 0]
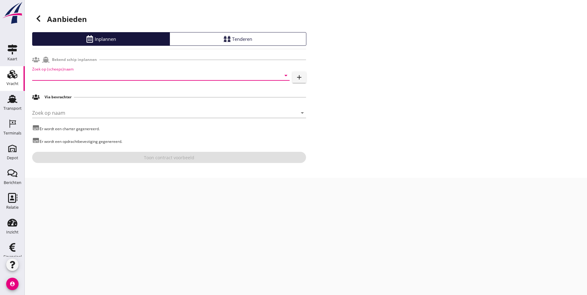
click at [72, 78] on input "Zoek op (scheeps)naam" at bounding box center [152, 76] width 240 height 10
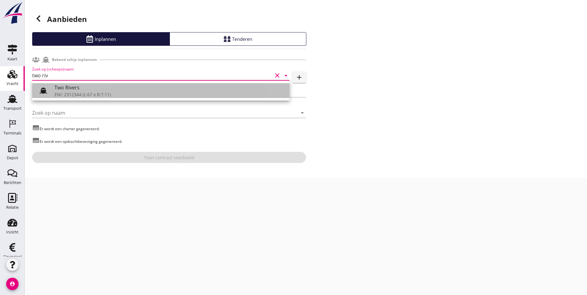
click at [88, 89] on div "Two Rivers" at bounding box center [169, 87] width 230 height 7
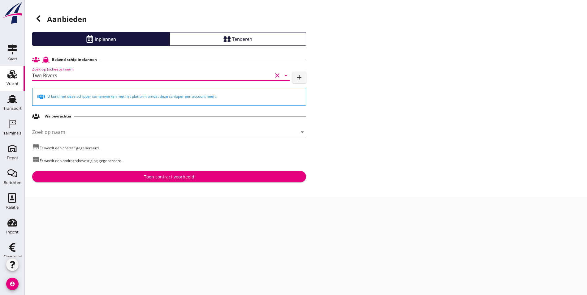
type input "Two Rivers"
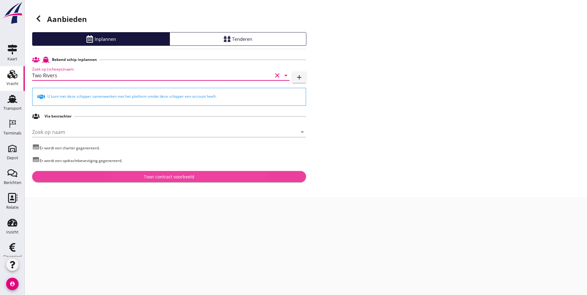
click at [128, 177] on div "Toon contract voorbeeld" at bounding box center [169, 177] width 264 height 7
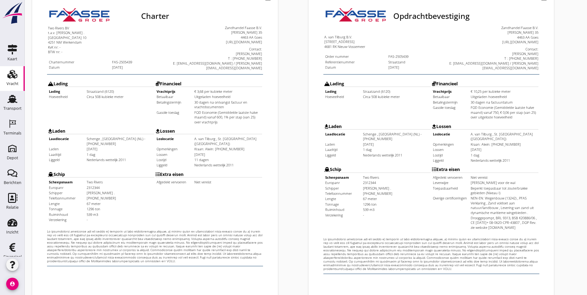
scroll to position [155, 0]
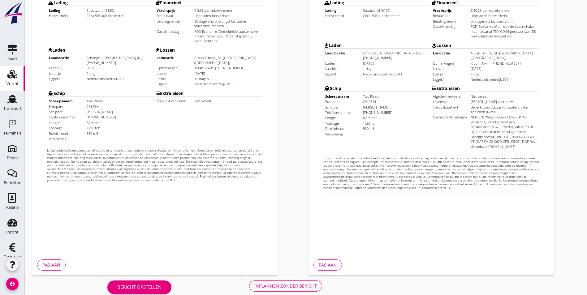
click at [255, 286] on div "Inplannen zonder bericht" at bounding box center [286, 286] width 63 height 7
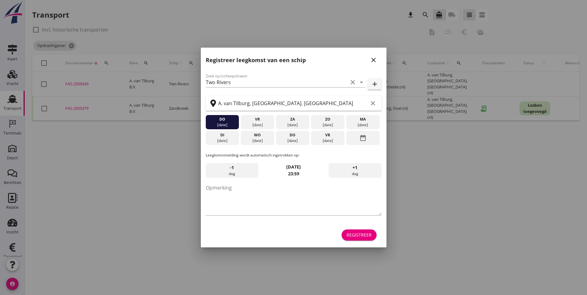
click at [374, 59] on icon "close" at bounding box center [373, 59] width 7 height 7
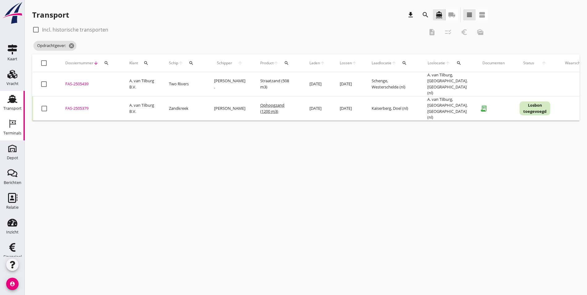
click at [12, 126] on icon "Terminals" at bounding box center [12, 124] width 10 height 10
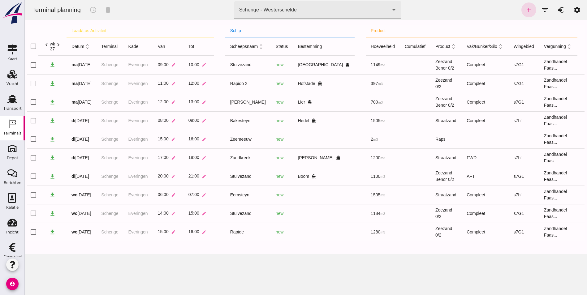
scroll to position [0, 25]
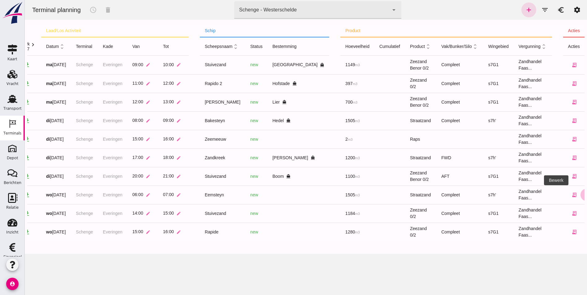
click at [584, 195] on icon "edit" at bounding box center [587, 195] width 6 height 6
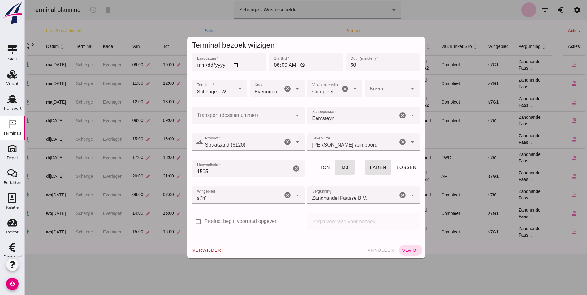
click at [221, 115] on input "Transport (dossiernummer)" at bounding box center [242, 118] width 100 height 7
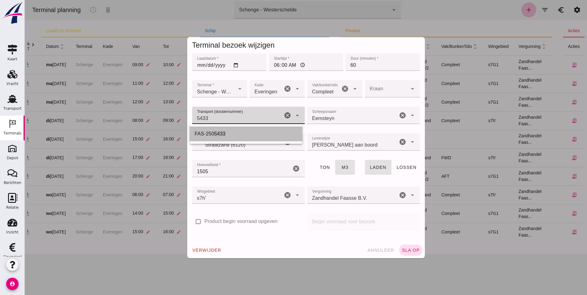
click at [220, 128] on div "FAS-250 5433" at bounding box center [246, 134] width 113 height 15
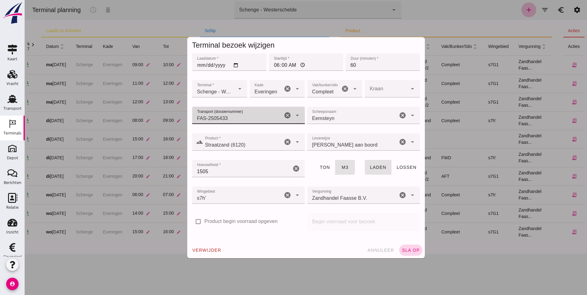
type input "FAS-2505433"
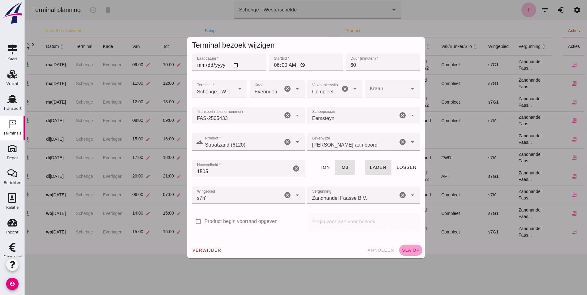
click at [409, 251] on span "sla op" at bounding box center [411, 250] width 18 height 5
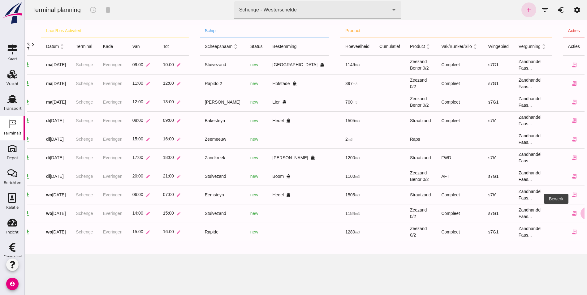
click at [584, 211] on icon "edit" at bounding box center [587, 214] width 6 height 6
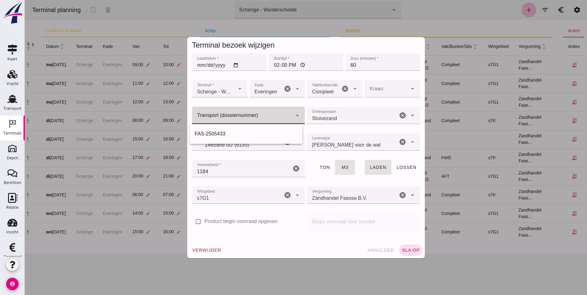
click at [243, 116] on input "Transport (dossiernummer)" at bounding box center [242, 118] width 100 height 7
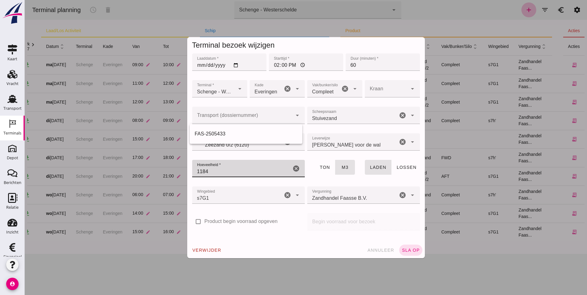
click at [237, 173] on input "1184" at bounding box center [241, 168] width 99 height 17
type input "1149"
click at [228, 117] on input "Transport (dossiernummer)" at bounding box center [242, 118] width 100 height 7
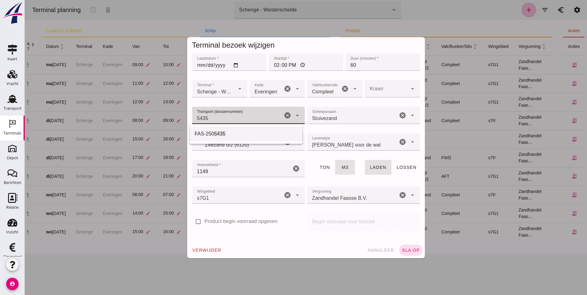
click at [214, 133] on span "5435" at bounding box center [219, 133] width 11 height 5
type input "FAS-2505435"
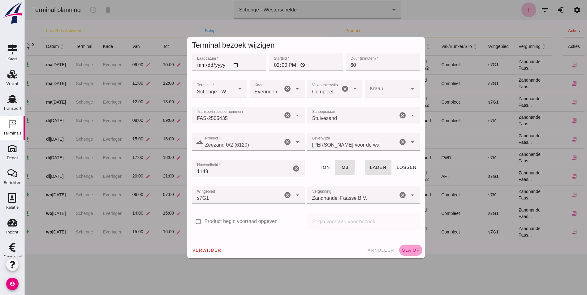
click at [407, 250] on span "sla op" at bounding box center [411, 250] width 18 height 5
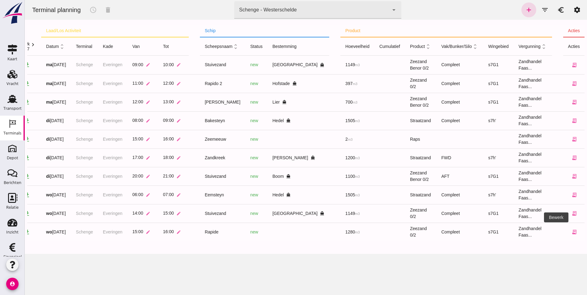
click at [584, 232] on icon "edit" at bounding box center [587, 232] width 6 height 6
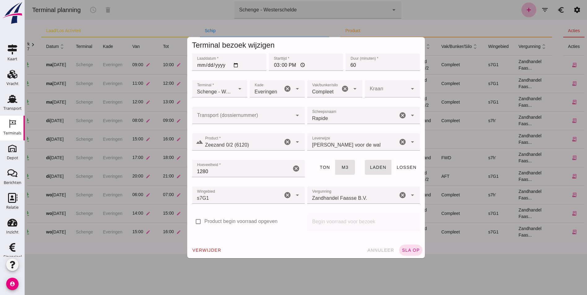
click at [232, 114] on div at bounding box center [242, 115] width 100 height 17
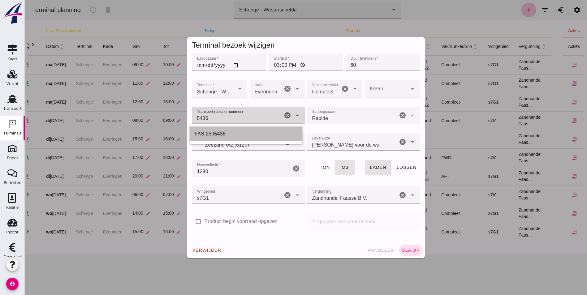
click at [237, 130] on div "FAS-250 5436" at bounding box center [246, 134] width 113 height 15
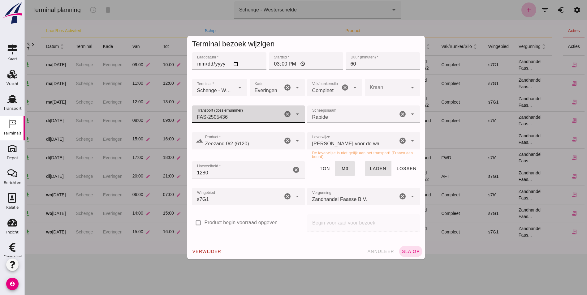
type input "FAS-2505436"
click at [354, 145] on div "Franco voor de wal franco_on_shore" at bounding box center [352, 140] width 90 height 17
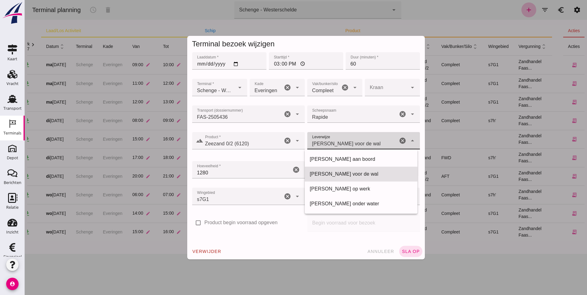
click at [356, 159] on div "Franco aan boord" at bounding box center [361, 159] width 103 height 7
type input "franco_on_board"
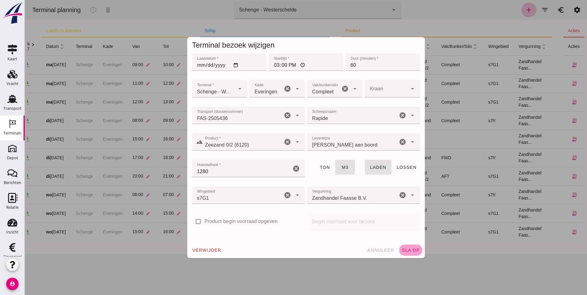
click at [404, 251] on span "sla op" at bounding box center [411, 250] width 18 height 5
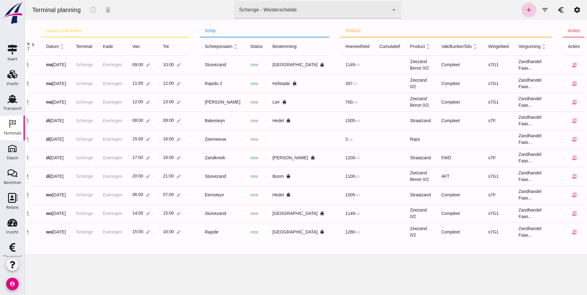
click at [525, 11] on icon "add" at bounding box center [528, 9] width 7 height 7
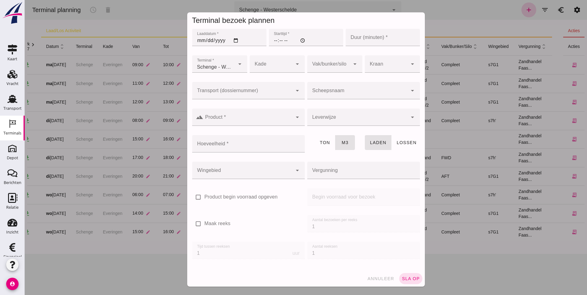
type input "Zandhandel Faasse B.V."
click at [236, 39] on input "Laaddatum *" at bounding box center [229, 37] width 74 height 17
type input "2025-09-10"
click at [271, 39] on input "Starttijd *" at bounding box center [306, 37] width 74 height 17
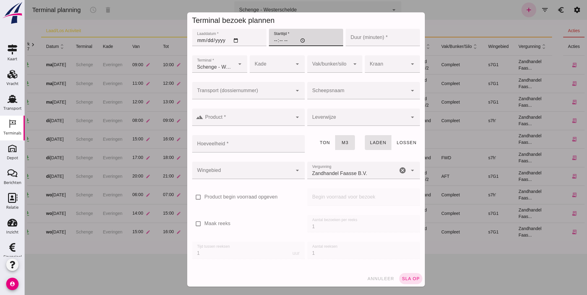
type input "22:00"
click at [359, 40] on input "Duur (minuten) *" at bounding box center [383, 37] width 74 height 17
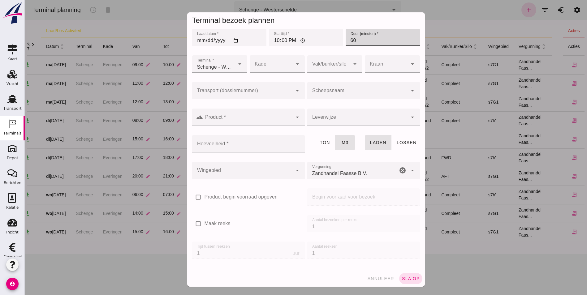
type input "60"
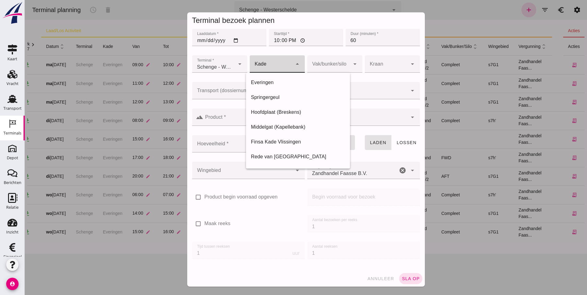
click at [272, 64] on div at bounding box center [271, 63] width 43 height 17
click at [272, 81] on div "Everingen" at bounding box center [298, 82] width 94 height 7
type input "7"
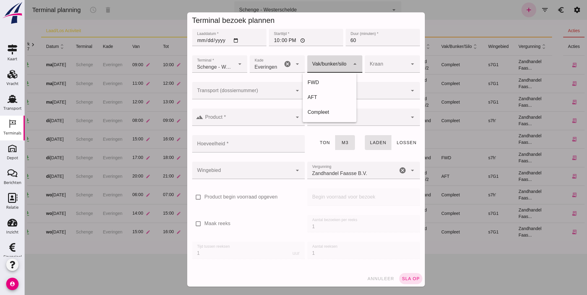
click at [335, 64] on div at bounding box center [328, 63] width 43 height 17
click at [325, 79] on div "FWD" at bounding box center [330, 82] width 44 height 7
type input "104"
click at [351, 64] on icon "arrow_drop_down" at bounding box center [354, 63] width 7 height 7
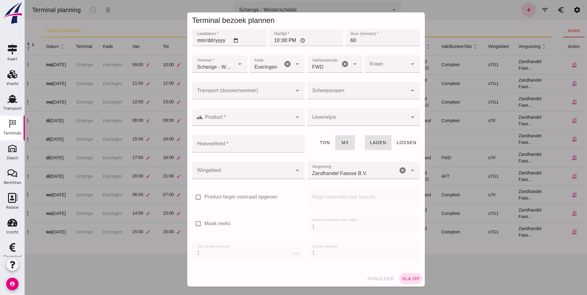
click at [355, 67] on div "Vak/bunker/silo Vak/bunker/silo FWD 104 cancel arrow_drop_down" at bounding box center [334, 63] width 55 height 17
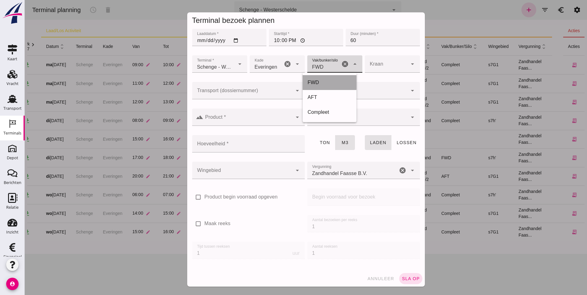
click at [347, 82] on div "FWD" at bounding box center [330, 82] width 44 height 7
click at [372, 63] on div at bounding box center [386, 63] width 43 height 17
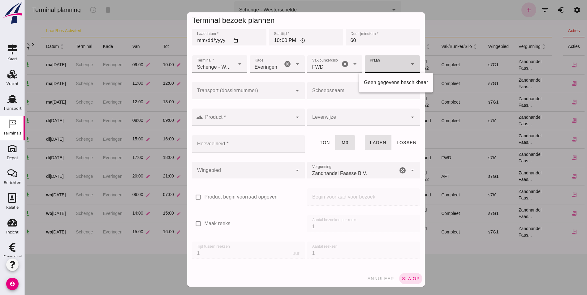
click at [372, 63] on div at bounding box center [386, 63] width 43 height 17
click at [238, 96] on input "Transport (dossiernummer)" at bounding box center [242, 93] width 100 height 7
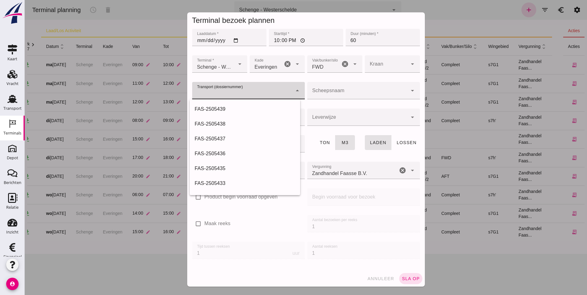
click at [240, 94] on input "Transport (dossiernummer)" at bounding box center [242, 93] width 100 height 7
type input "5437"
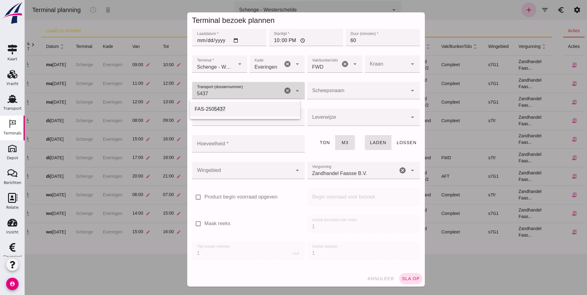
click at [254, 108] on div "FAS-250 5437" at bounding box center [245, 109] width 101 height 7
type input "FAS-2505437"
type input "franco_on_shore"
type input "560"
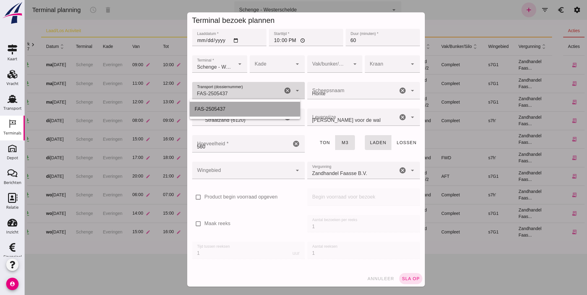
type input "FAS-2505437"
type input "Straatzand (6120)"
click at [218, 110] on div "Straatzand (6120) Straatzand (6120)" at bounding box center [242, 117] width 79 height 17
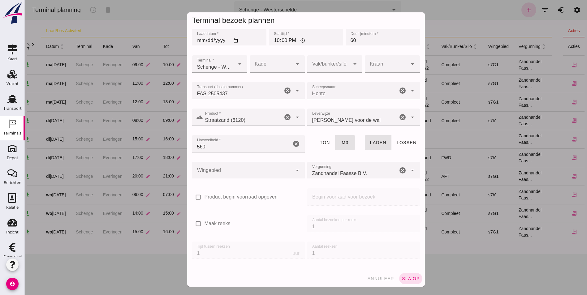
click at [228, 107] on div "landscape Product * Product * Straatzand (6120) Straatzand (6120) cancel arrow_…" at bounding box center [248, 120] width 115 height 27
click at [240, 142] on input "560" at bounding box center [241, 143] width 99 height 17
type input "530"
click at [284, 170] on div at bounding box center [242, 170] width 100 height 17
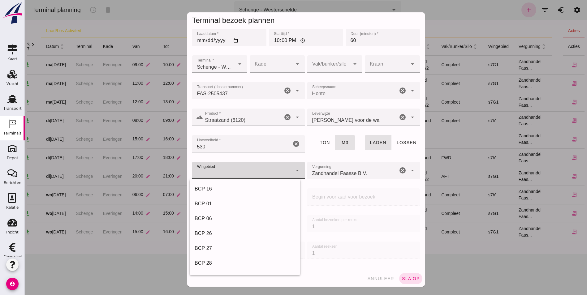
click at [284, 170] on div at bounding box center [242, 170] width 100 height 17
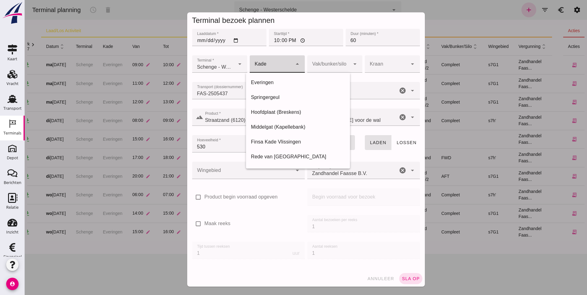
click at [271, 64] on div at bounding box center [271, 63] width 43 height 17
click at [286, 79] on div "Everingen" at bounding box center [298, 82] width 104 height 15
type input "7"
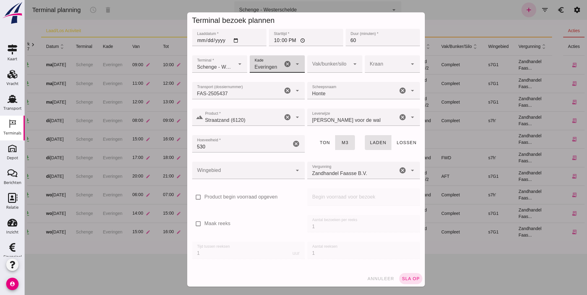
click at [310, 64] on div at bounding box center [328, 63] width 43 height 17
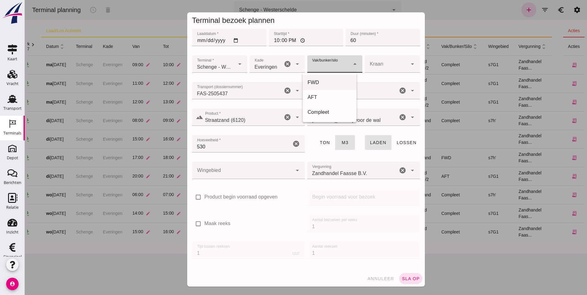
click at [332, 84] on div "FWD" at bounding box center [330, 82] width 44 height 7
type input "104"
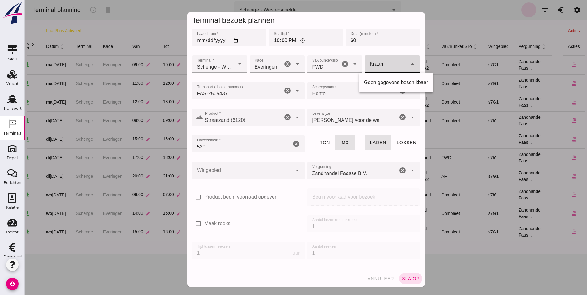
click at [382, 70] on div at bounding box center [386, 63] width 43 height 17
click at [274, 78] on div at bounding box center [277, 77] width 45 height 4
click at [252, 167] on div at bounding box center [242, 170] width 100 height 17
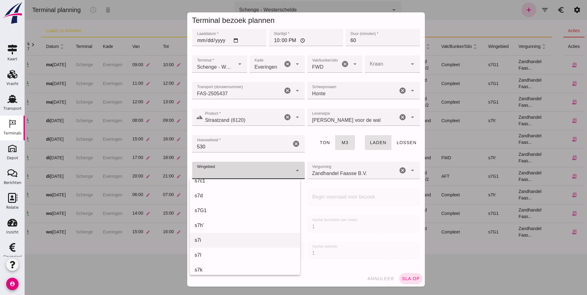
scroll to position [217, 0]
click at [220, 209] on div "s7h'" at bounding box center [245, 210] width 101 height 7
type input "225"
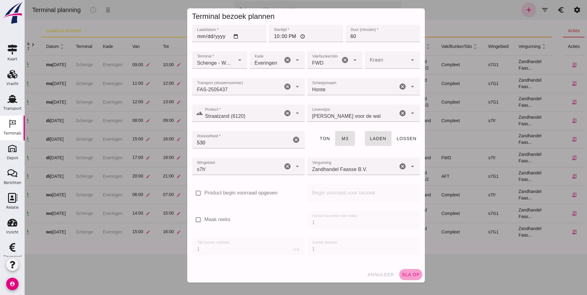
click at [411, 278] on button "sla op" at bounding box center [410, 274] width 23 height 11
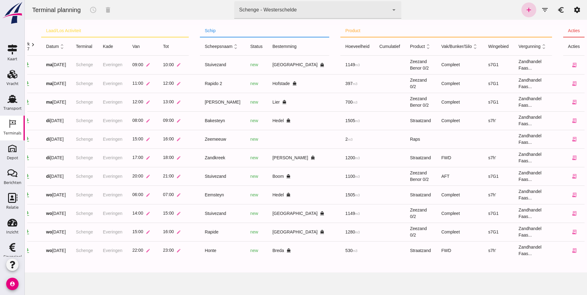
click at [525, 14] on link "add" at bounding box center [529, 9] width 15 height 15
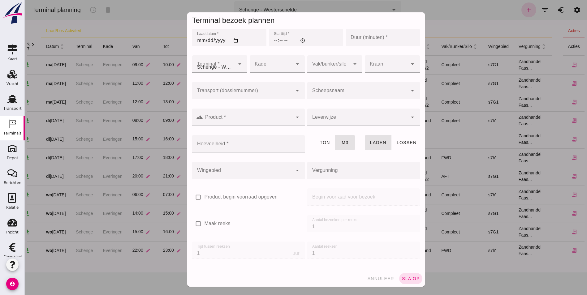
type input "Zandhandel Faasse B.V."
click at [263, 86] on div at bounding box center [242, 90] width 100 height 17
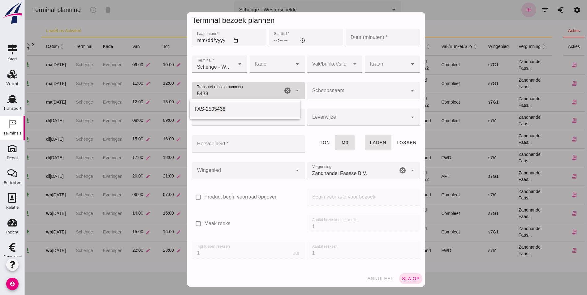
click at [246, 106] on div "FAS-250 5438" at bounding box center [245, 109] width 101 height 7
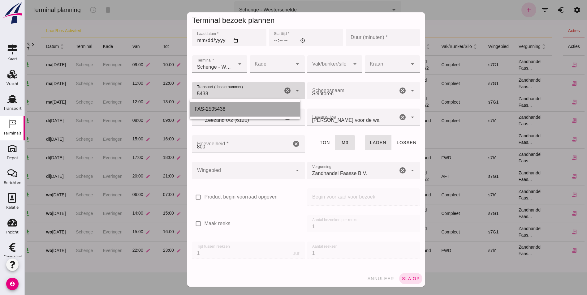
type input "FAS-2505438"
type input "franco_on_shore"
type input "800"
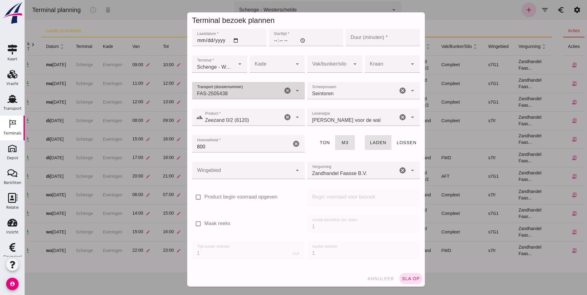
type input "FAS-2505438"
click at [368, 33] on input "Duur (minuten) *" at bounding box center [383, 37] width 74 height 17
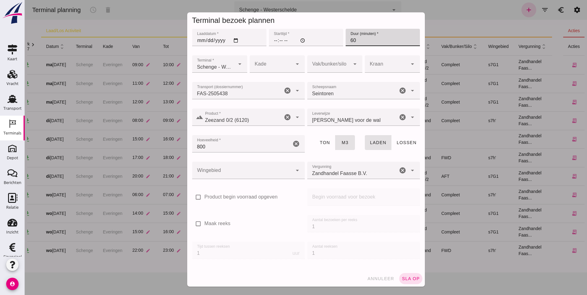
type input "60"
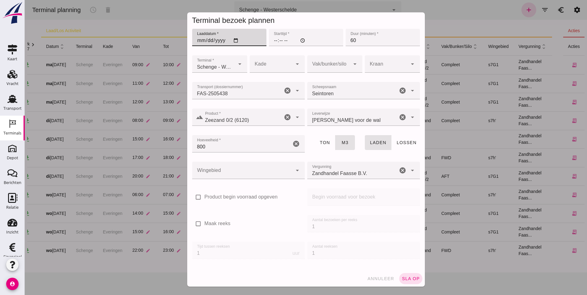
click at [232, 41] on input "Laaddatum *" at bounding box center [229, 37] width 74 height 17
type input "2025-09-10"
click at [270, 40] on input "Starttijd *" at bounding box center [306, 37] width 74 height 17
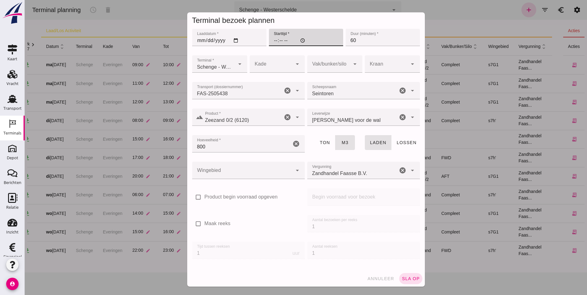
type input "23:00"
click at [261, 63] on div at bounding box center [271, 63] width 43 height 17
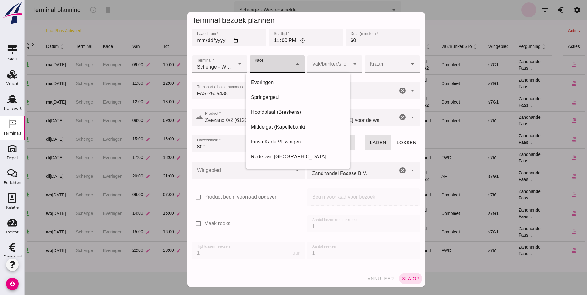
click at [269, 85] on div "Everingen" at bounding box center [298, 82] width 94 height 7
type input "7"
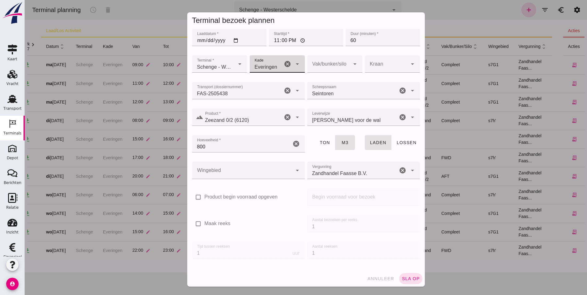
click at [335, 59] on div at bounding box center [328, 63] width 43 height 17
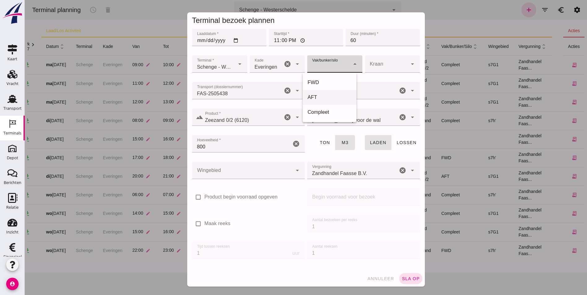
click at [323, 99] on div "AFT" at bounding box center [330, 97] width 44 height 7
type input "105"
click at [275, 170] on div at bounding box center [242, 170] width 100 height 17
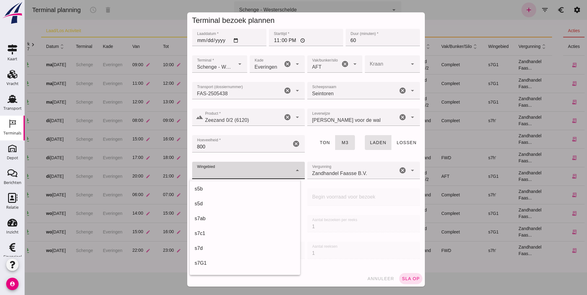
scroll to position [186, 0]
click at [242, 224] on div "s7G1" at bounding box center [245, 226] width 101 height 7
type input "224"
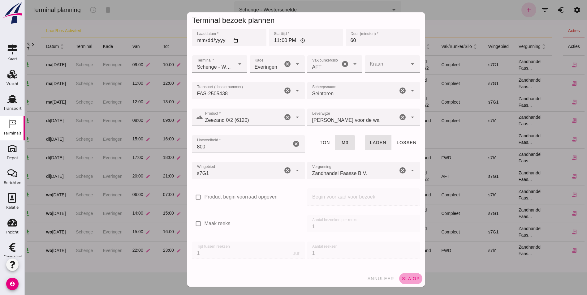
click at [399, 281] on button "sla op" at bounding box center [410, 278] width 23 height 11
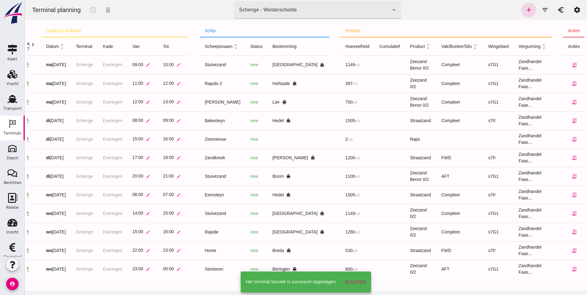
scroll to position [1, 0]
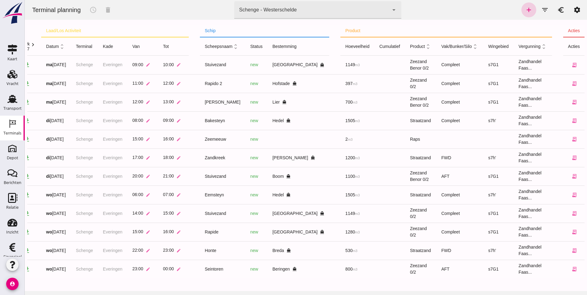
click at [526, 7] on icon "add" at bounding box center [528, 9] width 7 height 7
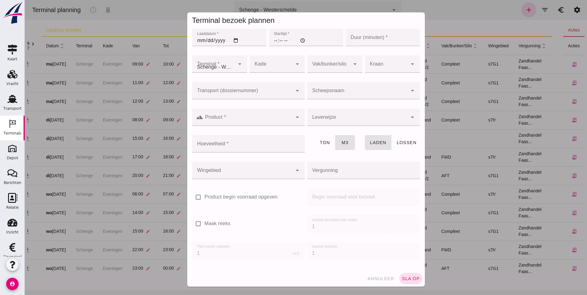
scroll to position [0, 0]
type input "Zandhandel Faasse B.V."
click at [252, 95] on input "Transport (dossiernummer)" at bounding box center [242, 93] width 100 height 7
click at [243, 96] on input "Transport (dossiernummer)" at bounding box center [242, 93] width 100 height 7
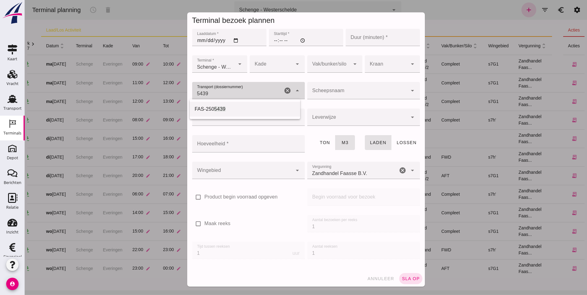
click at [219, 104] on div "FAS-250 5439" at bounding box center [245, 109] width 111 height 15
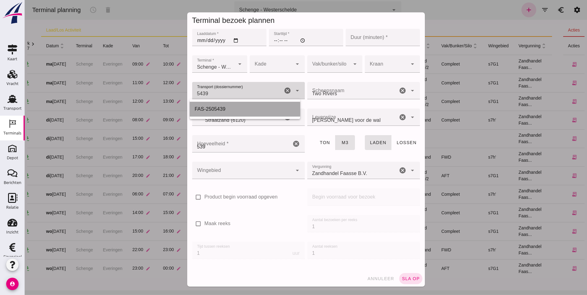
type input "FAS-2505439"
type input "franco_on_shore"
type input "539"
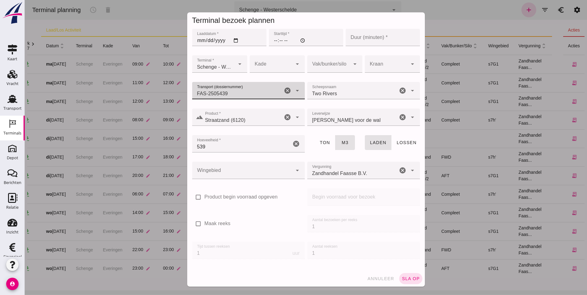
type input "FAS-2505439"
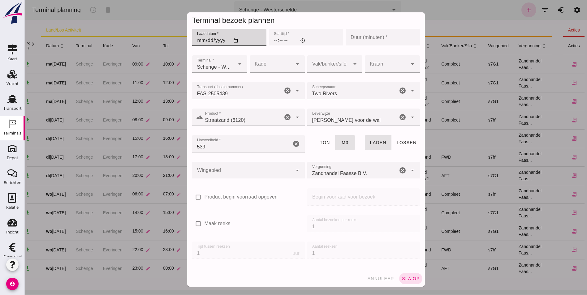
click at [202, 38] on input "Laaddatum *" at bounding box center [229, 37] width 74 height 17
click at [234, 39] on input "Laaddatum *" at bounding box center [229, 37] width 74 height 17
type input "2025-09-10"
click at [271, 41] on input "Starttijd *" at bounding box center [306, 37] width 74 height 17
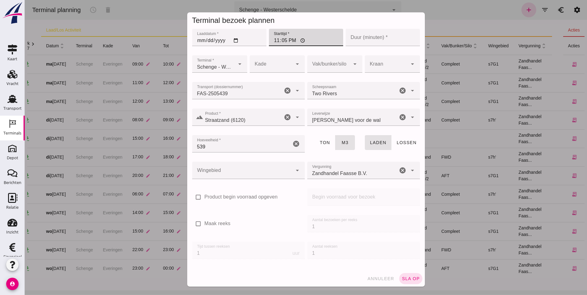
type input "23:59"
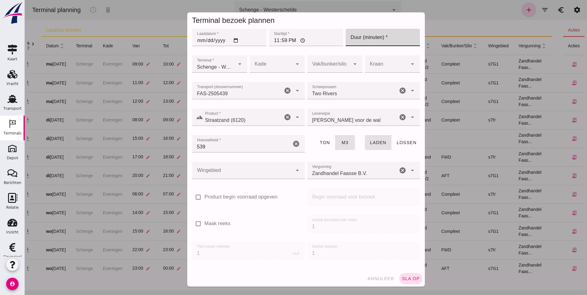
click at [383, 37] on input "Duur (minuten) *" at bounding box center [383, 37] width 74 height 17
type input "60"
click at [275, 62] on div at bounding box center [271, 63] width 43 height 17
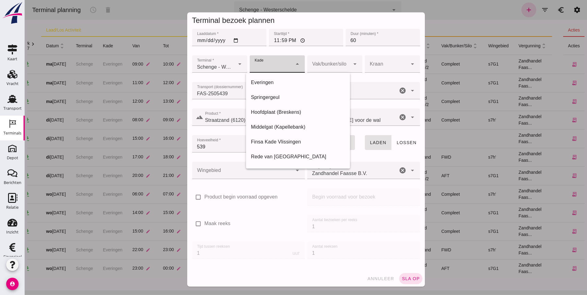
type input "Straatzand (6120)"
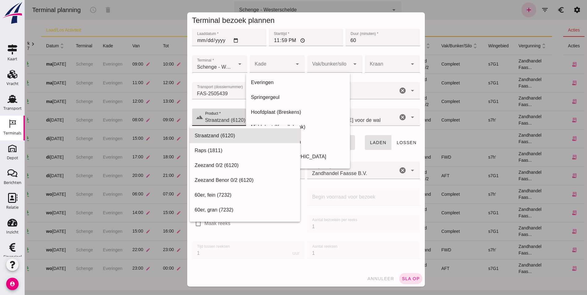
click at [238, 111] on div "Straatzand (6120) Straatzand (6120)" at bounding box center [242, 117] width 79 height 17
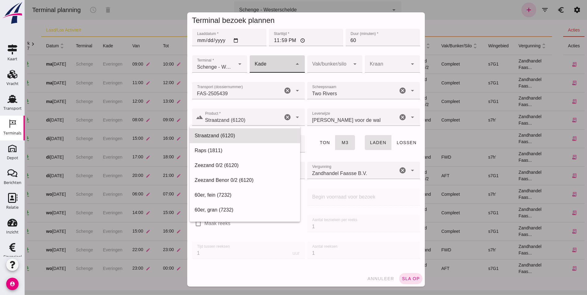
click at [263, 63] on div at bounding box center [271, 63] width 43 height 17
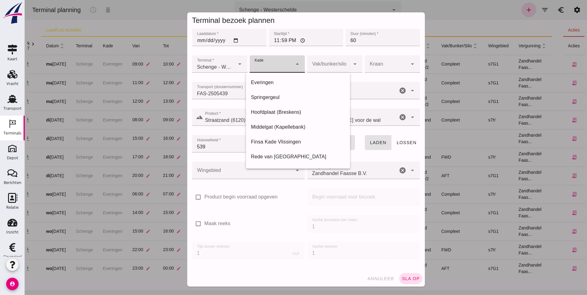
drag, startPoint x: 282, startPoint y: 83, endPoint x: 290, endPoint y: 77, distance: 9.8
click at [282, 83] on div "Everingen" at bounding box center [298, 82] width 94 height 7
type input "7"
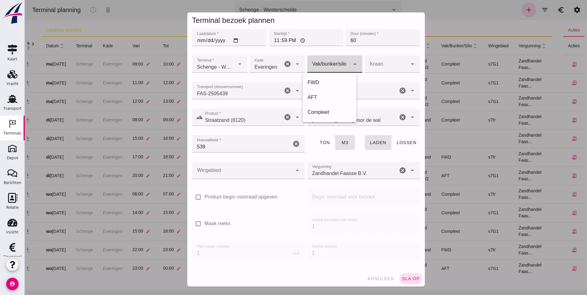
click at [339, 65] on div at bounding box center [328, 63] width 43 height 17
click at [323, 82] on div "FWD" at bounding box center [330, 82] width 44 height 7
type input "104"
click at [211, 149] on input "539" at bounding box center [241, 143] width 99 height 17
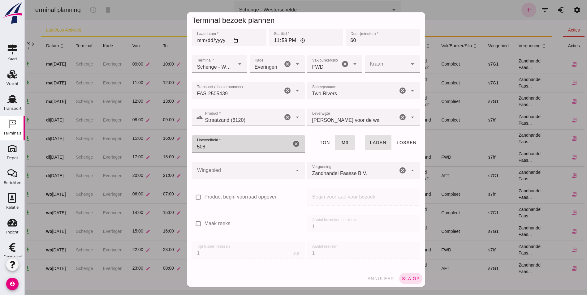
type input "508"
click at [224, 170] on div at bounding box center [242, 170] width 100 height 17
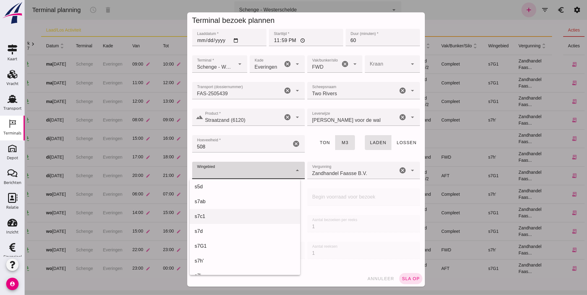
scroll to position [186, 0]
click at [219, 238] on div "s7h'" at bounding box center [245, 240] width 101 height 7
type input "225"
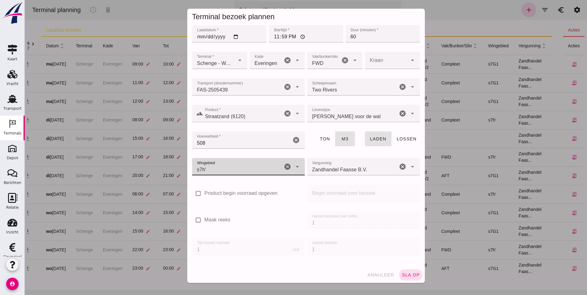
scroll to position [4, 0]
click at [407, 273] on span "sla op" at bounding box center [411, 274] width 18 height 5
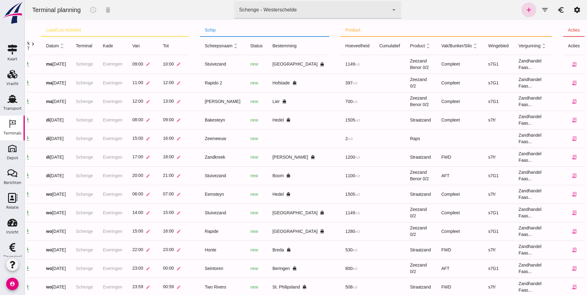
scroll to position [0, 0]
drag, startPoint x: 9, startPoint y: 81, endPoint x: 23, endPoint y: 87, distance: 15.7
click at [9, 81] on div "Vracht" at bounding box center [13, 83] width 12 height 9
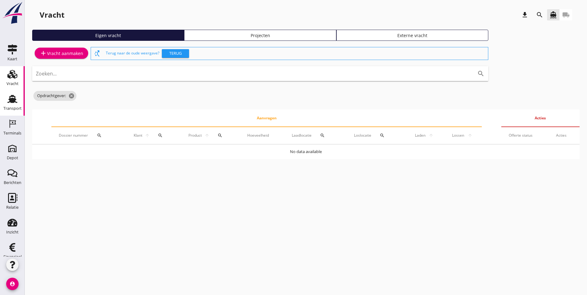
click at [10, 100] on use at bounding box center [12, 99] width 10 height 8
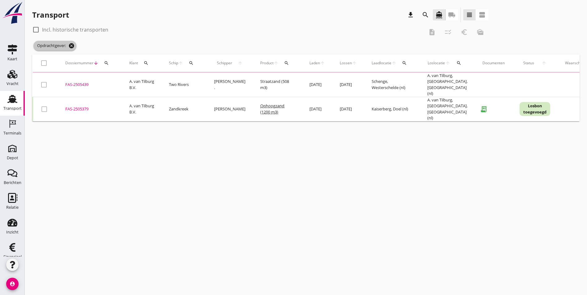
click at [69, 43] on icon "cancel" at bounding box center [71, 46] width 6 height 6
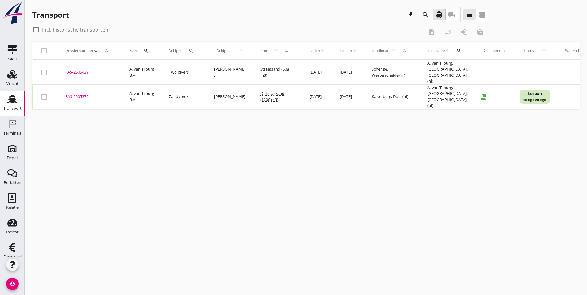
click at [105, 51] on icon "search" at bounding box center [106, 50] width 5 height 5
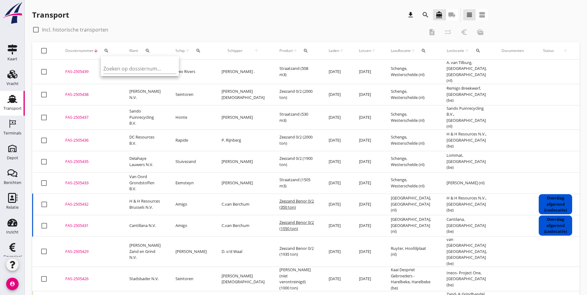
click at [78, 92] on div "FAS-2505438" at bounding box center [89, 95] width 49 height 6
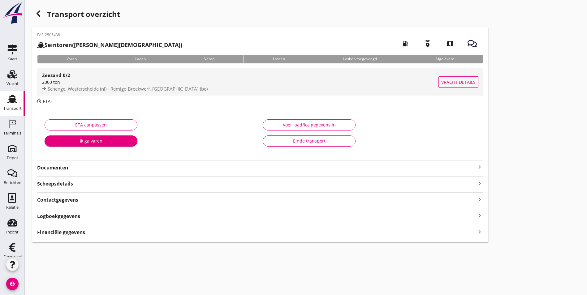
click at [51, 76] on strong "Zeezand 0/2" at bounding box center [56, 75] width 28 height 6
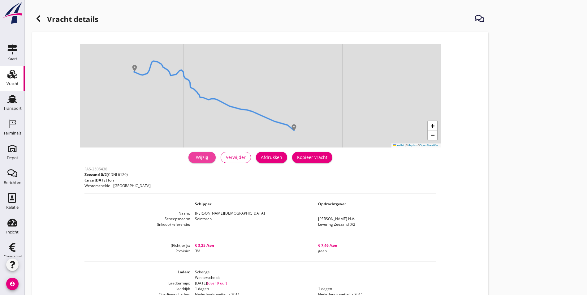
click at [194, 155] on div "Wijzig" at bounding box center [202, 157] width 17 height 7
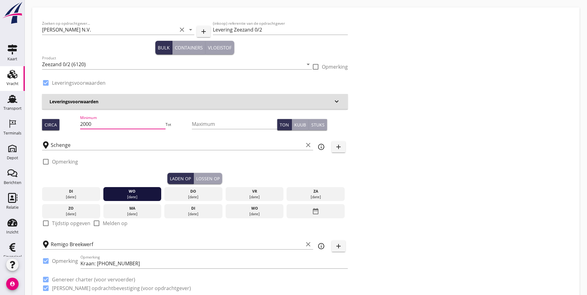
drag, startPoint x: 89, startPoint y: 120, endPoint x: 23, endPoint y: 126, distance: 66.2
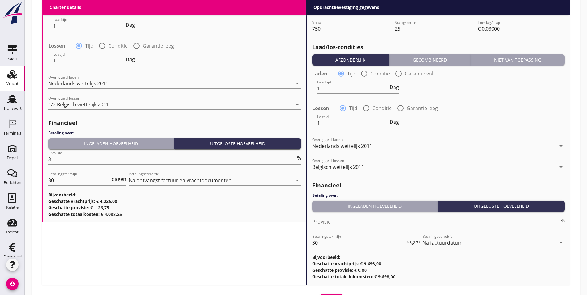
scroll to position [681, 0]
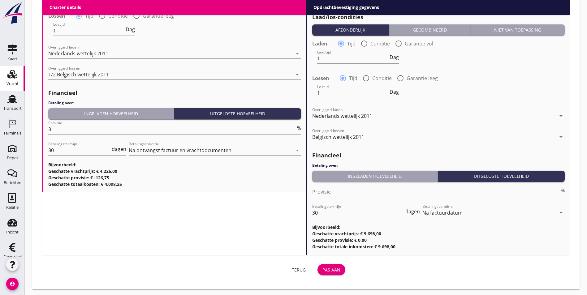
type input "1300"
click at [323, 268] on div "Pas aan" at bounding box center [332, 270] width 18 height 7
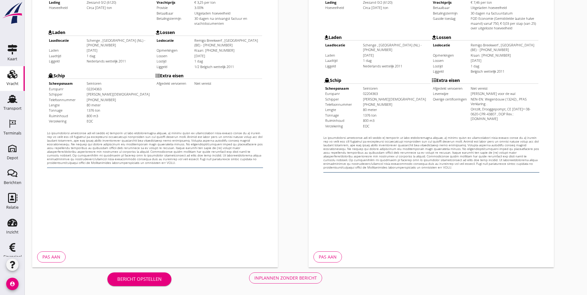
scroll to position [163, 0]
click at [255, 278] on div "Inplannen zonder bericht" at bounding box center [286, 278] width 63 height 7
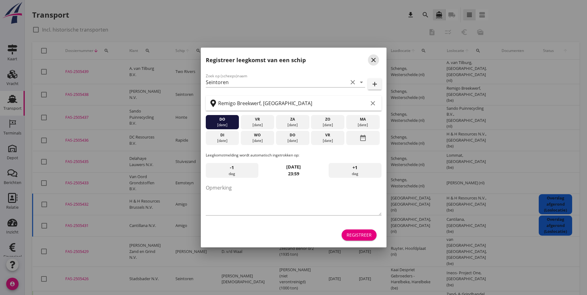
drag, startPoint x: 374, startPoint y: 59, endPoint x: 391, endPoint y: 56, distance: 17.3
click at [374, 59] on icon "close" at bounding box center [373, 59] width 7 height 7
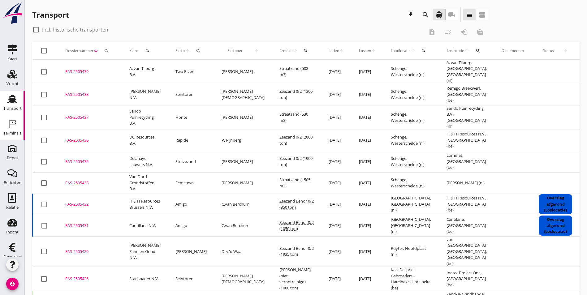
click at [12, 120] on icon "Terminals" at bounding box center [12, 124] width 10 height 10
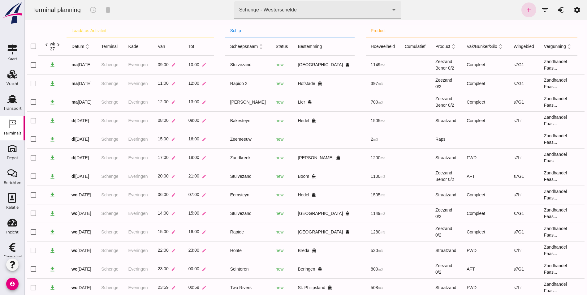
scroll to position [19, 0]
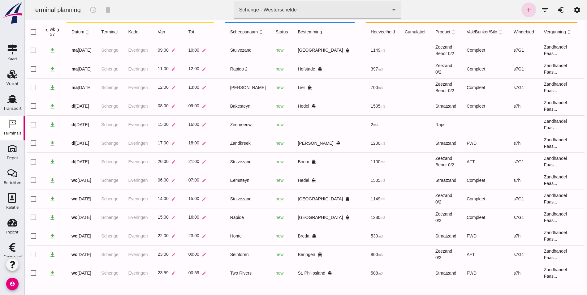
click at [310, 14] on div "Schenge - Westerschelde 9c876888-926f-4f5f-969d-c779b766b815" at bounding box center [311, 9] width 155 height 17
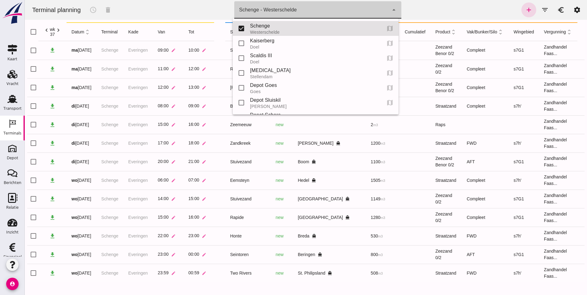
click at [281, 44] on div "Kaiserberg" at bounding box center [313, 40] width 126 height 7
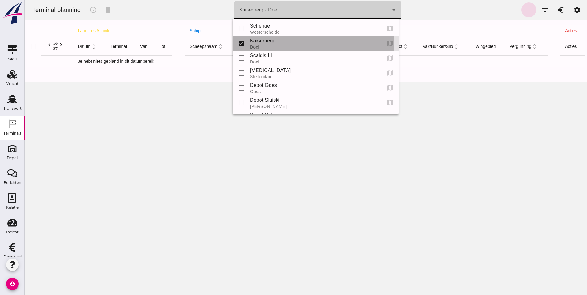
type input "7f603609-51ae-4e75-986b-c9057e559465"
checkbox input "false"
checkbox input "true"
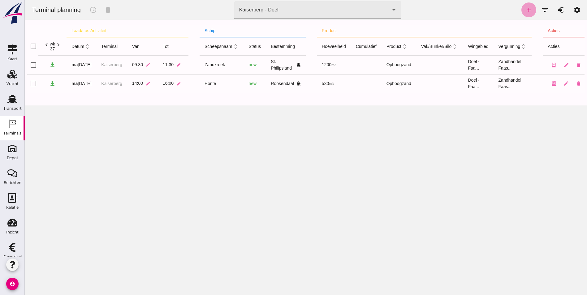
click at [525, 9] on icon "add" at bounding box center [528, 9] width 7 height 7
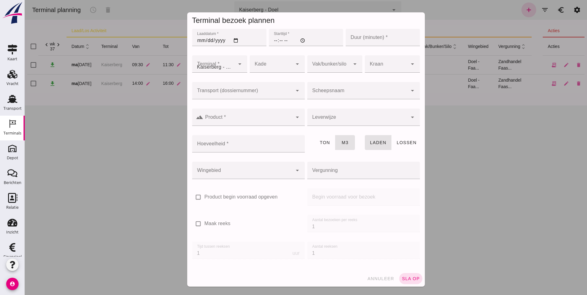
type input "Zandhandel Faasse B.V."
click at [234, 39] on input "Laaddatum *" at bounding box center [229, 37] width 74 height 17
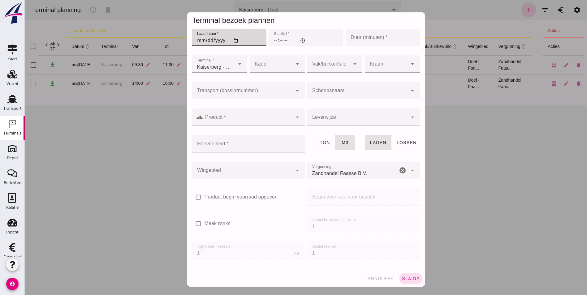
type input "2025-09-09"
click at [272, 40] on input "Starttijd *" at bounding box center [306, 37] width 74 height 17
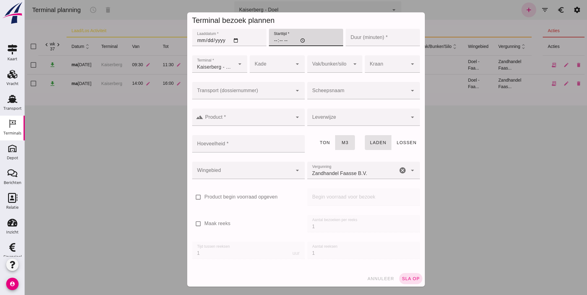
type input "20:00"
click at [361, 36] on input "Duur (minuten) *" at bounding box center [383, 37] width 74 height 17
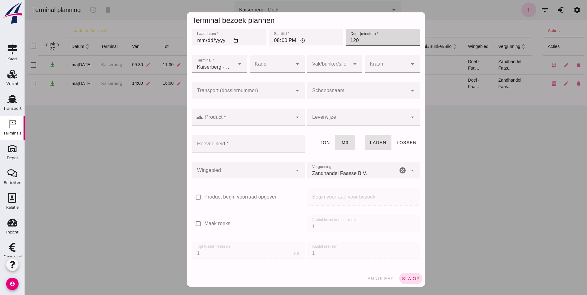
type input "120"
click at [280, 59] on div at bounding box center [271, 63] width 43 height 17
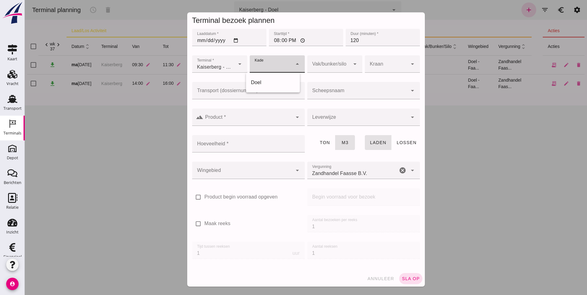
click at [229, 96] on input "Transport (dossiernummer)" at bounding box center [242, 93] width 100 height 7
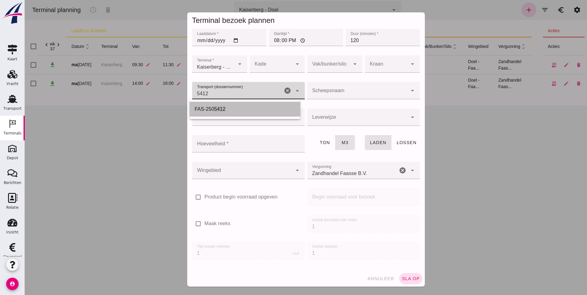
click at [239, 111] on div "FAS-250 5412" at bounding box center [245, 109] width 101 height 7
type input "FAS-2505412"
type input "806"
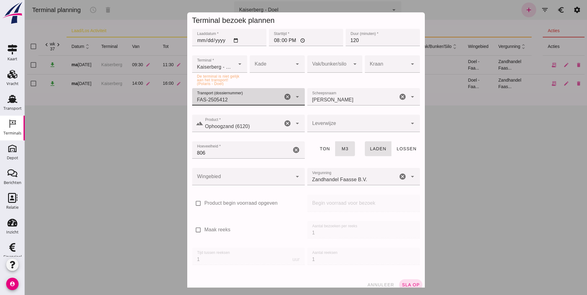
type input "FAS-2505412"
click at [293, 63] on div "arrow_drop_down" at bounding box center [297, 63] width 9 height 17
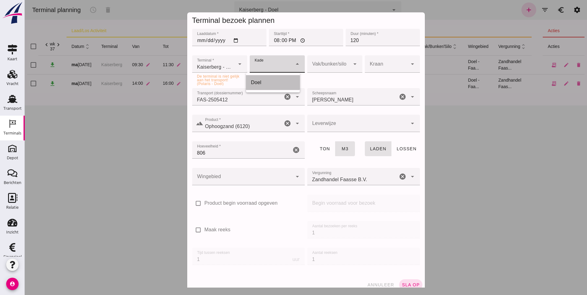
click at [277, 83] on div "Doel" at bounding box center [273, 82] width 44 height 7
type input "11"
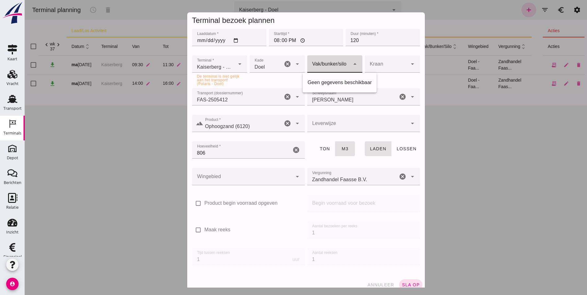
click at [331, 69] on div at bounding box center [328, 63] width 43 height 17
click at [270, 83] on div "Kade Kade Doel 11 cancel arrow_drop_down" at bounding box center [278, 70] width 58 height 33
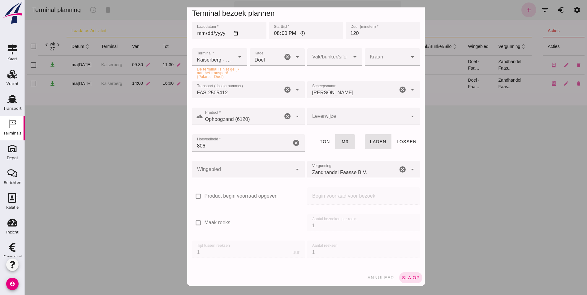
scroll to position [10, 0]
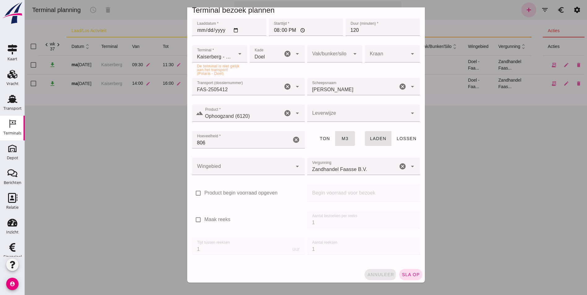
click at [380, 272] on button "annuleer" at bounding box center [381, 274] width 32 height 11
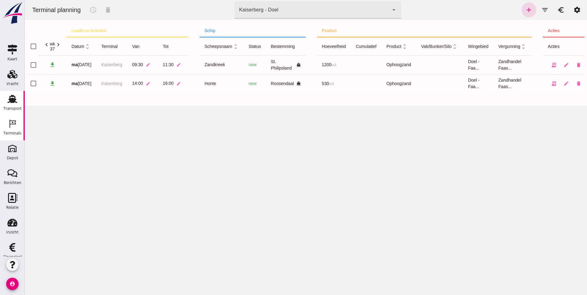
click at [10, 101] on use at bounding box center [12, 99] width 10 height 8
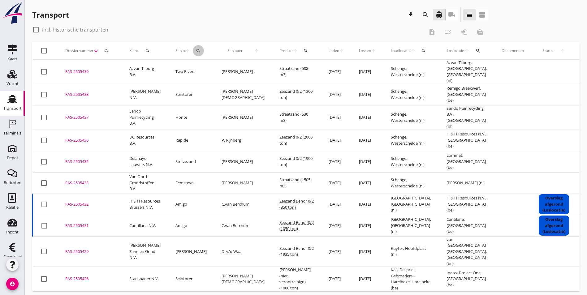
click at [196, 51] on icon "search" at bounding box center [198, 50] width 5 height 5
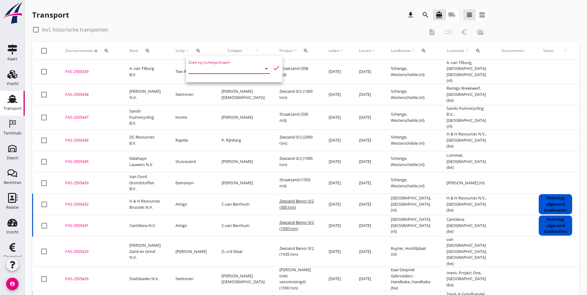
click at [206, 71] on input "Zoek op (scheeps)naam" at bounding box center [221, 69] width 64 height 10
click at [223, 84] on div "[PERSON_NAME]" at bounding box center [240, 80] width 59 height 7
click at [274, 68] on icon "check" at bounding box center [276, 67] width 7 height 7
type input "[PERSON_NAME]"
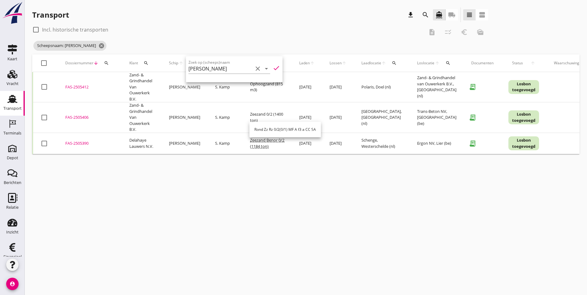
drag, startPoint x: 246, startPoint y: 189, endPoint x: 244, endPoint y: 186, distance: 3.3
click at [246, 188] on div "cancel You are impersonating another user. Transport download search directions…" at bounding box center [306, 147] width 563 height 295
click at [87, 117] on div "FAS-2505406" at bounding box center [89, 118] width 49 height 6
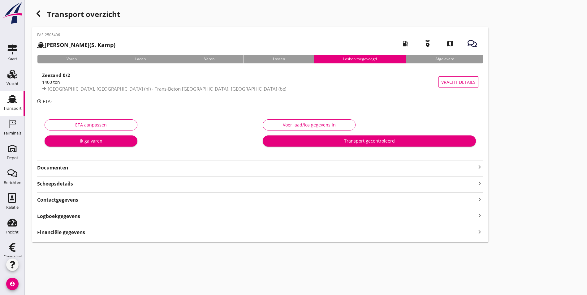
click at [76, 169] on strong "Documenten" at bounding box center [256, 167] width 439 height 7
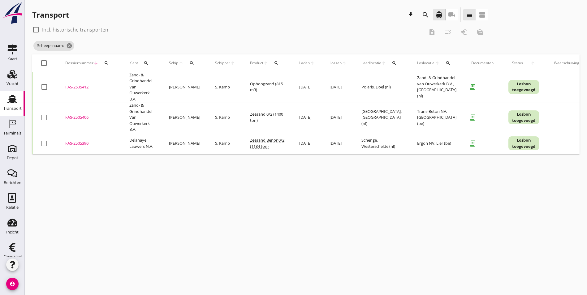
click at [84, 87] on div "FAS-2505412" at bounding box center [89, 87] width 49 height 6
click at [7, 78] on use at bounding box center [12, 74] width 10 height 9
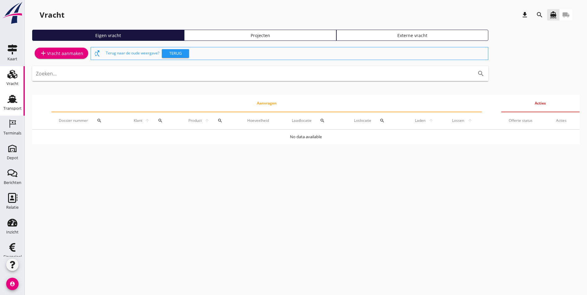
click at [7, 102] on use at bounding box center [12, 99] width 10 height 8
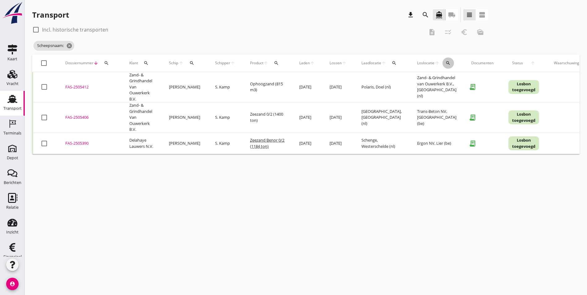
click at [450, 64] on div "search" at bounding box center [448, 63] width 11 height 5
click at [459, 78] on input "text" at bounding box center [485, 81] width 64 height 10
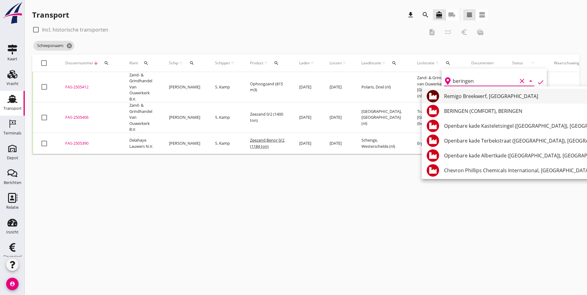
click at [457, 99] on div "Remigo Breekwerf, Beringen" at bounding box center [531, 96] width 175 height 7
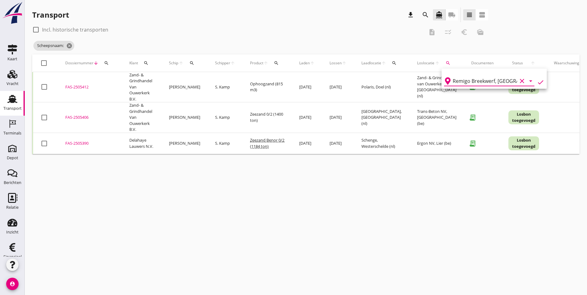
click at [537, 81] on icon "check" at bounding box center [540, 82] width 7 height 7
type input "Remigo Breekwerf"
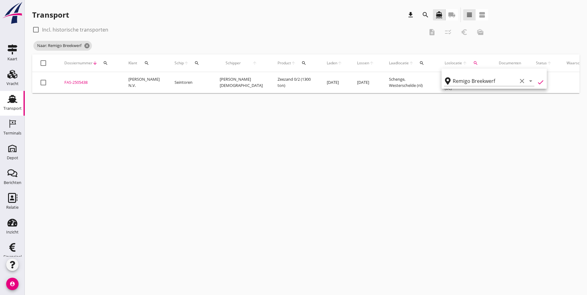
click at [38, 31] on div at bounding box center [36, 29] width 11 height 11
checkbox input "true"
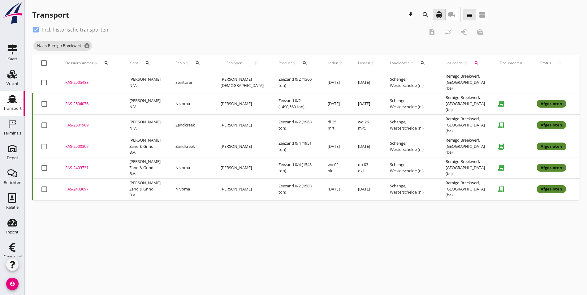
click at [84, 127] on div "FAS-2501909" at bounding box center [89, 125] width 49 height 6
click at [70, 148] on div "FAS-2500307" at bounding box center [89, 147] width 49 height 6
click at [73, 171] on div "FAS-2403731" at bounding box center [89, 168] width 49 height 6
click at [77, 193] on div "FAS-2403097" at bounding box center [89, 189] width 49 height 6
click at [73, 81] on div "FAS-2505438" at bounding box center [89, 83] width 49 height 6
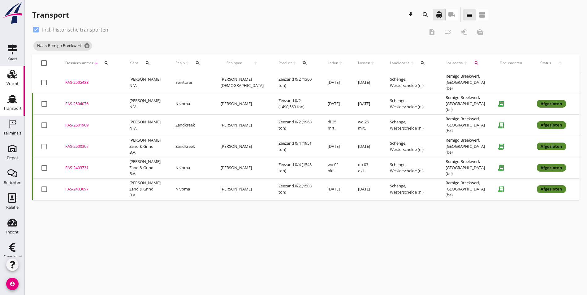
click at [7, 76] on use at bounding box center [12, 74] width 10 height 9
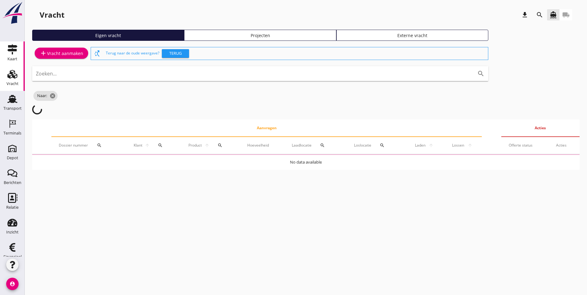
click at [7, 60] on div "Kaart" at bounding box center [12, 59] width 10 height 4
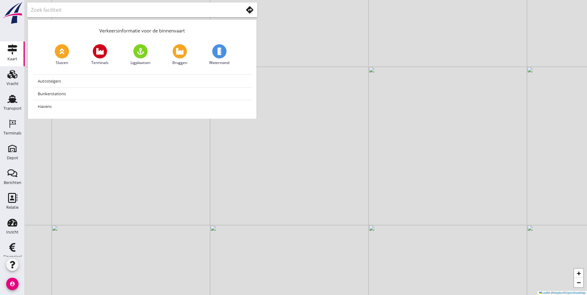
click at [67, 7] on input "text" at bounding box center [133, 10] width 204 height 10
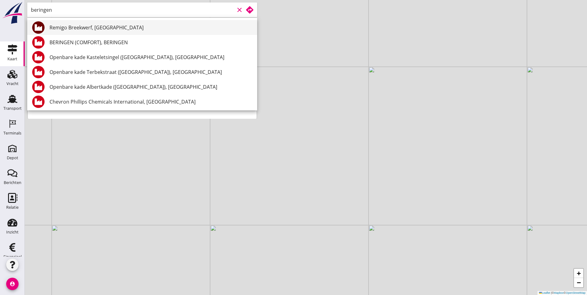
click at [87, 31] on div "Remigo Breekwerf, Beringen" at bounding box center [151, 27] width 203 height 7
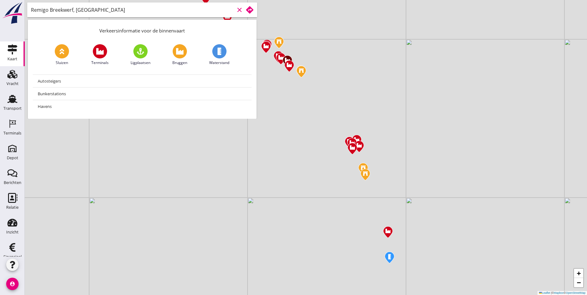
type input "Remigo Breekwerf, Beringen"
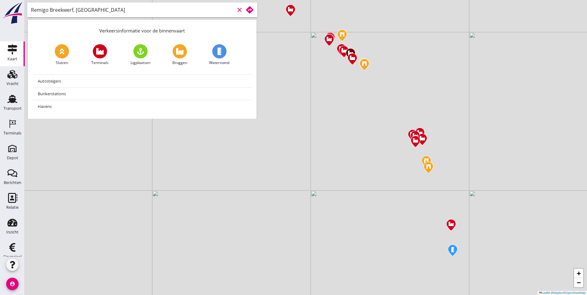
drag, startPoint x: 385, startPoint y: 122, endPoint x: 448, endPoint y: 115, distance: 63.6
click at [448, 115] on div "+ − Leaflet | © Mapbox © OpenStreetMap" at bounding box center [306, 147] width 563 height 295
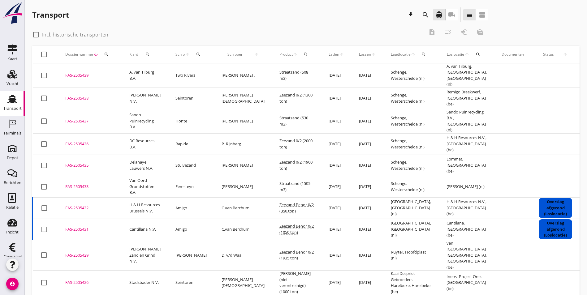
click at [75, 97] on div "FAS-2505438" at bounding box center [89, 98] width 49 height 6
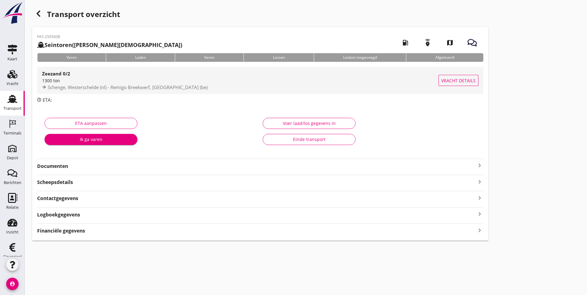
click at [90, 84] on div "Schenge, Westerschelde (nl) - Remigo Breekwerf, [GEOGRAPHIC_DATA] (be)" at bounding box center [240, 87] width 397 height 7
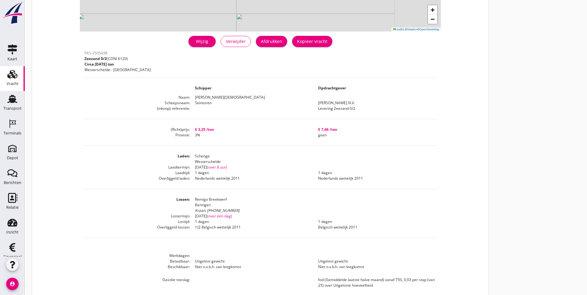
scroll to position [106, 0]
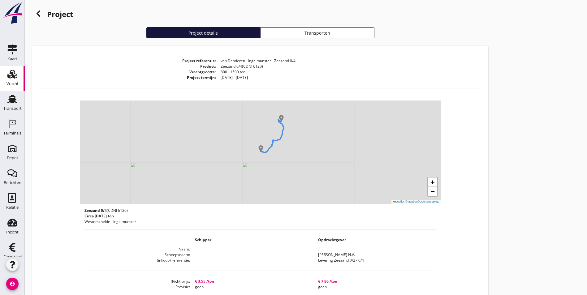
click at [297, 119] on div "+ − Leaflet | © Mapbox © OpenStreetMap" at bounding box center [260, 152] width 361 height 103
click at [38, 14] on use at bounding box center [39, 14] width 4 height 6
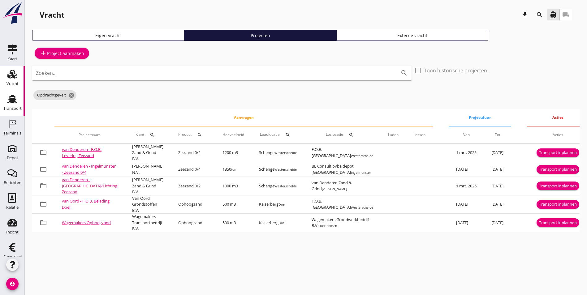
click at [8, 104] on div "Transport" at bounding box center [12, 108] width 18 height 9
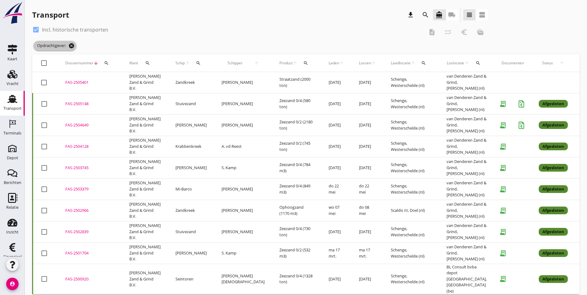
click at [72, 44] on icon "cancel" at bounding box center [71, 46] width 6 height 6
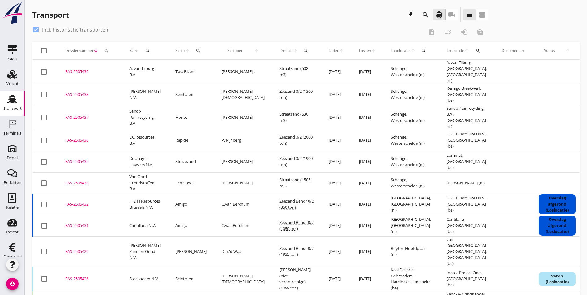
click at [147, 50] on icon "search" at bounding box center [147, 50] width 5 height 5
click at [173, 70] on input "Zoeken op opdrachtgever..." at bounding box center [175, 69] width 64 height 10
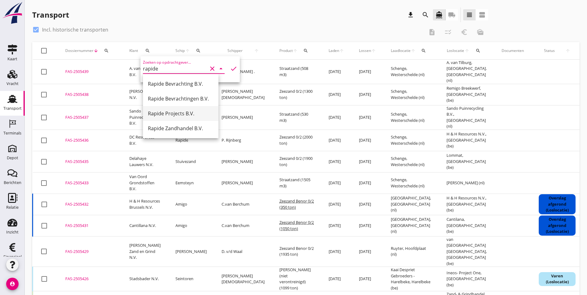
click at [185, 112] on div "Rapide Projects B.V." at bounding box center [181, 113] width 66 height 7
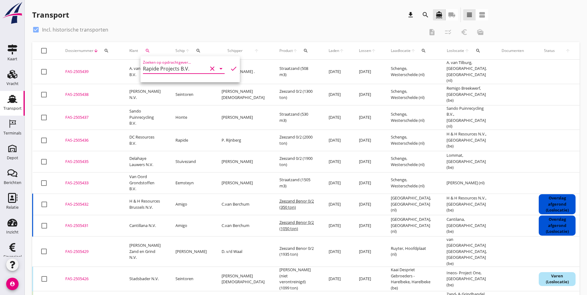
type input "Rapide Projects B.V."
click at [230, 68] on icon "check" at bounding box center [233, 68] width 7 height 7
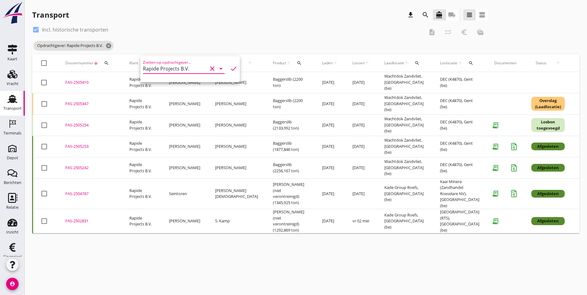
click at [81, 146] on div "FAS-2505253" at bounding box center [89, 147] width 49 height 6
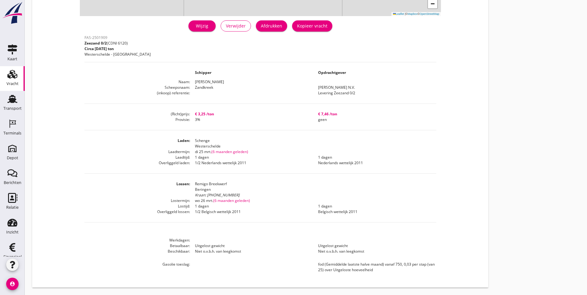
scroll to position [137, 0]
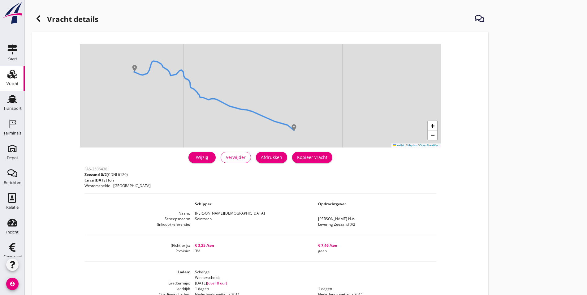
click at [194, 158] on div "Wijzig" at bounding box center [202, 157] width 17 height 7
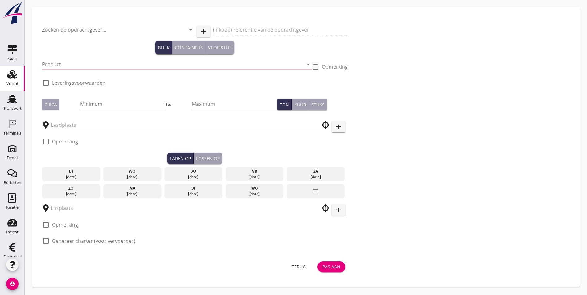
type input "[PERSON_NAME] N.V."
type input "Levering Zeezand 0/2"
type input "Zeezand 0/2 (6120)"
type input "1300"
checkbox input "true"
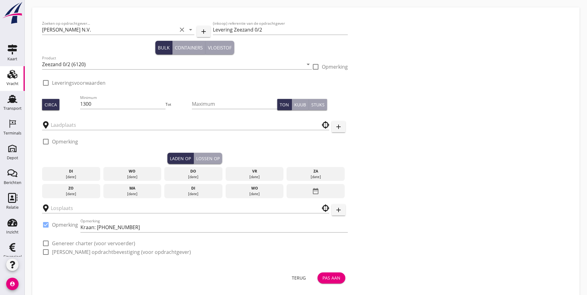
checkbox input "true"
type input "Schenge"
type input "Remigo Breekwerf"
checkbox input "true"
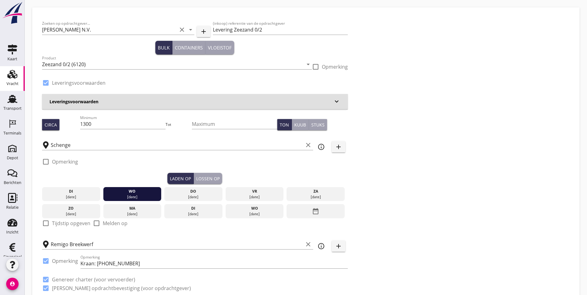
type input "3.25"
checkbox input "false"
radio input "false"
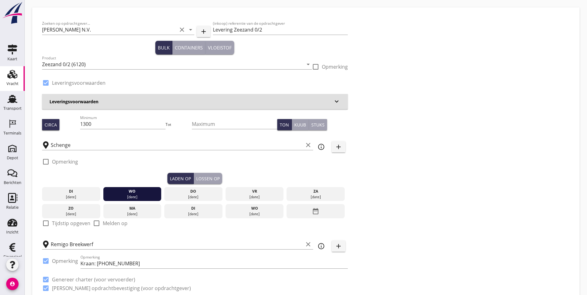
type input "1"
type input "3"
type input "7.46"
checkbox input "false"
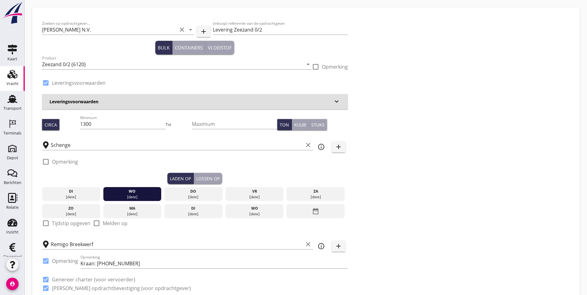
radio input "false"
checkbox input "true"
type input "1"
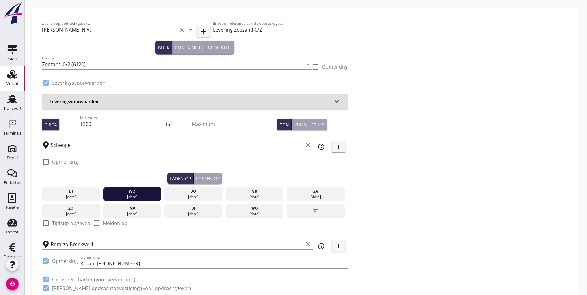
type input "1"
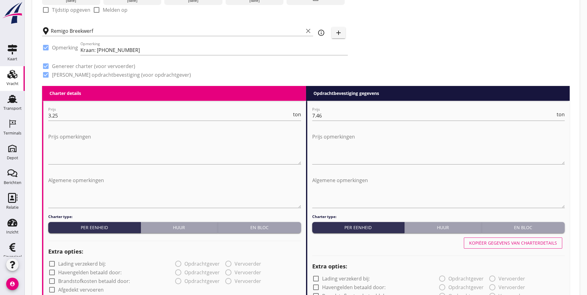
scroll to position [217, 0]
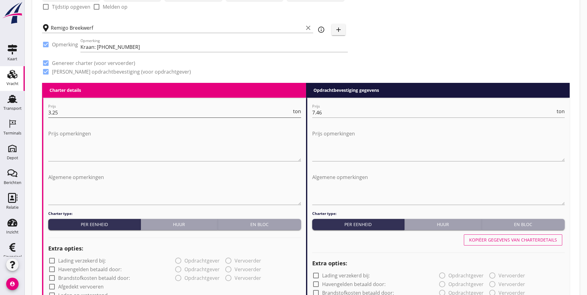
click at [58, 111] on input "3.25" at bounding box center [170, 113] width 244 height 10
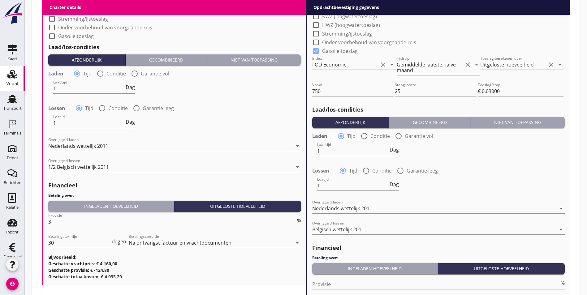
scroll to position [619, 0]
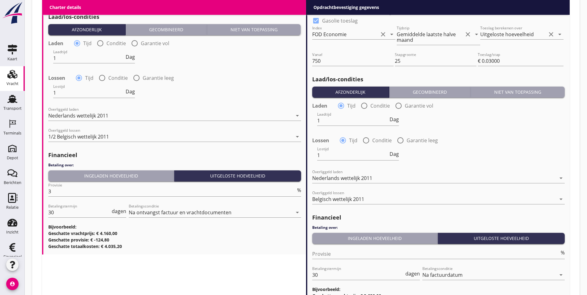
type input "3.20"
click at [299, 189] on div "%" at bounding box center [298, 190] width 5 height 5
click at [233, 246] on h3 "Geschatte totaalkosten: € 4.160,00" at bounding box center [174, 246] width 253 height 7
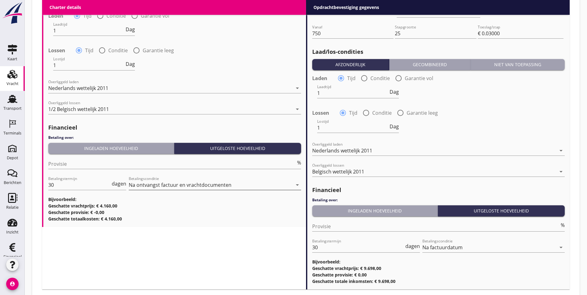
scroll to position [681, 0]
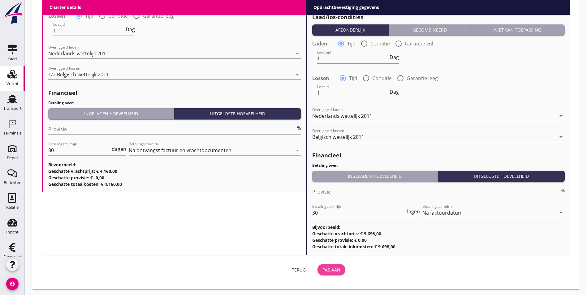
click at [323, 268] on div "Pas aan" at bounding box center [332, 270] width 18 height 7
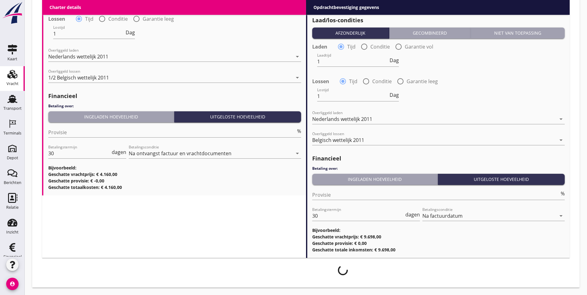
scroll to position [677, 0]
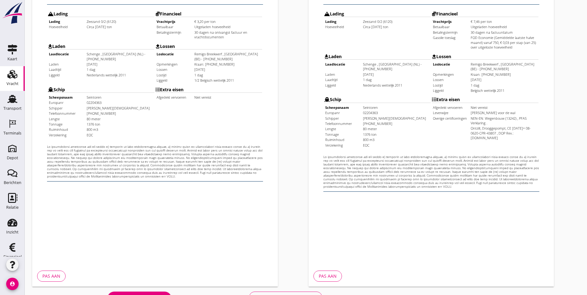
scroll to position [163, 0]
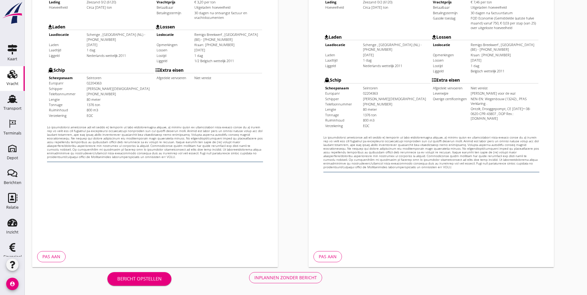
click at [255, 280] on div "Inplannen zonder bericht" at bounding box center [286, 278] width 63 height 7
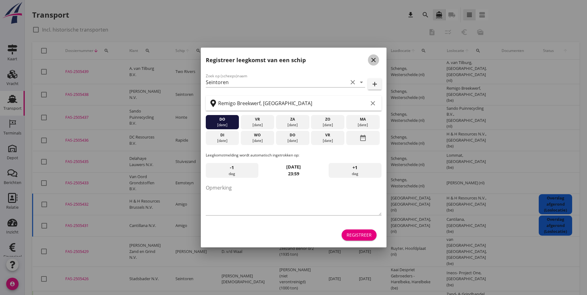
click at [371, 57] on icon "close" at bounding box center [373, 59] width 7 height 7
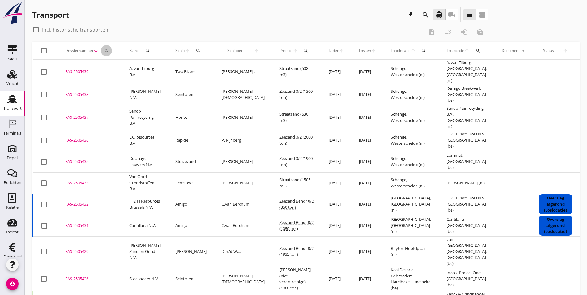
click at [107, 53] on icon "search" at bounding box center [106, 50] width 5 height 5
click at [157, 70] on input "Zoeken op dossiernummer..." at bounding box center [135, 69] width 64 height 10
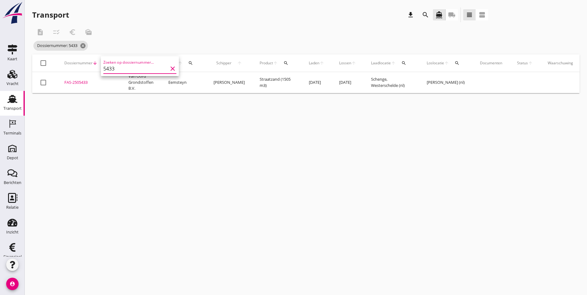
type input "5433"
click at [70, 83] on div "FAS-2505433" at bounding box center [88, 83] width 49 height 6
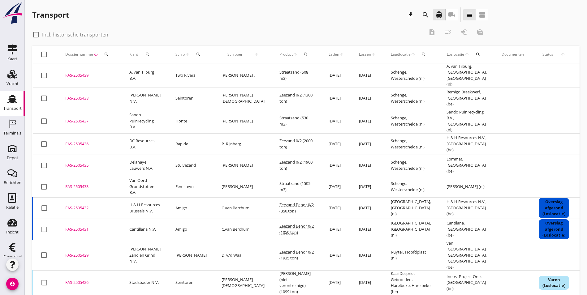
click at [107, 54] on icon "search" at bounding box center [106, 54] width 5 height 5
click at [143, 75] on input "Zoeken op dossiernummer..." at bounding box center [135, 72] width 64 height 10
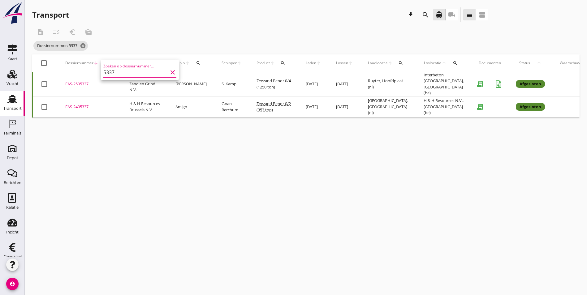
type input "5337"
click at [77, 86] on div "FAS-2505337" at bounding box center [89, 84] width 49 height 6
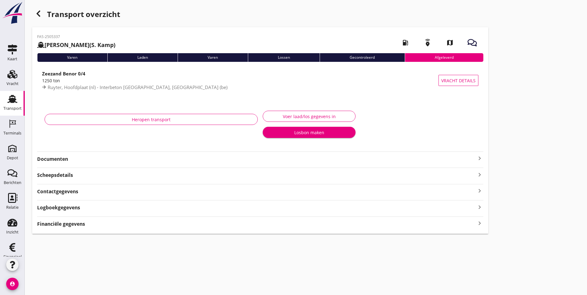
drag, startPoint x: 65, startPoint y: 157, endPoint x: 51, endPoint y: 156, distance: 14.3
click at [65, 157] on strong "Documenten" at bounding box center [256, 159] width 439 height 7
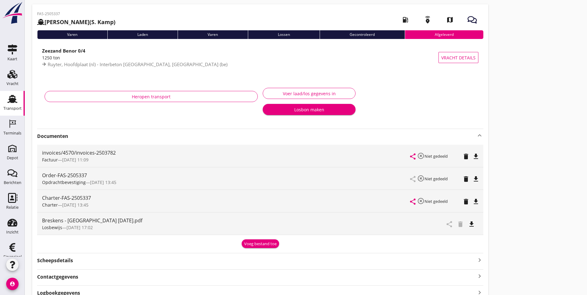
scroll to position [31, 0]
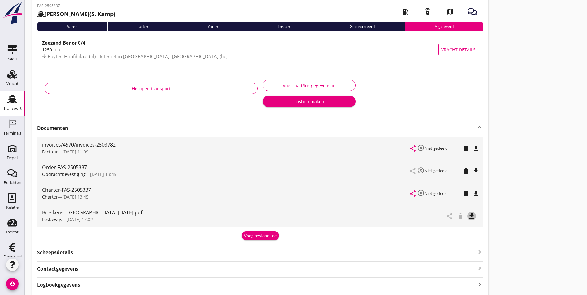
click at [468, 217] on icon "file_download" at bounding box center [471, 216] width 7 height 7
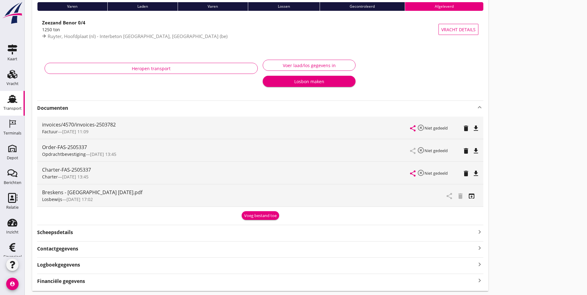
scroll to position [69, 0]
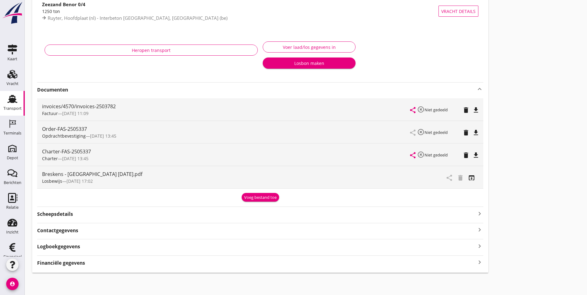
click at [74, 248] on strong "Logboekgegevens" at bounding box center [58, 246] width 43 height 7
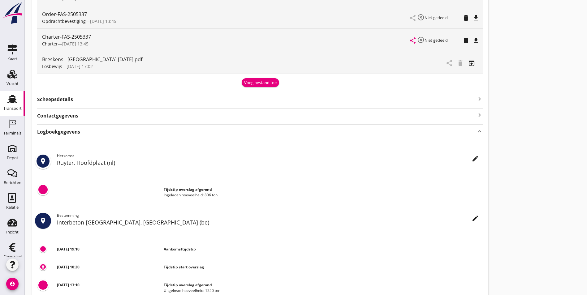
scroll to position [142, 0]
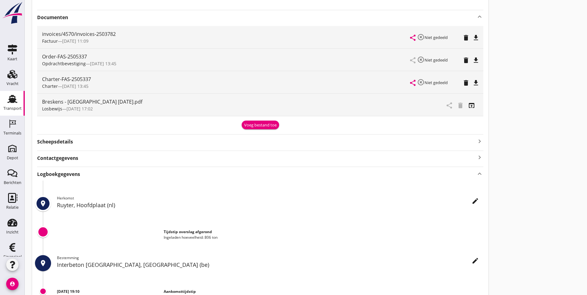
click at [472, 202] on icon "edit" at bounding box center [475, 201] width 7 height 7
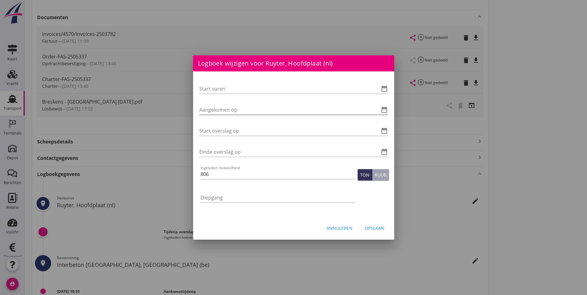
click at [386, 112] on icon "date_range" at bounding box center [384, 109] width 7 height 7
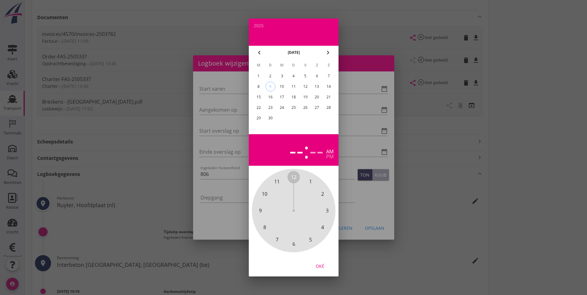
click at [296, 76] on div "4" at bounding box center [294, 76] width 10 height 10
click at [267, 227] on span "8" at bounding box center [265, 227] width 12 height 12
click at [294, 176] on span "00" at bounding box center [294, 177] width 6 height 7
click at [323, 269] on div "Oké" at bounding box center [319, 266] width 17 height 7
type input "[DATE] 08:00"
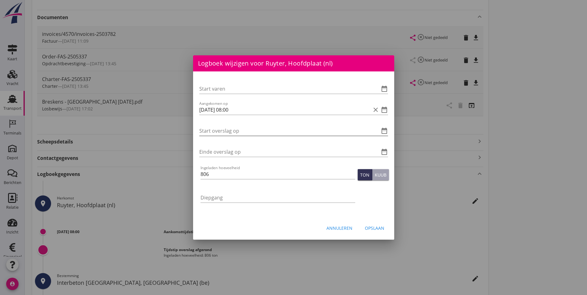
click at [382, 132] on icon "date_range" at bounding box center [384, 130] width 7 height 7
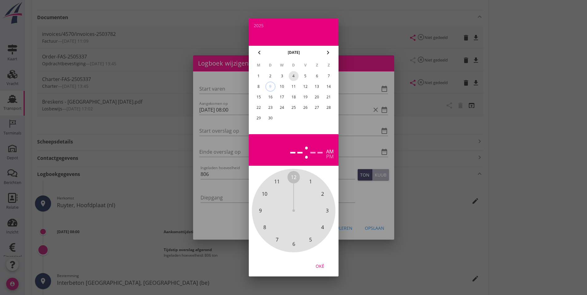
drag, startPoint x: 291, startPoint y: 77, endPoint x: 300, endPoint y: 107, distance: 31.1
click at [291, 77] on div "4" at bounding box center [294, 76] width 10 height 10
click at [268, 229] on span "8" at bounding box center [265, 227] width 12 height 12
click at [327, 210] on span "15" at bounding box center [327, 210] width 6 height 7
click at [322, 268] on div "Oké" at bounding box center [319, 266] width 17 height 7
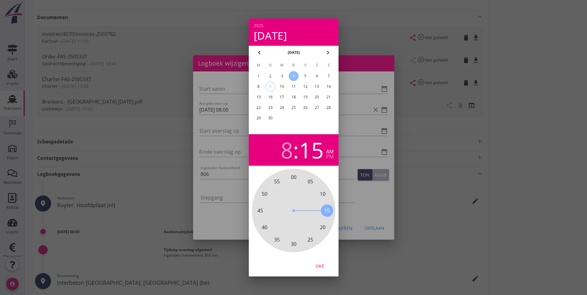
type input "[DATE] 08:15"
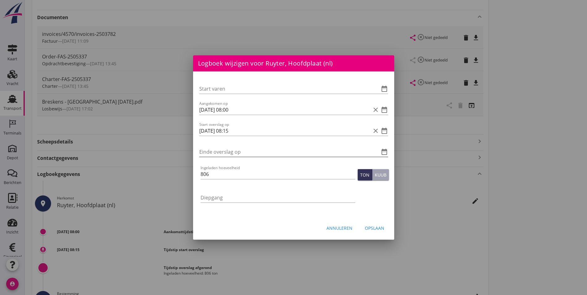
click at [383, 152] on icon "date_range" at bounding box center [384, 151] width 7 height 7
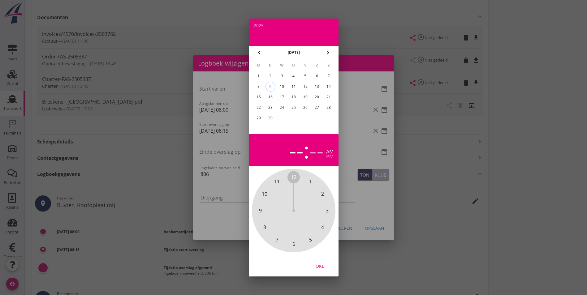
click at [319, 226] on span "4" at bounding box center [322, 227] width 12 height 12
click at [294, 75] on div "4" at bounding box center [294, 76] width 10 height 10
click at [294, 147] on div "4" at bounding box center [297, 150] width 12 height 22
click at [262, 211] on span "9" at bounding box center [260, 210] width 3 height 7
click at [327, 211] on span "15" at bounding box center [327, 210] width 6 height 7
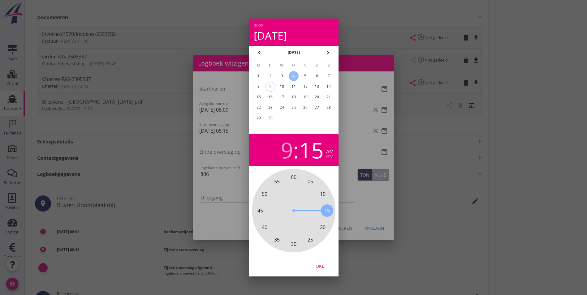
click at [321, 266] on div "Oké" at bounding box center [319, 266] width 17 height 7
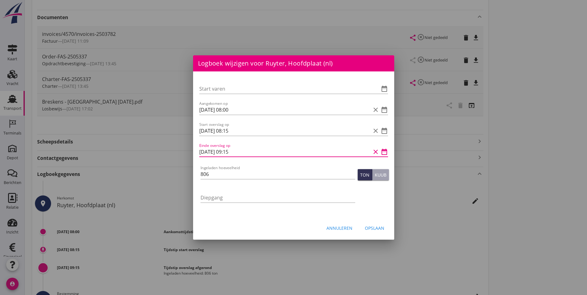
click at [236, 152] on input "[DATE] 09:15" at bounding box center [285, 152] width 172 height 10
type input "[DATE] 09:05"
click at [266, 173] on input "806" at bounding box center [278, 174] width 155 height 10
click at [377, 170] on button "Kuub" at bounding box center [380, 174] width 17 height 11
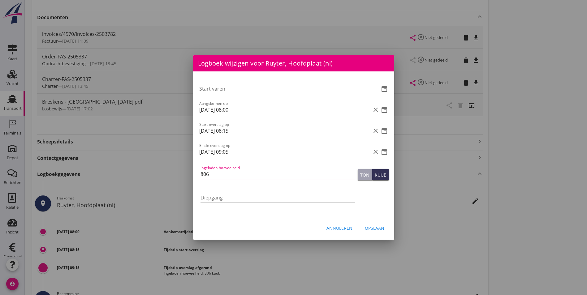
drag, startPoint x: 232, startPoint y: 175, endPoint x: 175, endPoint y: 174, distance: 57.0
click at [175, 174] on div "Logboek wijzigen voor Interbeton [GEOGRAPHIC_DATA], [GEOGRAPHIC_DATA] (be) Star…" at bounding box center [293, 141] width 587 height 566
type input "815"
click at [375, 226] on div "Opslaan" at bounding box center [375, 228] width 20 height 7
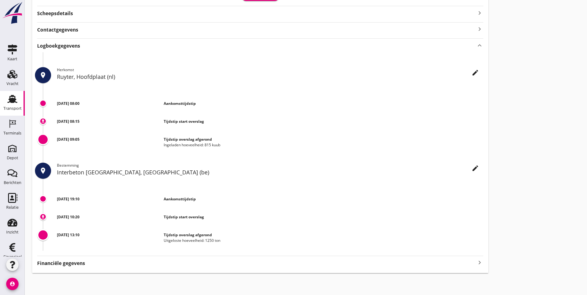
scroll to position [271, 0]
click at [301, 164] on div "FAS-2505337 [PERSON_NAME] (S. Kamp) local_gas_station emergency_share map Varen…" at bounding box center [260, 15] width 456 height 516
click at [470, 169] on div "edit" at bounding box center [475, 167] width 11 height 7
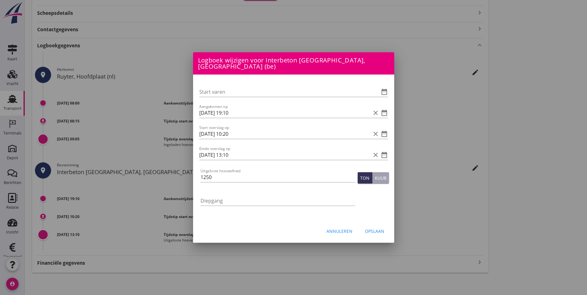
click at [367, 228] on div "Opslaan" at bounding box center [375, 231] width 20 height 7
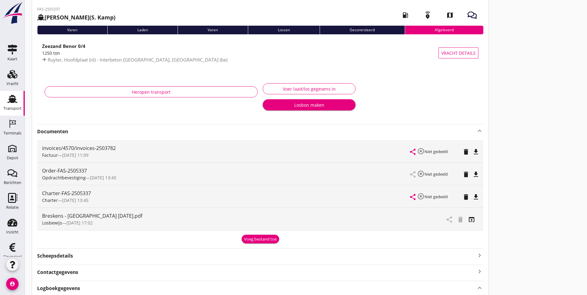
scroll to position [0, 0]
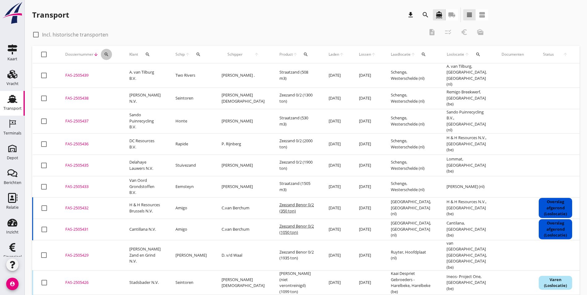
click at [107, 55] on icon "search" at bounding box center [106, 54] width 5 height 5
click at [136, 74] on input "Zoeken op dossiernummer..." at bounding box center [135, 72] width 64 height 10
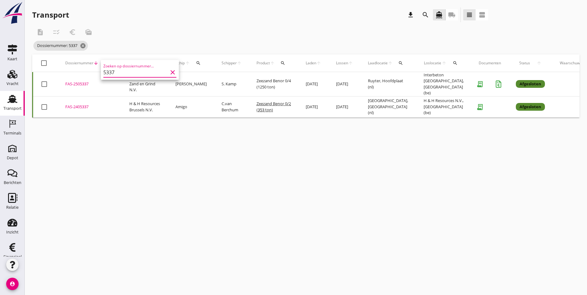
type input "5337"
click at [80, 81] on div "FAS-2505337" at bounding box center [89, 84] width 49 height 6
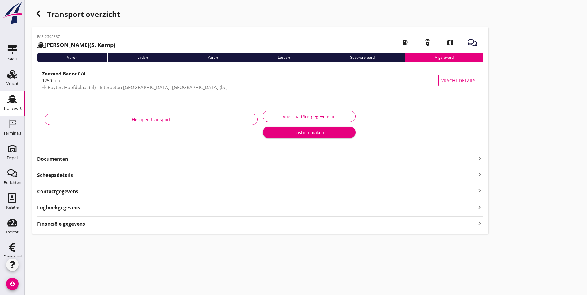
click at [82, 159] on strong "Documenten" at bounding box center [256, 159] width 439 height 7
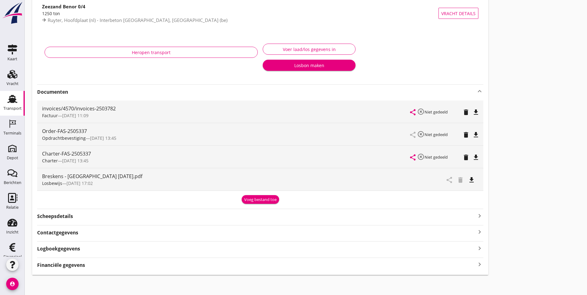
scroll to position [69, 0]
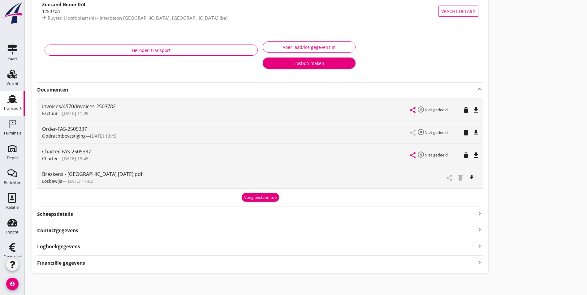
click at [8, 109] on div "Transport" at bounding box center [12, 109] width 18 height 4
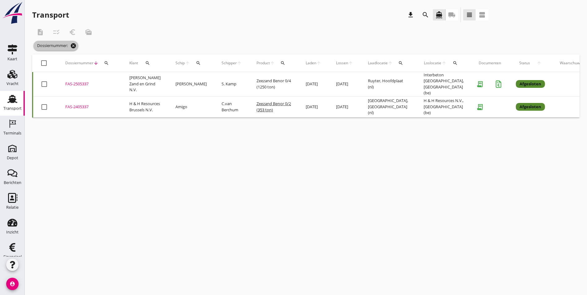
click at [73, 48] on icon "cancel" at bounding box center [73, 46] width 6 height 6
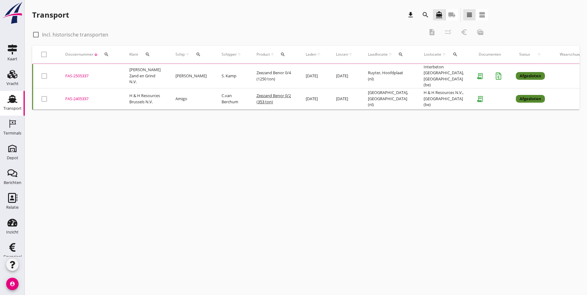
click at [109, 54] on icon "search" at bounding box center [106, 54] width 5 height 5
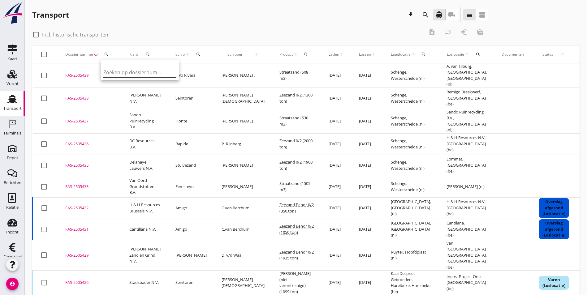
click at [122, 71] on input "Zoeken op dossiernummer..." at bounding box center [135, 72] width 64 height 10
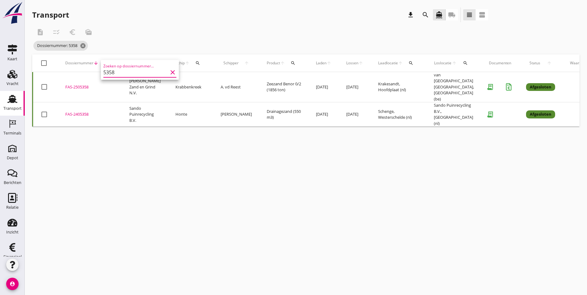
type input "5358"
click at [82, 85] on div "FAS-2505358" at bounding box center [89, 87] width 49 height 6
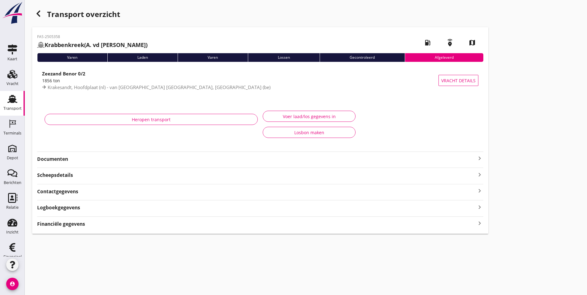
click at [70, 160] on strong "Documenten" at bounding box center [256, 159] width 439 height 7
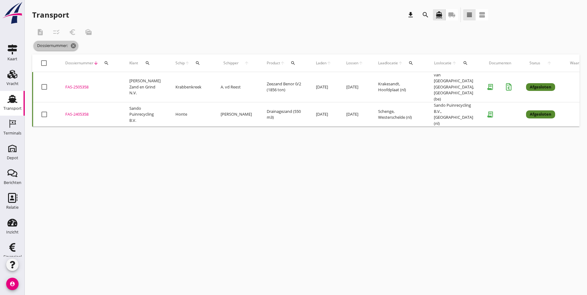
click at [72, 47] on icon "cancel" at bounding box center [73, 46] width 6 height 6
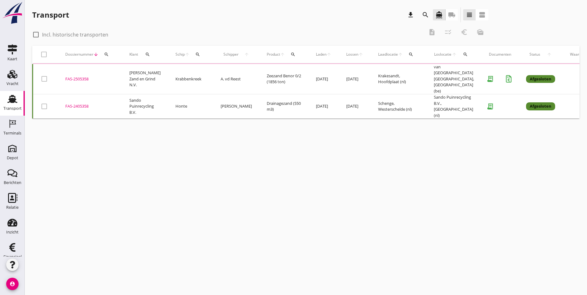
click at [103, 56] on div "search" at bounding box center [106, 54] width 11 height 5
click at [123, 73] on input "Zoeken op dossiernummer..." at bounding box center [135, 72] width 64 height 10
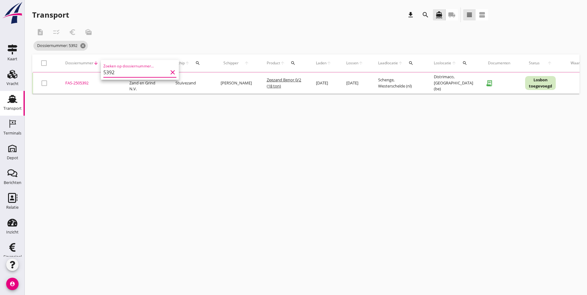
type input "5392"
click at [84, 84] on div "FAS-2505392" at bounding box center [89, 83] width 49 height 6
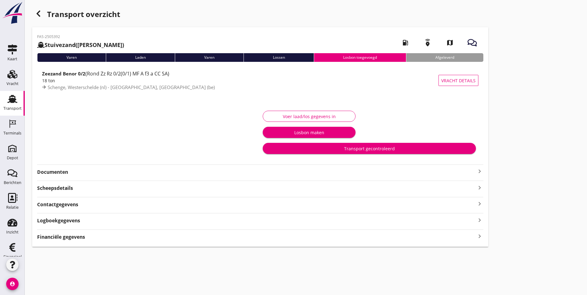
click at [88, 80] on div "18 ton" at bounding box center [240, 80] width 397 height 7
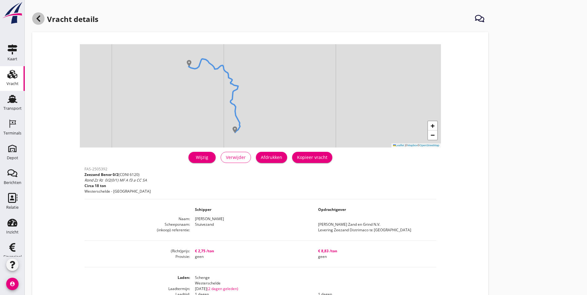
click at [40, 18] on icon at bounding box center [38, 18] width 7 height 7
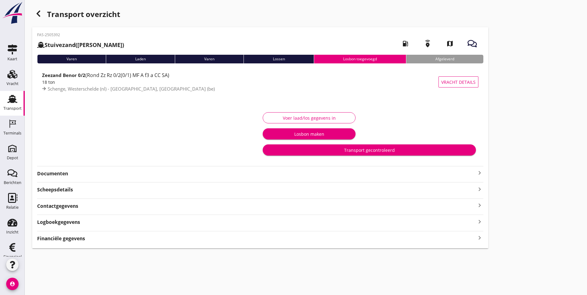
click at [89, 172] on strong "Documenten" at bounding box center [256, 173] width 439 height 7
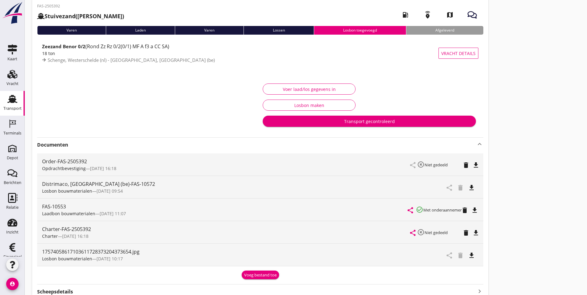
scroll to position [93, 0]
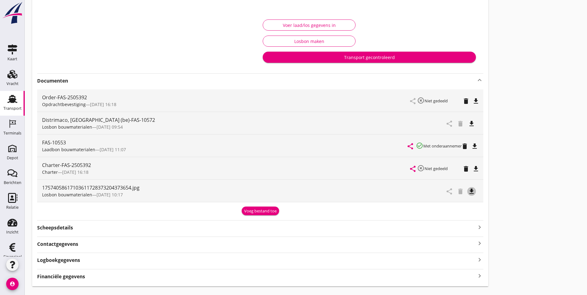
click at [468, 190] on icon "file_download" at bounding box center [471, 191] width 7 height 7
